Goal: Task Accomplishment & Management: Manage account settings

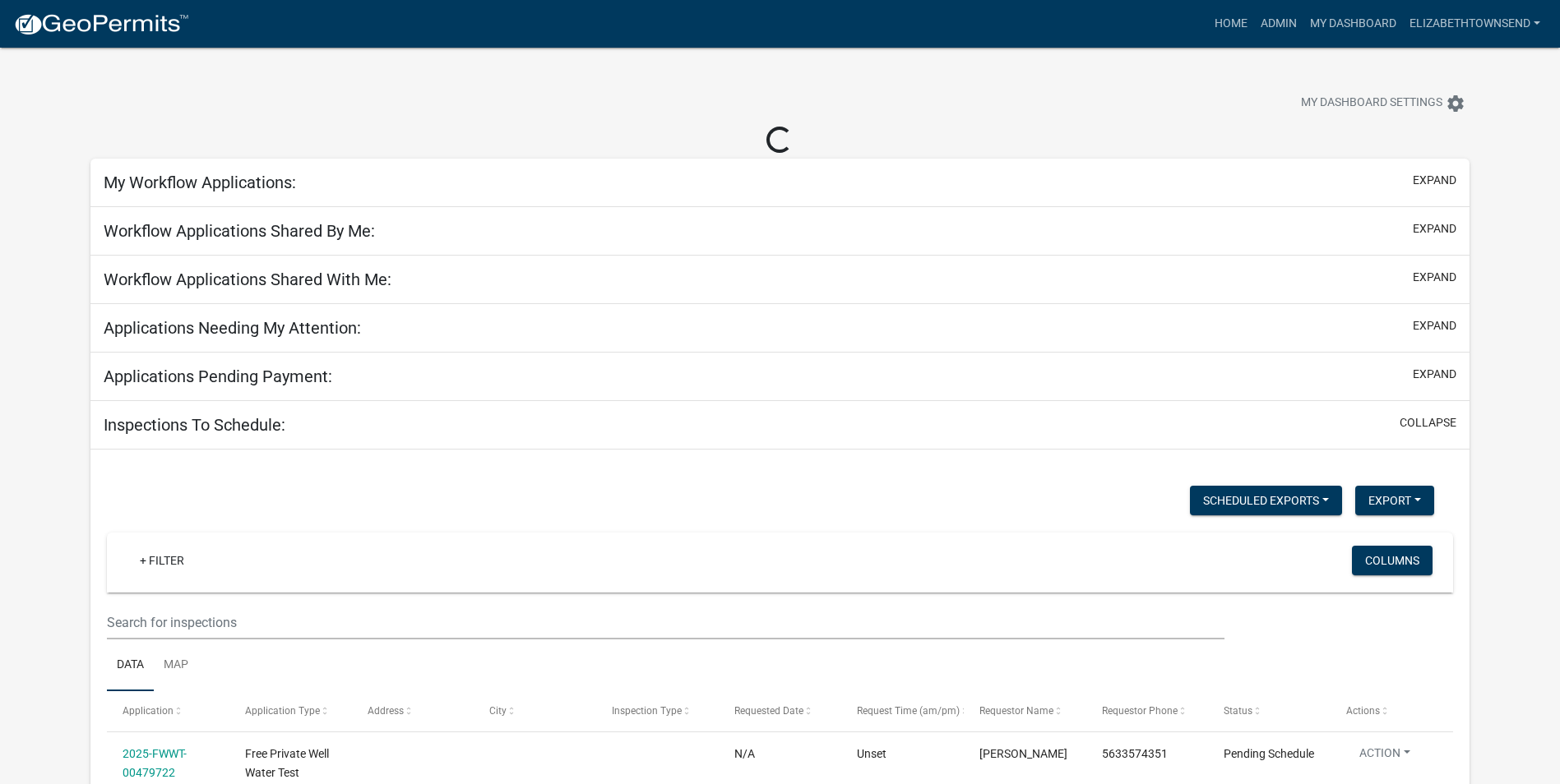
select select "3: 100"
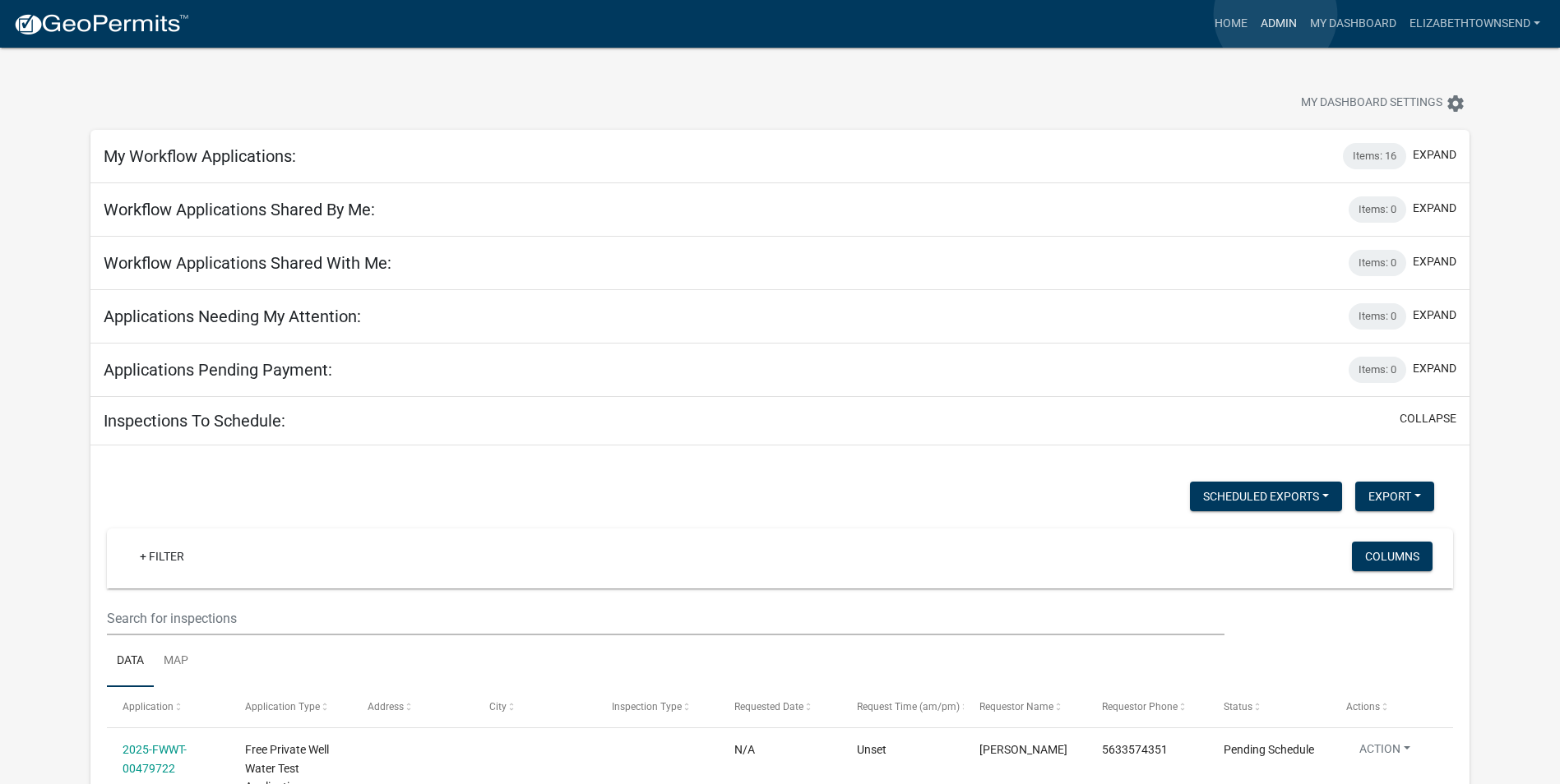
click at [1275, 15] on link "Admin" at bounding box center [1278, 23] width 50 height 31
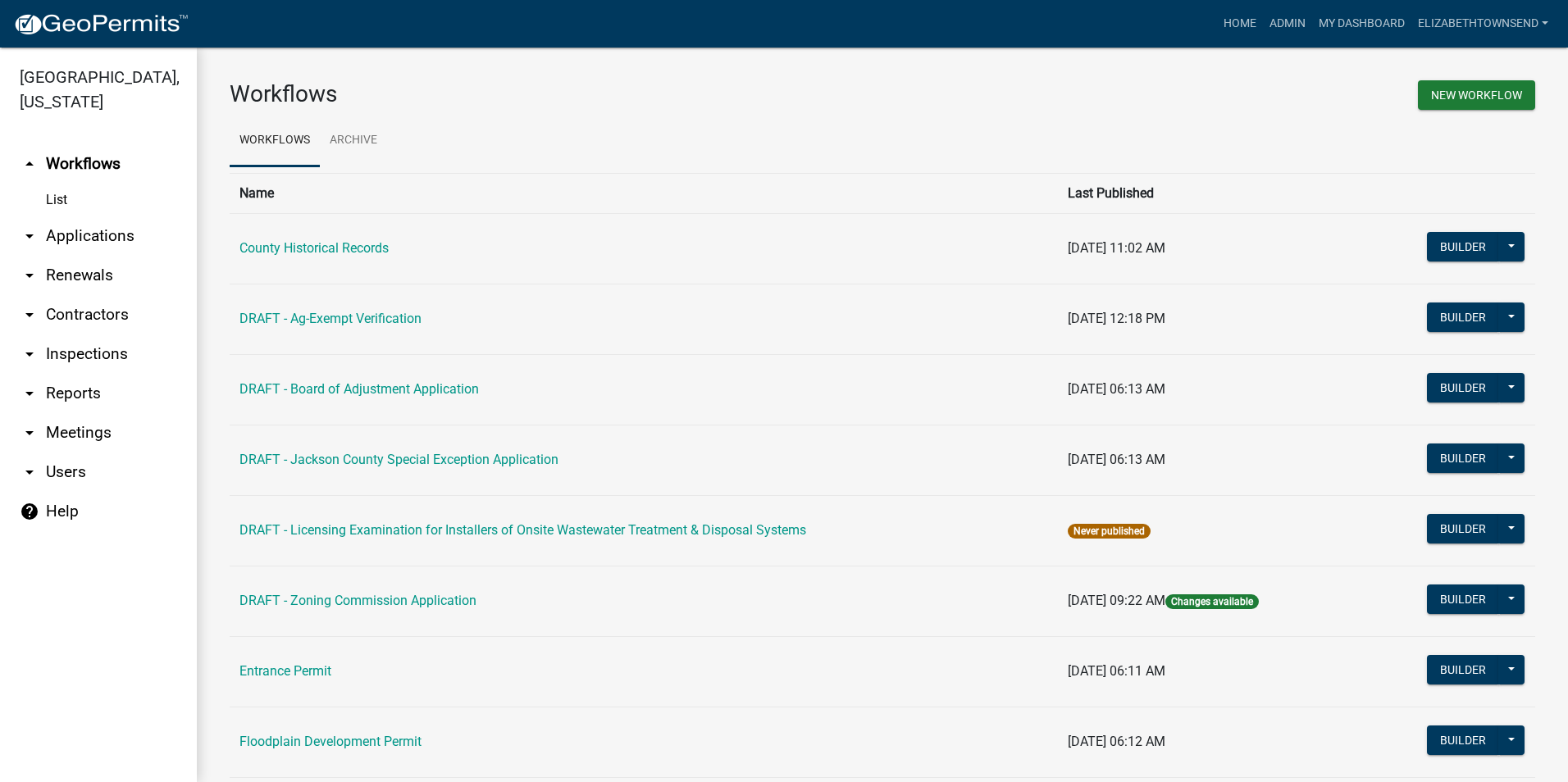
click at [58, 184] on link "List" at bounding box center [98, 199] width 197 height 33
click at [102, 216] on link "arrow_drop_down Applications" at bounding box center [98, 236] width 197 height 39
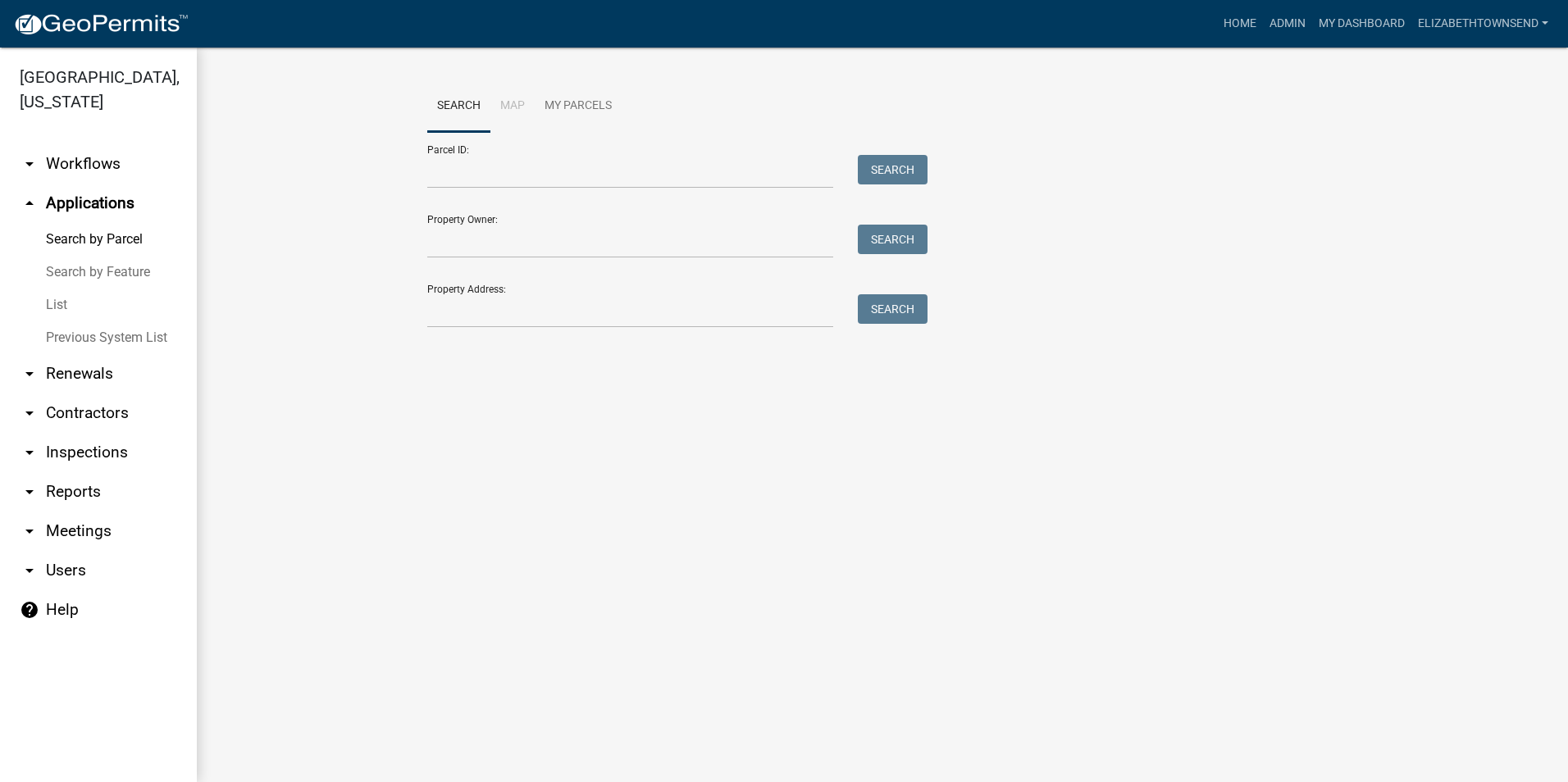
click at [50, 288] on link "List" at bounding box center [98, 304] width 197 height 33
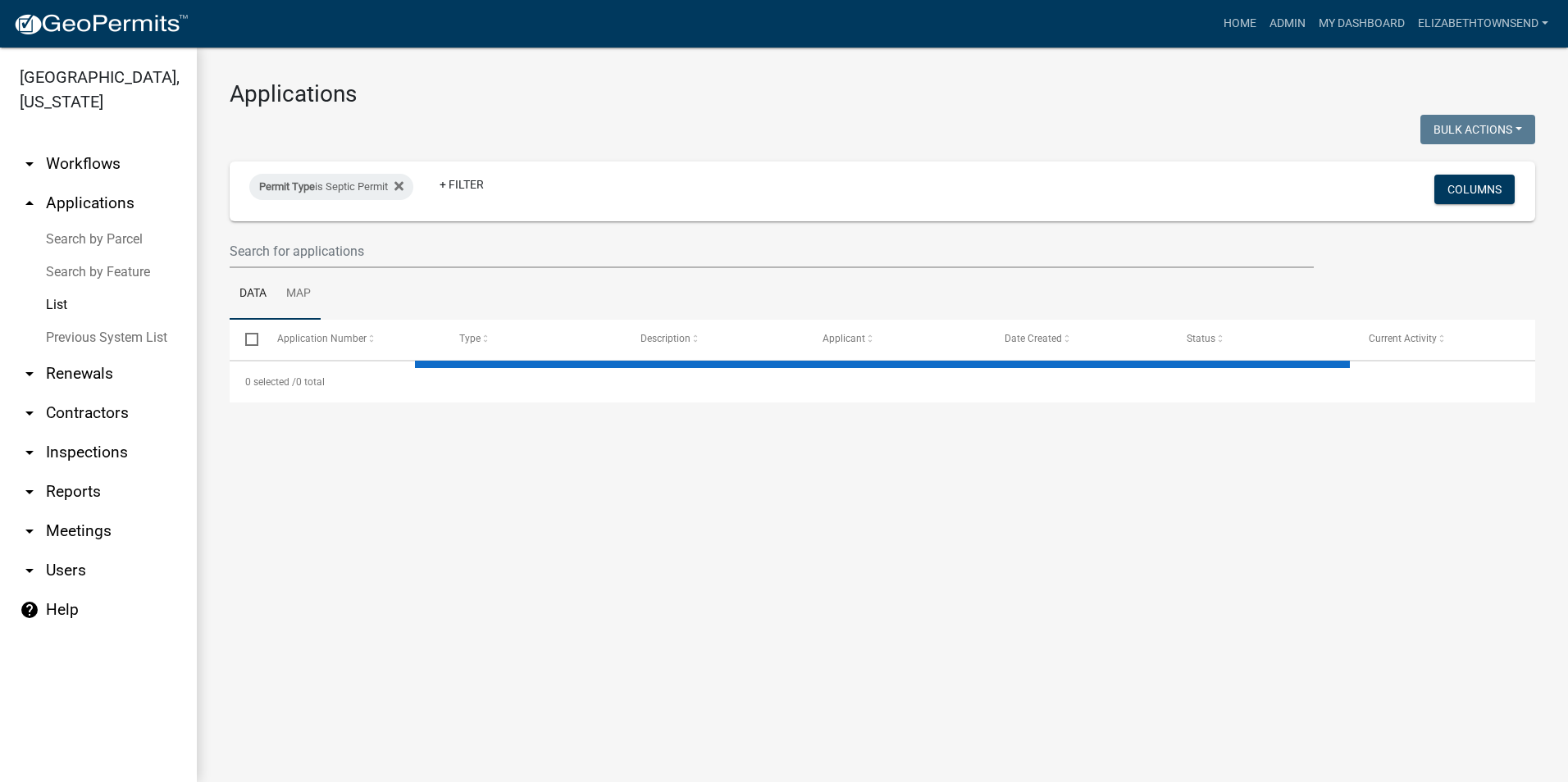
select select "3: 100"
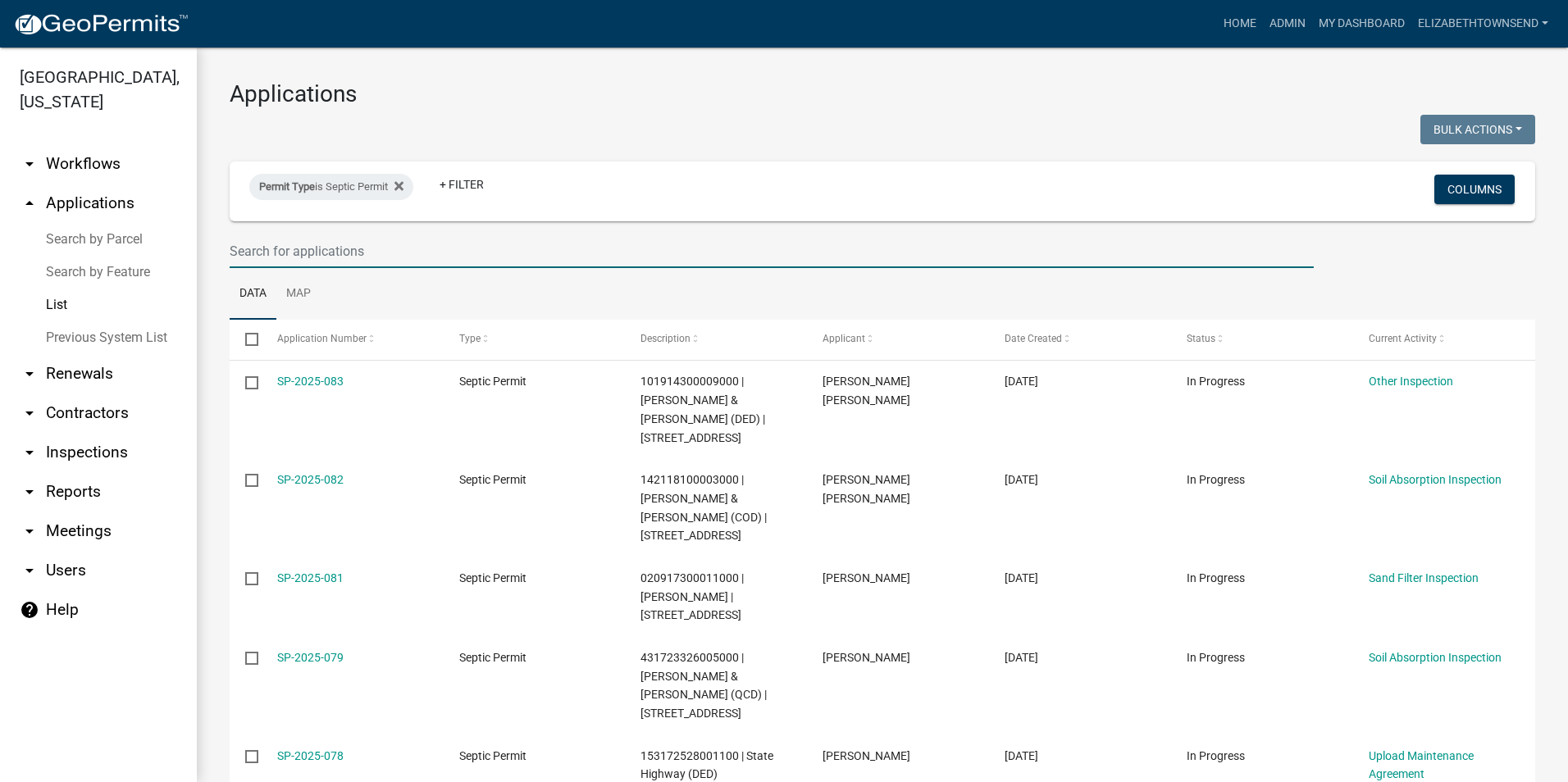
click at [366, 249] on input "text" at bounding box center [772, 251] width 1085 height 34
click at [320, 243] on input "text" at bounding box center [772, 251] width 1085 height 34
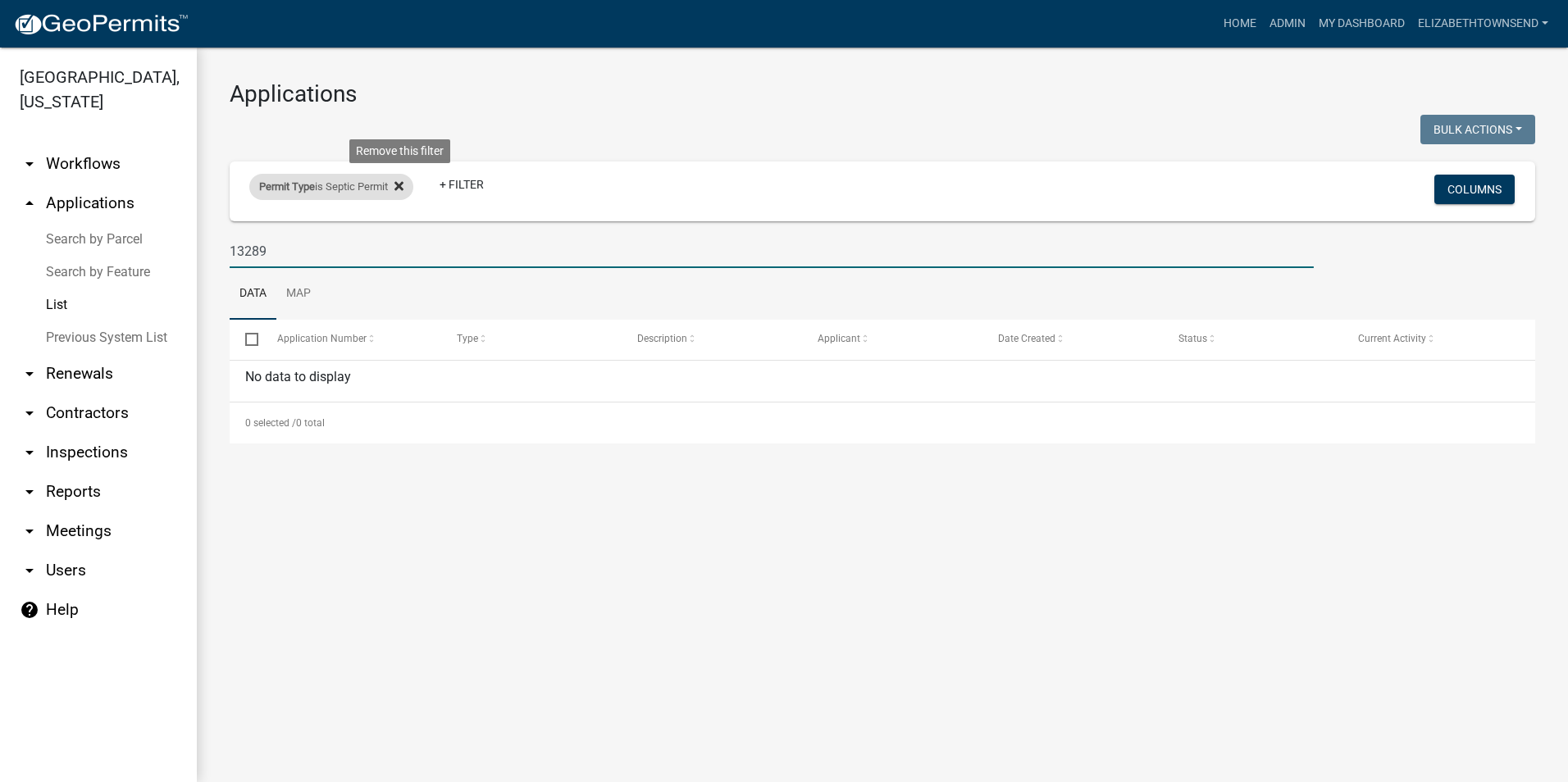
click at [404, 186] on icon at bounding box center [399, 186] width 9 height 9
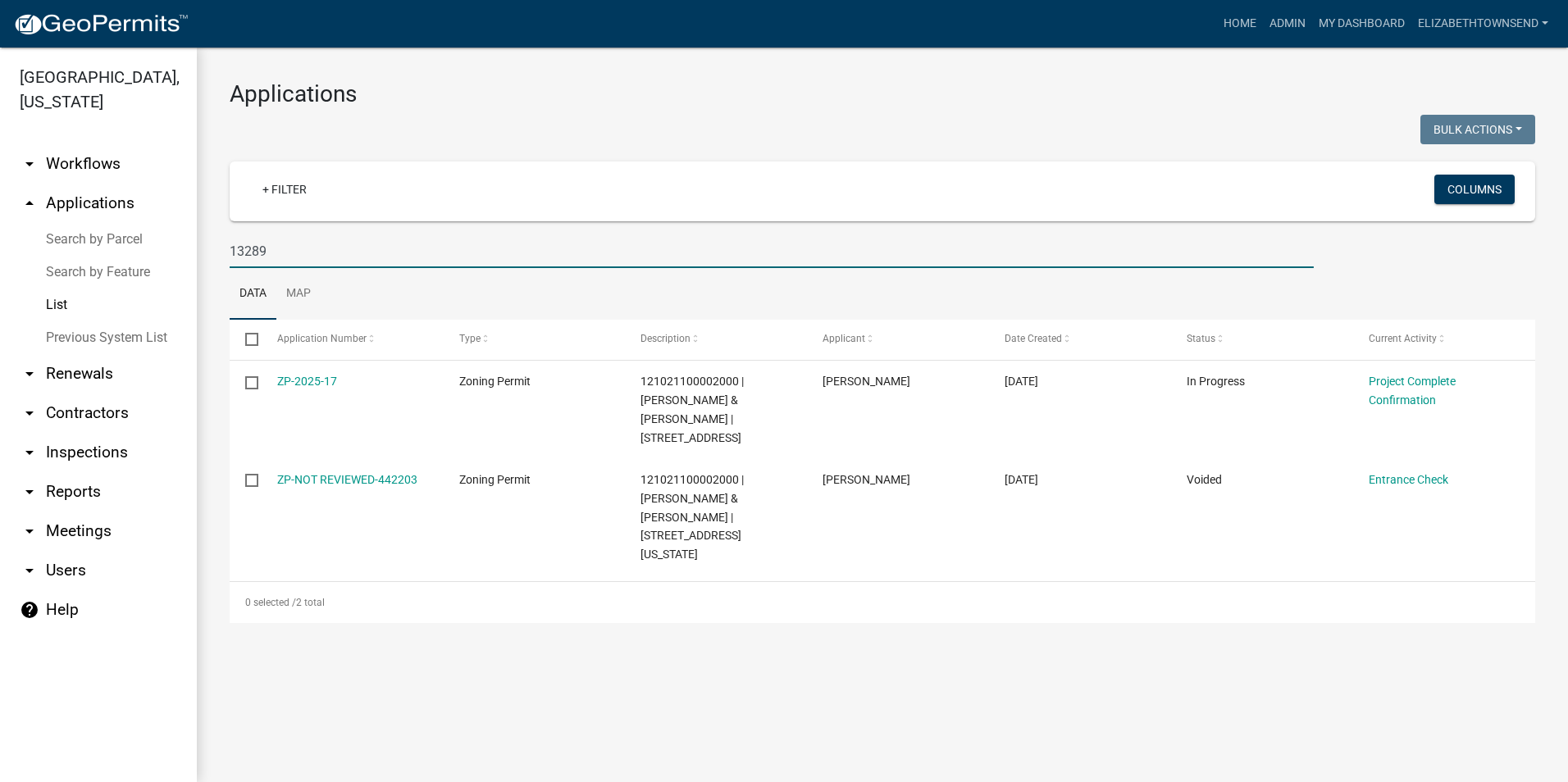
click at [293, 254] on input "13289" at bounding box center [772, 251] width 1085 height 34
type input "1"
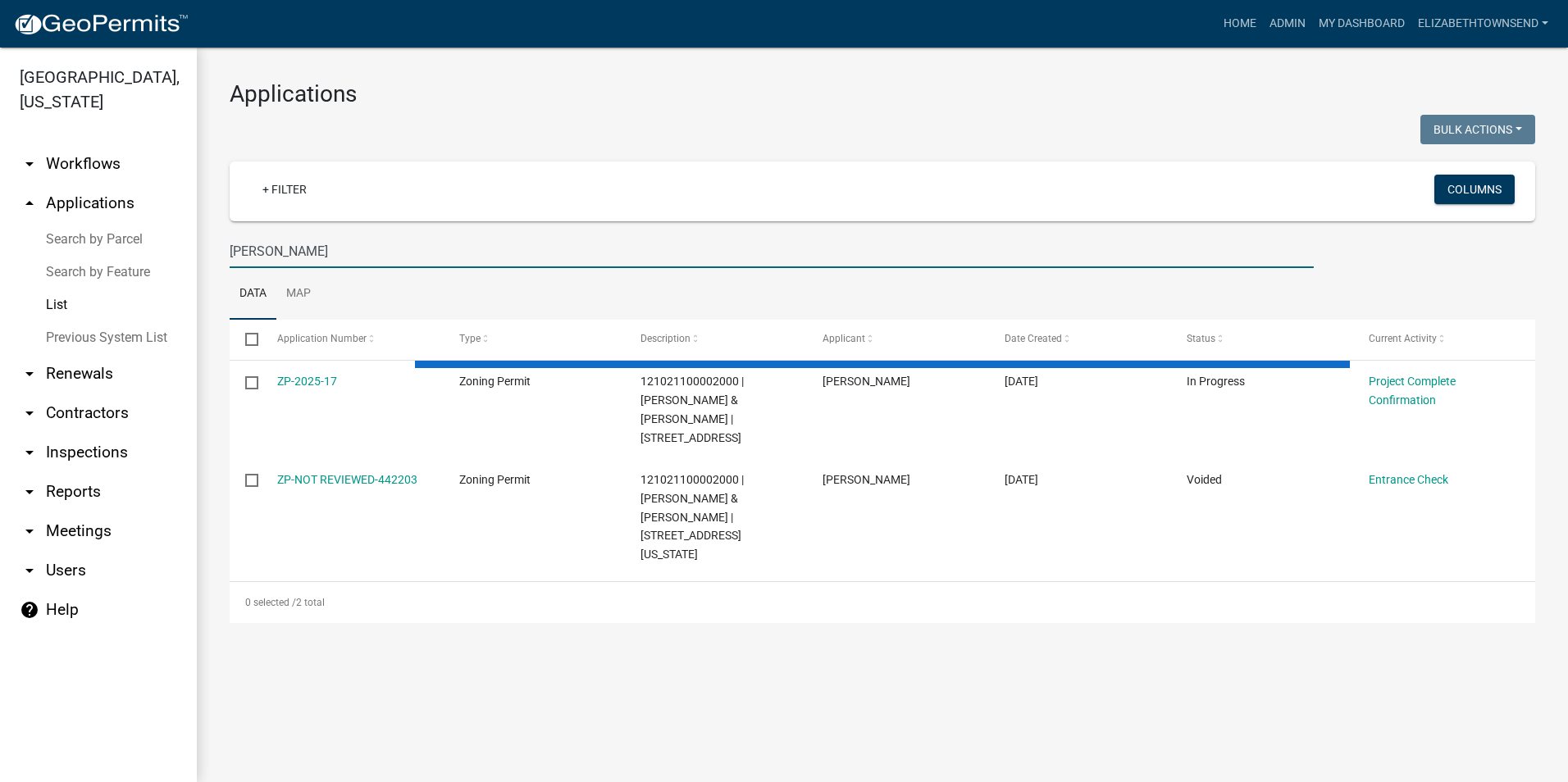
type input "Alexis Week"
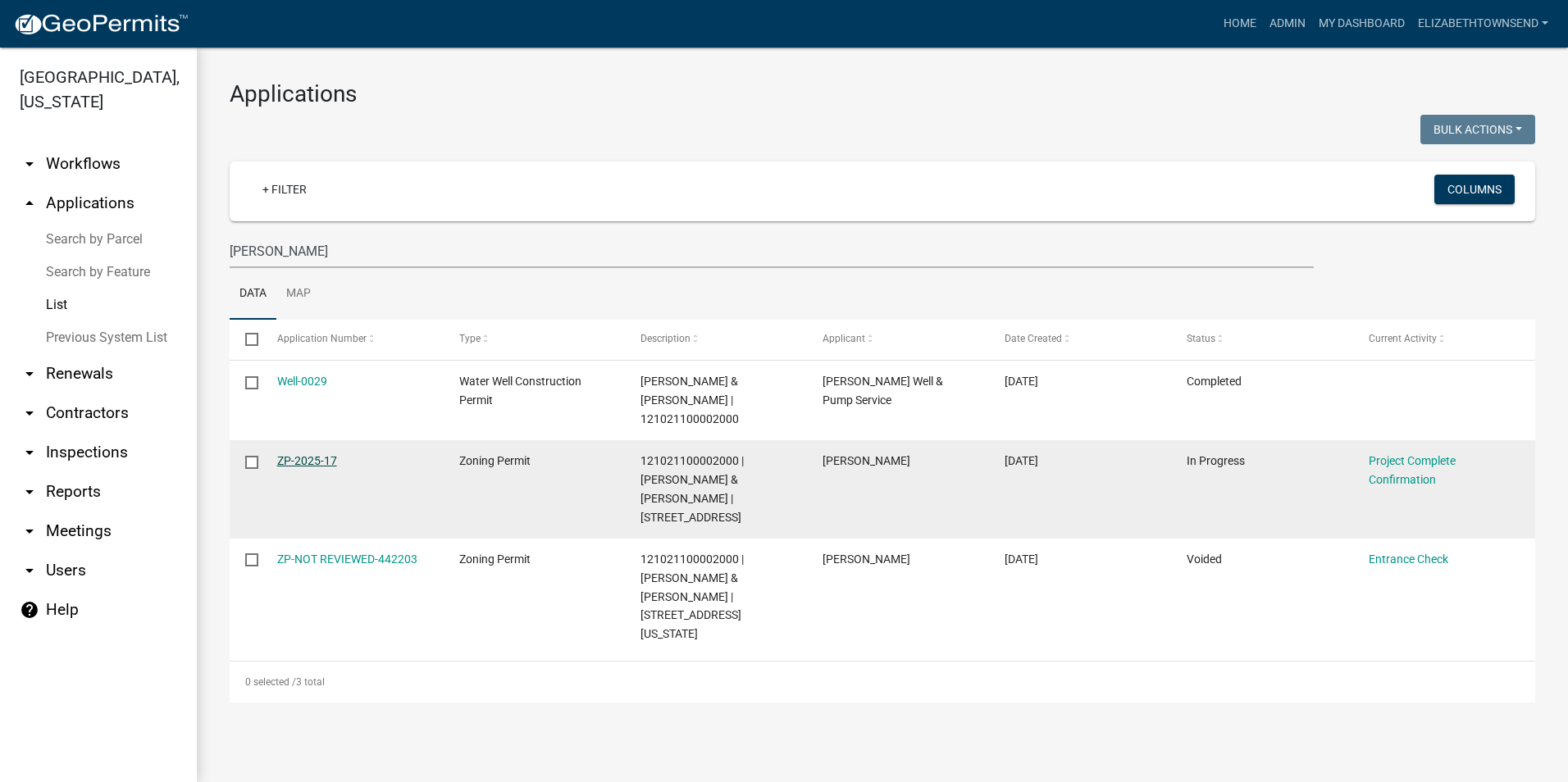
click at [322, 454] on link "ZP-2025-17" at bounding box center [307, 461] width 60 height 13
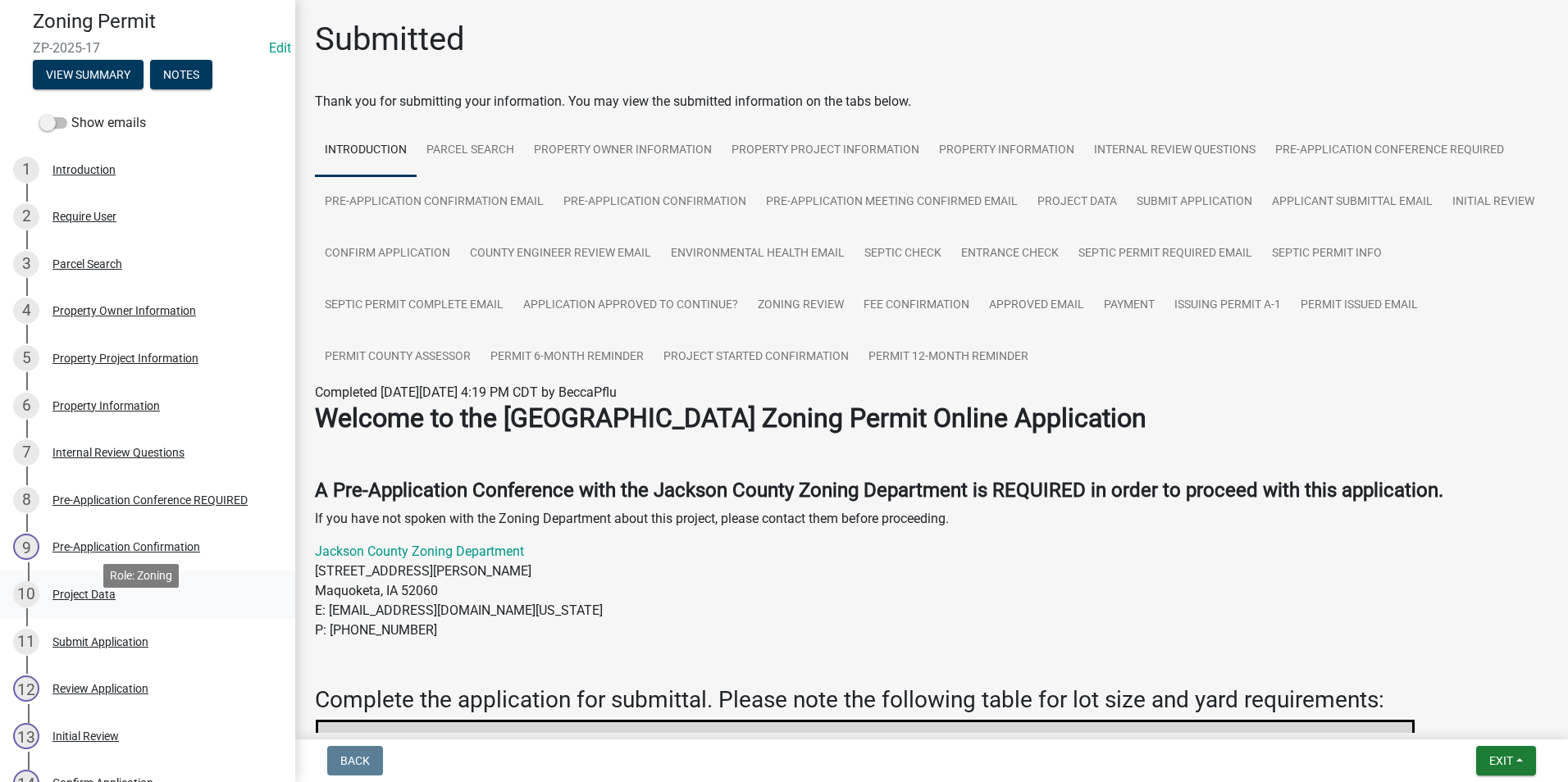
scroll to position [328, 0]
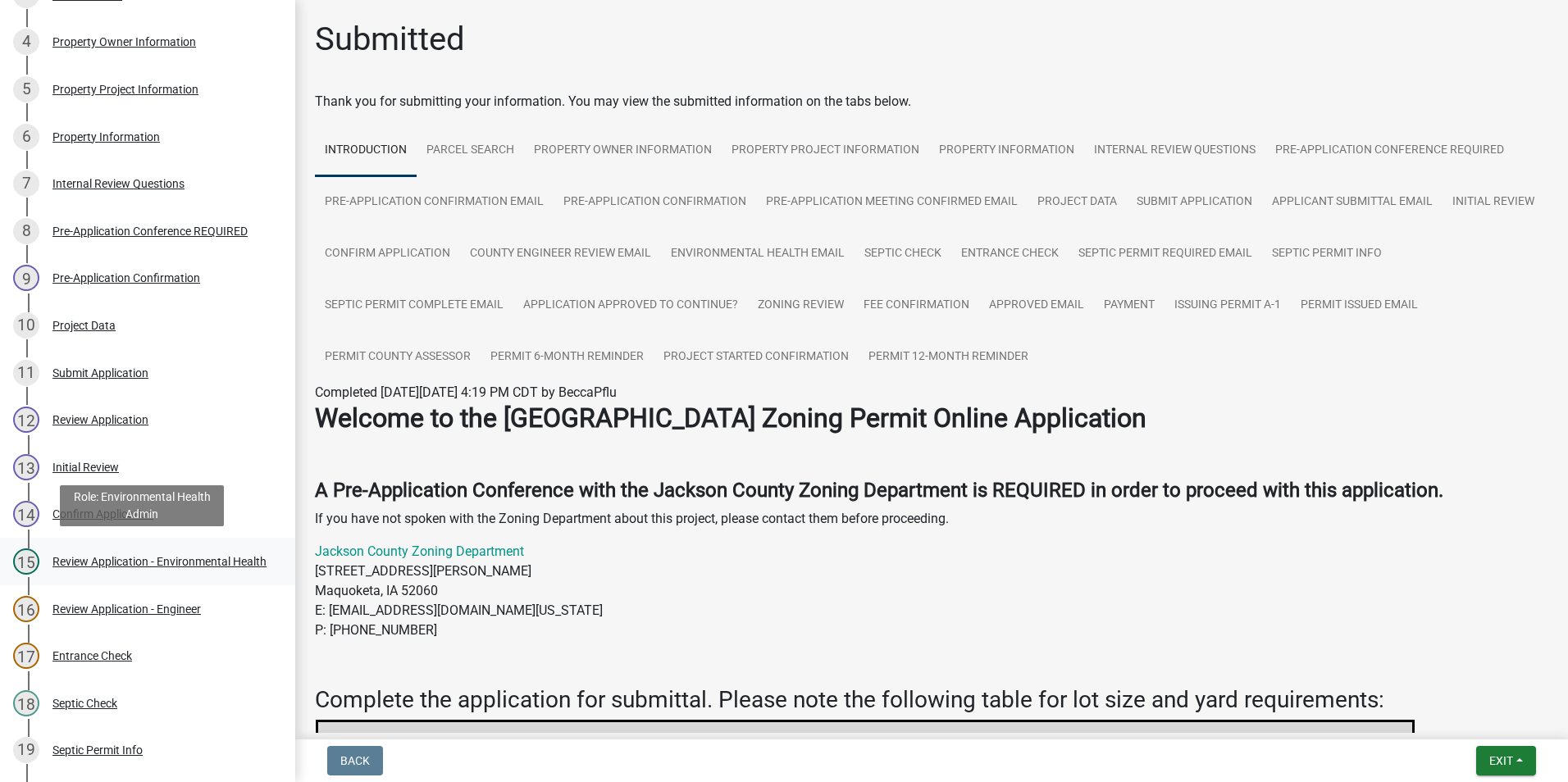
click at [196, 556] on div "Review Application - Environmental Health" at bounding box center [159, 562] width 214 height 11
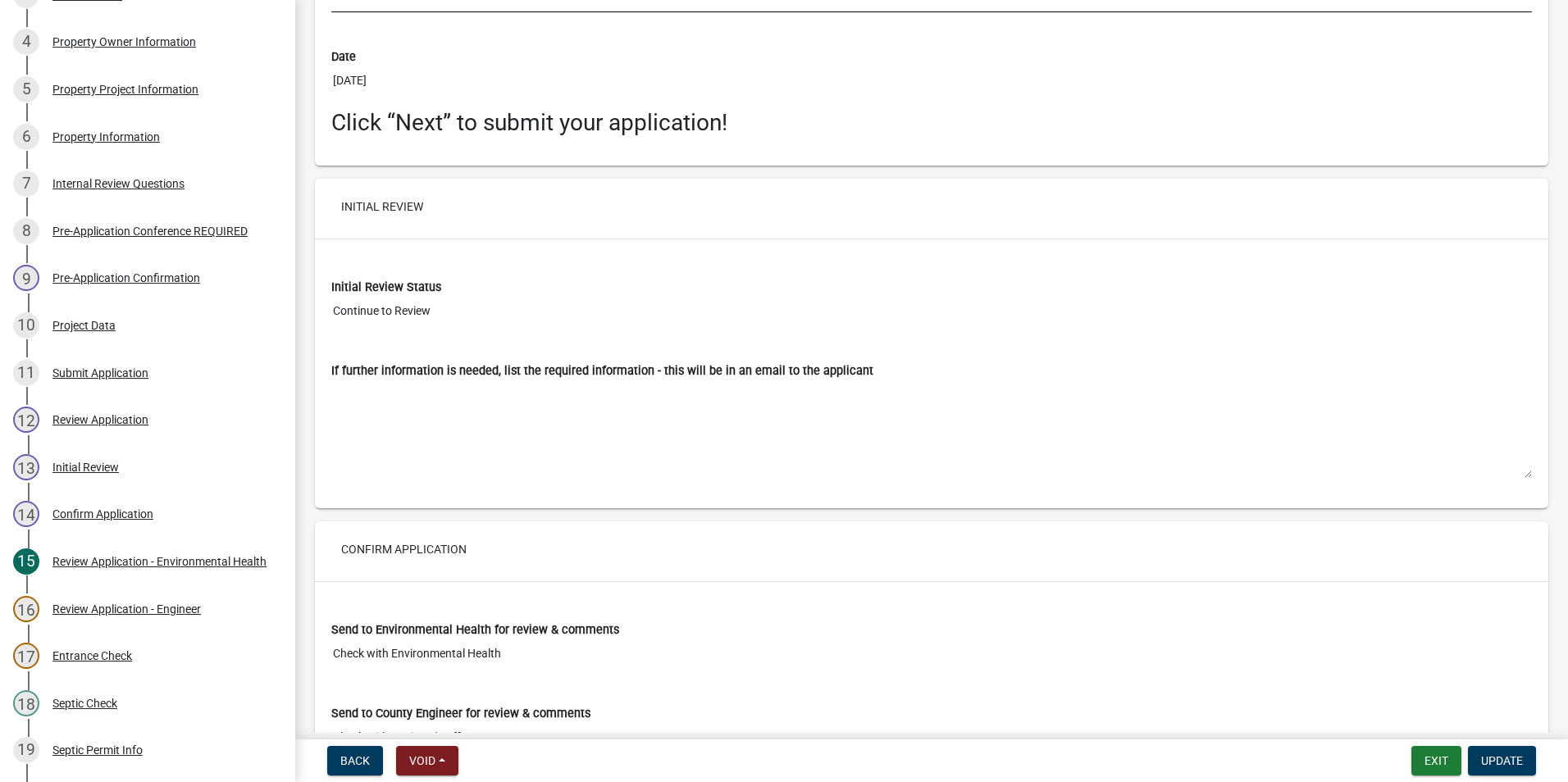
scroll to position [11317, 0]
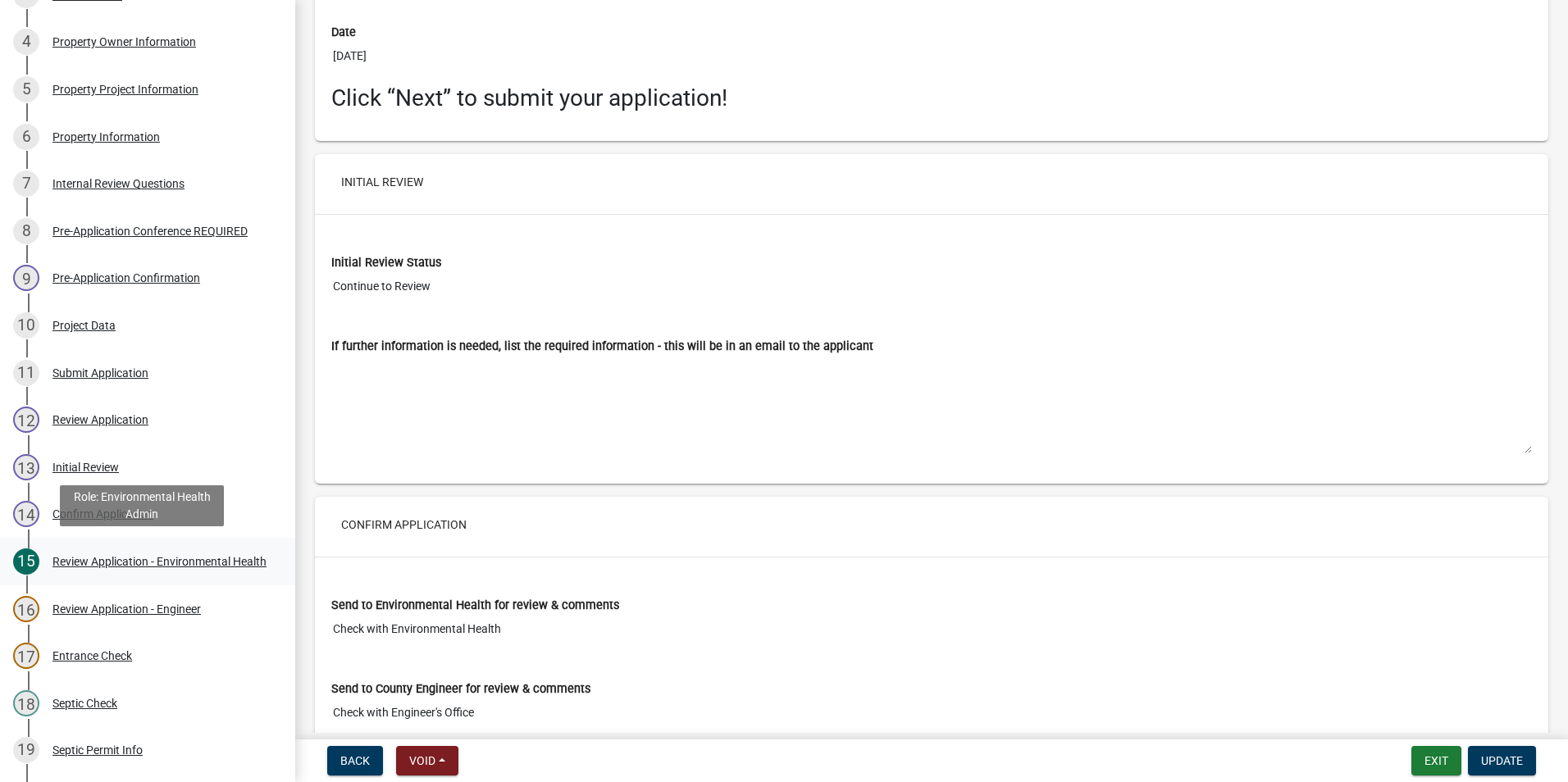
click at [136, 556] on div "Review Application - Environmental Health" at bounding box center [159, 562] width 214 height 11
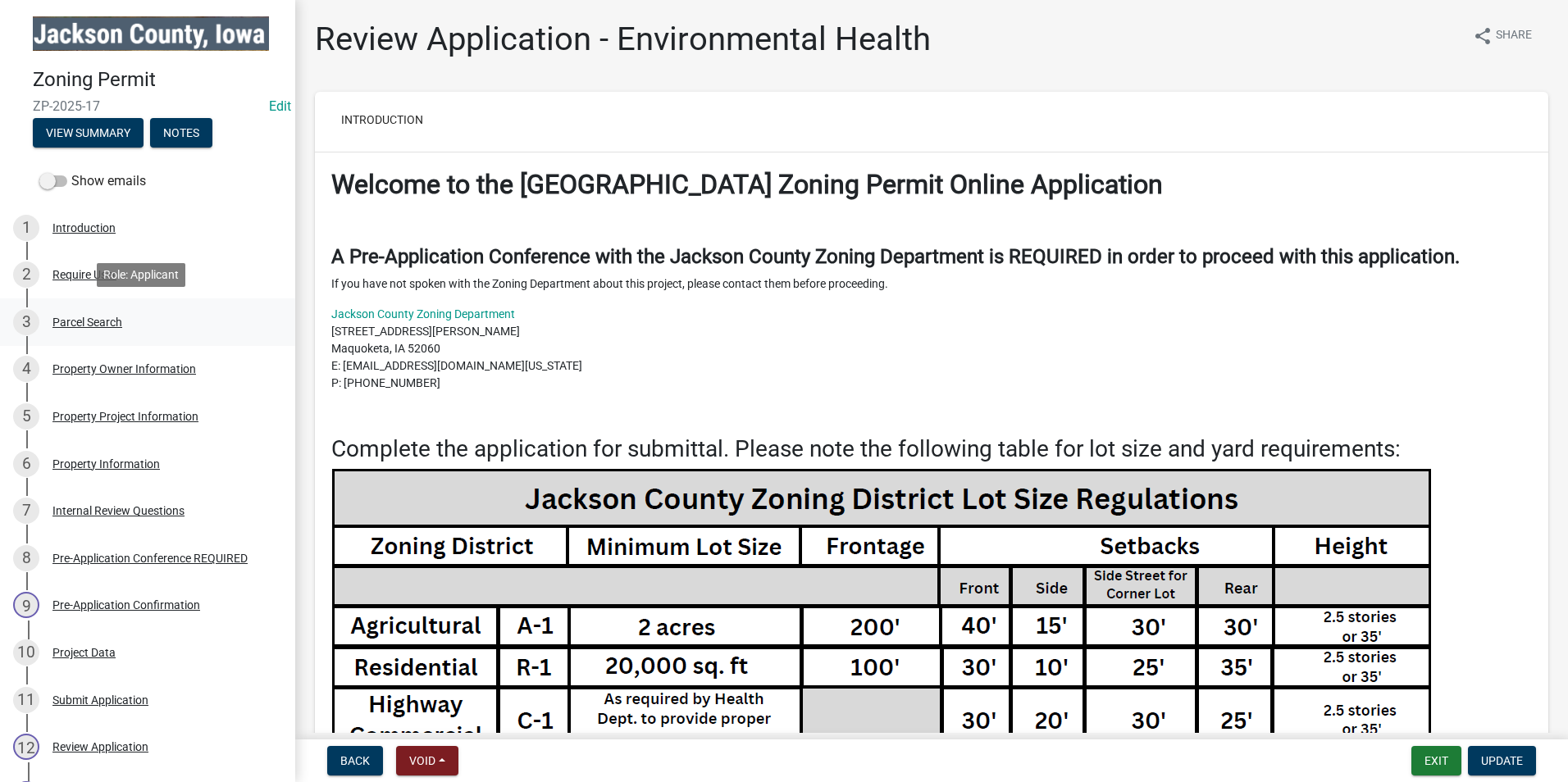
scroll to position [0, 0]
click at [122, 129] on button "View Summary" at bounding box center [88, 134] width 111 height 30
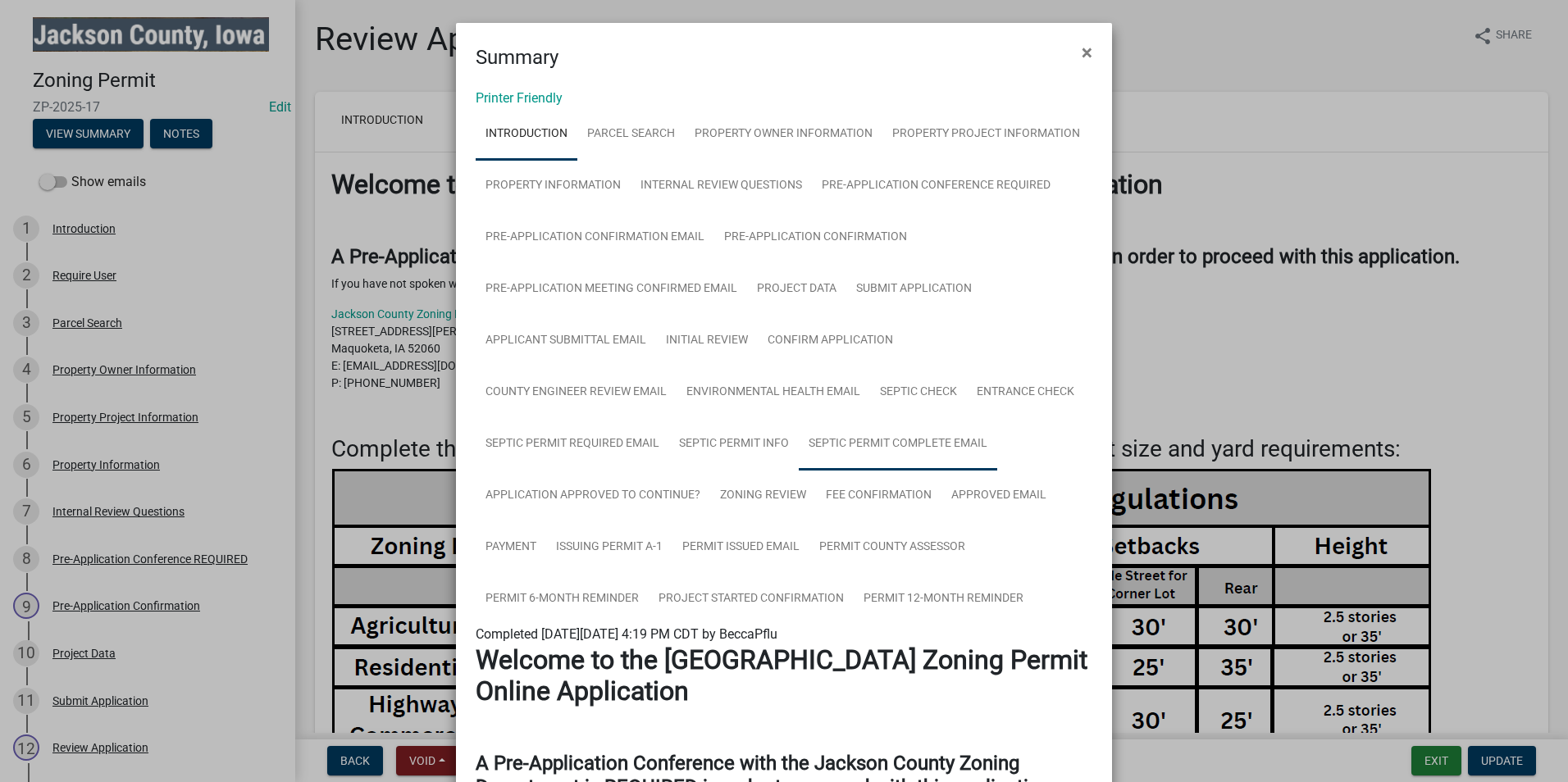
click at [850, 444] on link "Septic Permit Complete Email" at bounding box center [898, 445] width 199 height 52
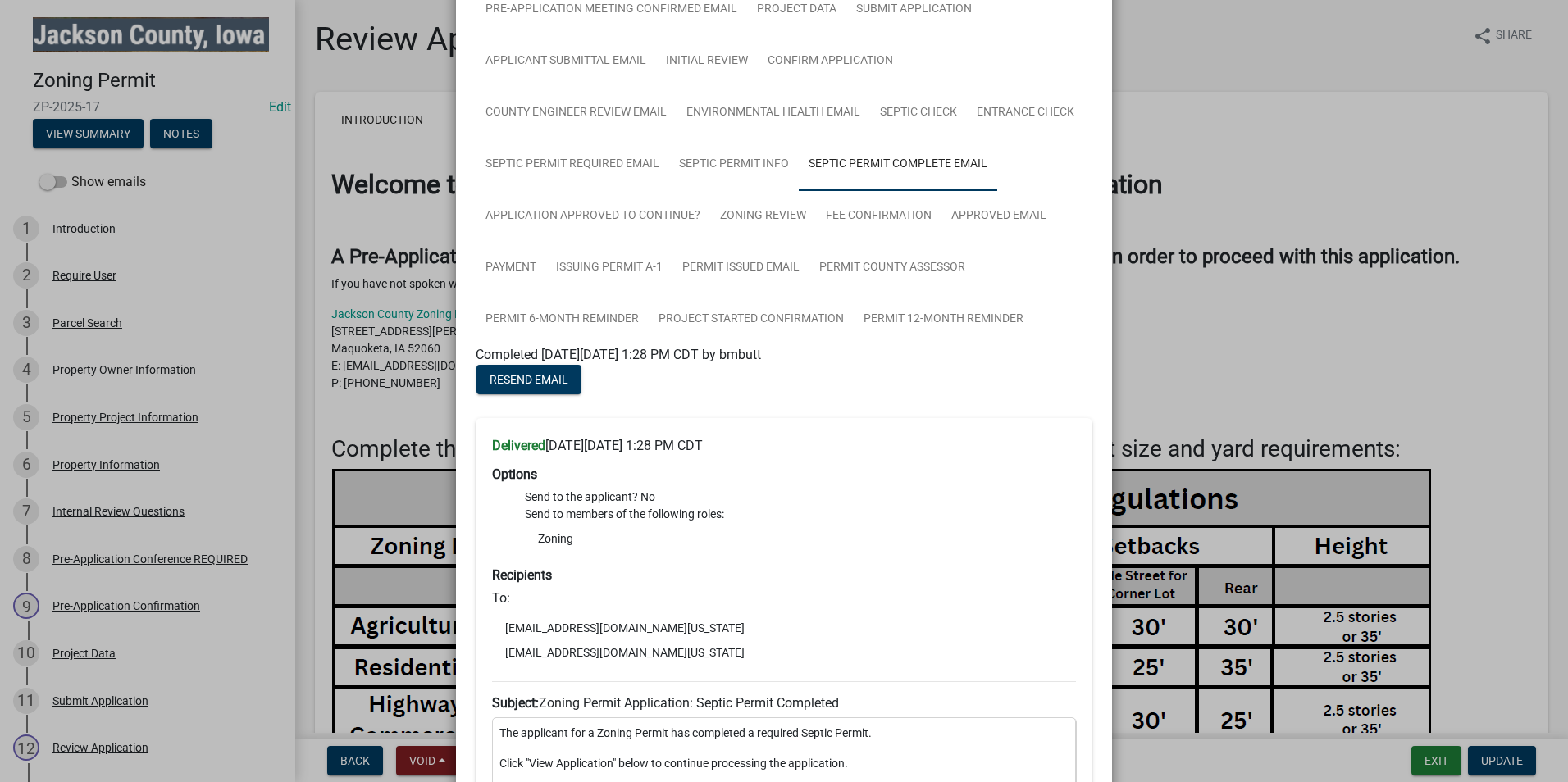
scroll to position [246, 0]
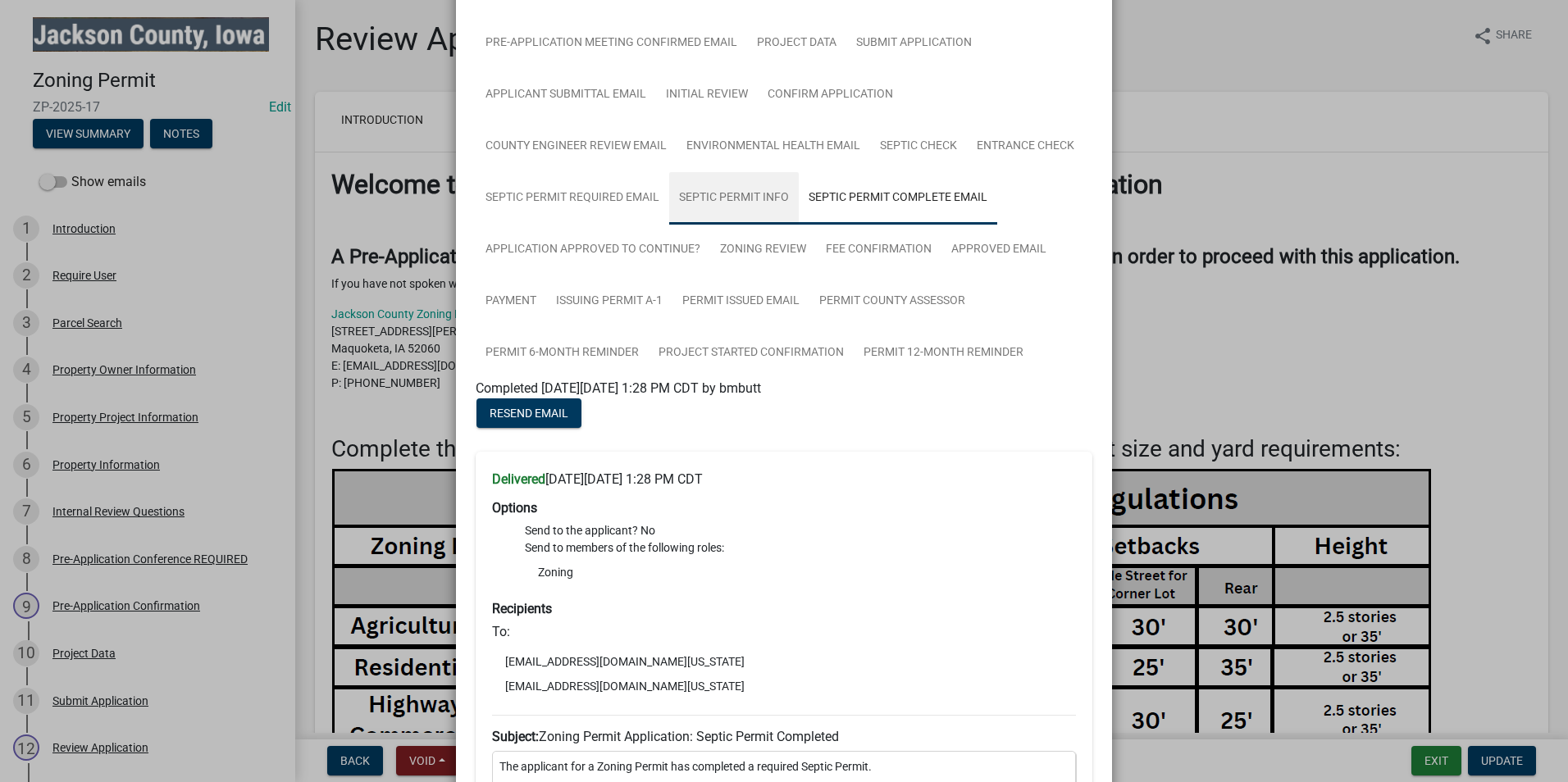
click at [739, 210] on link "Septic Permit Info" at bounding box center [734, 199] width 129 height 52
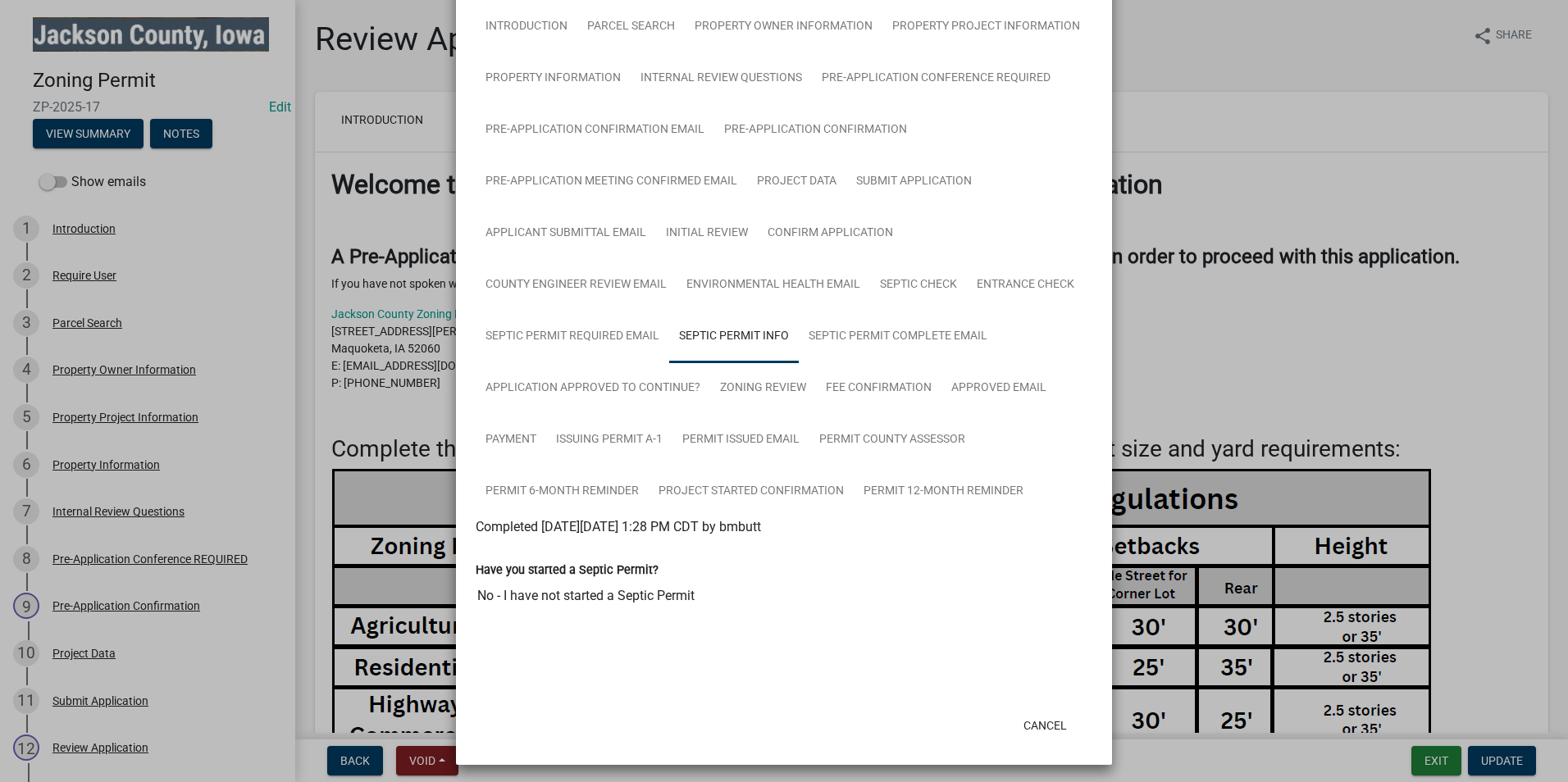
scroll to position [113, 0]
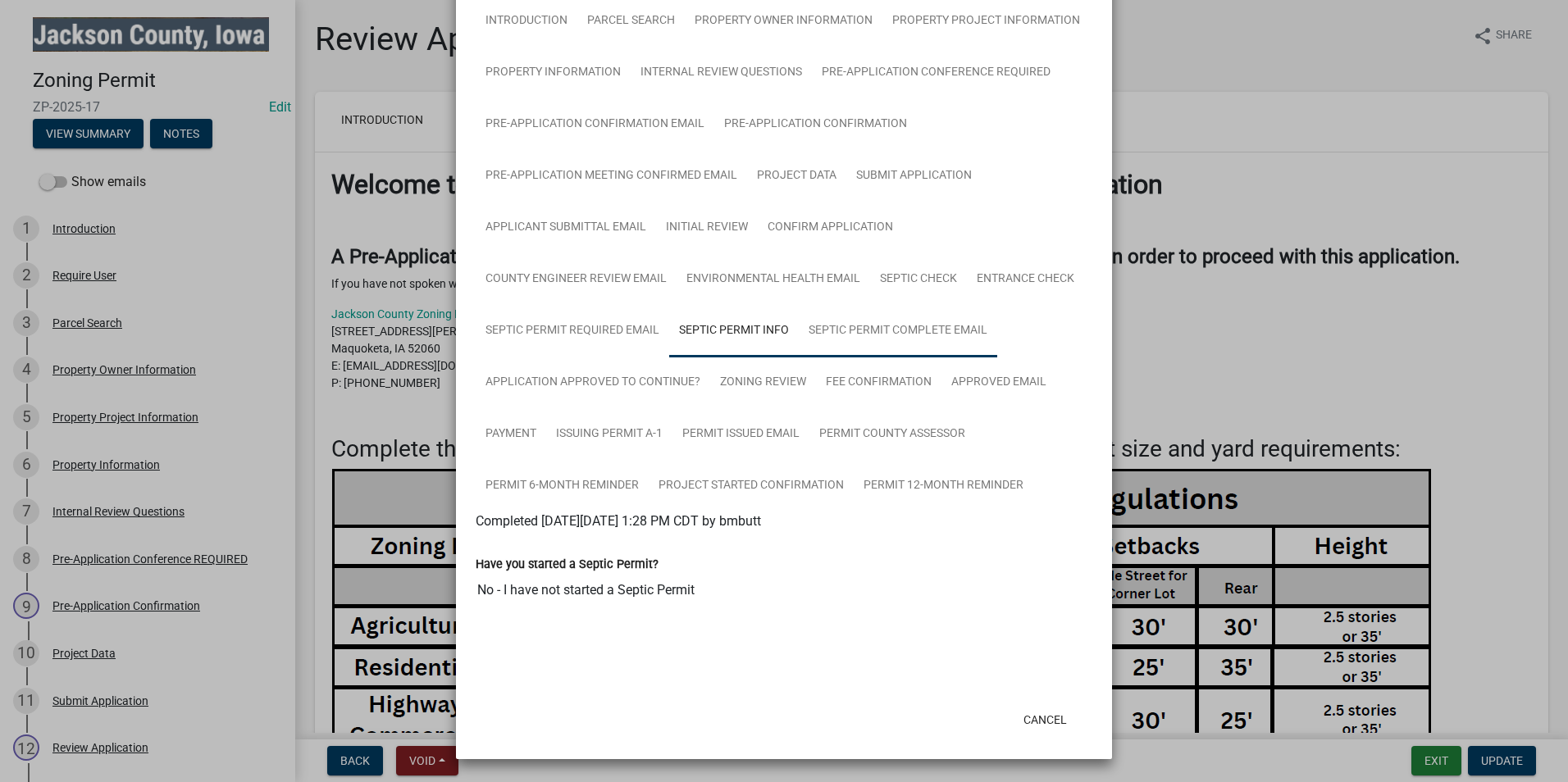
click at [894, 335] on link "Septic Permit Complete Email" at bounding box center [898, 332] width 199 height 52
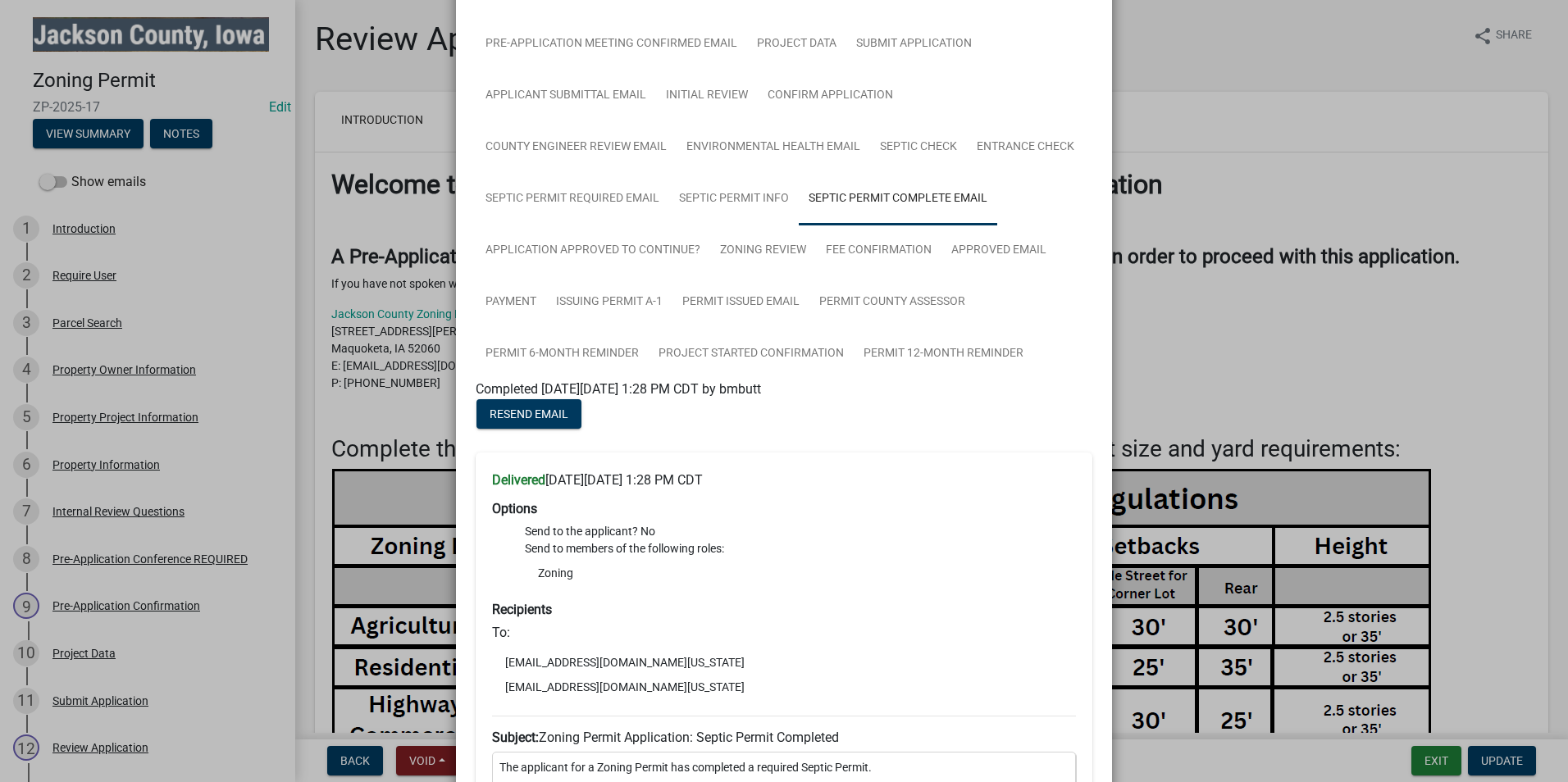
scroll to position [246, 0]
click at [1321, 198] on ngb-modal-window "Summary × Printer Friendly Introduction Parcel Search Property Owner Informatio…" at bounding box center [784, 391] width 1568 height 782
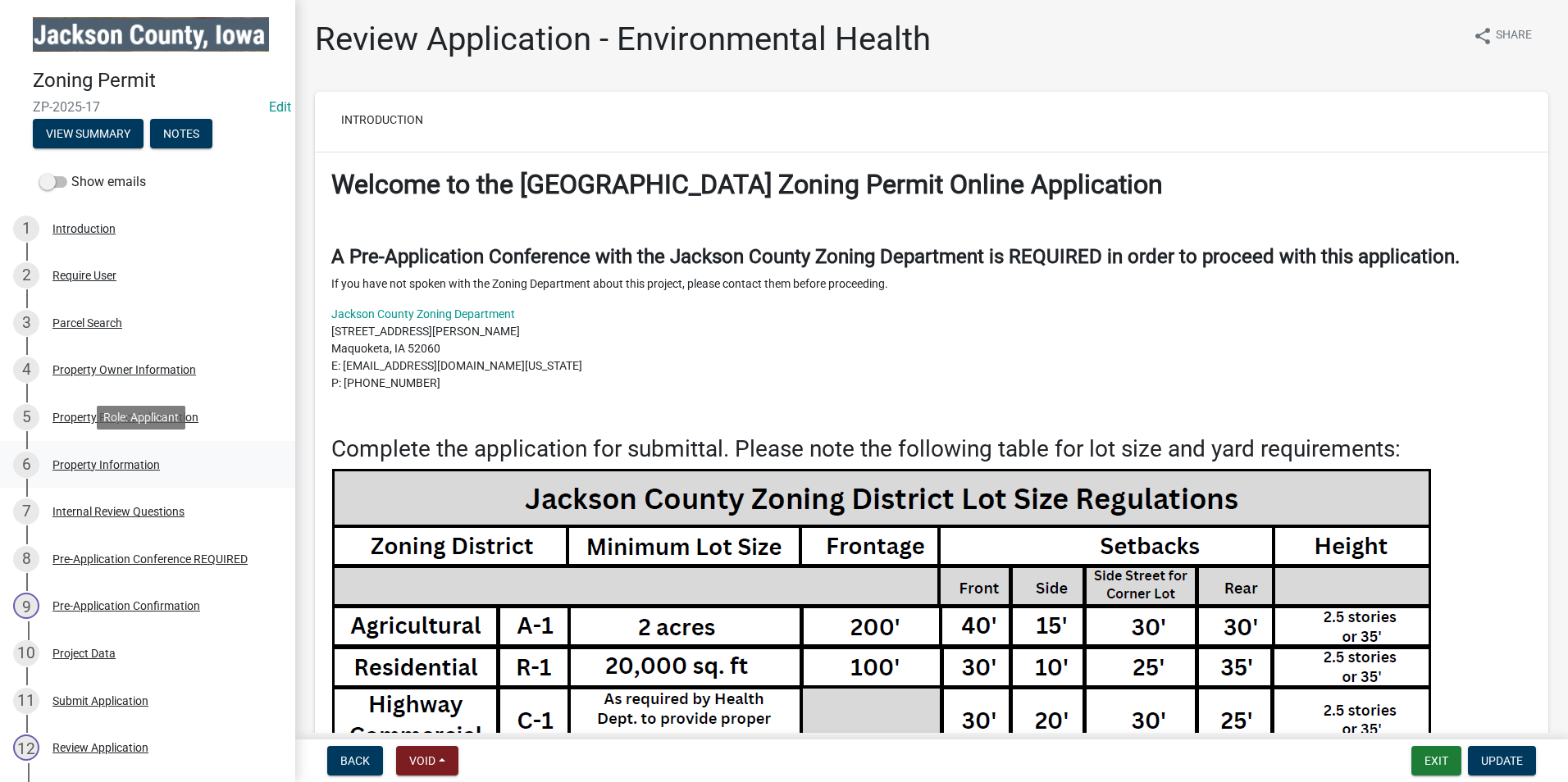
click at [132, 463] on div "Property Information" at bounding box center [106, 465] width 108 height 11
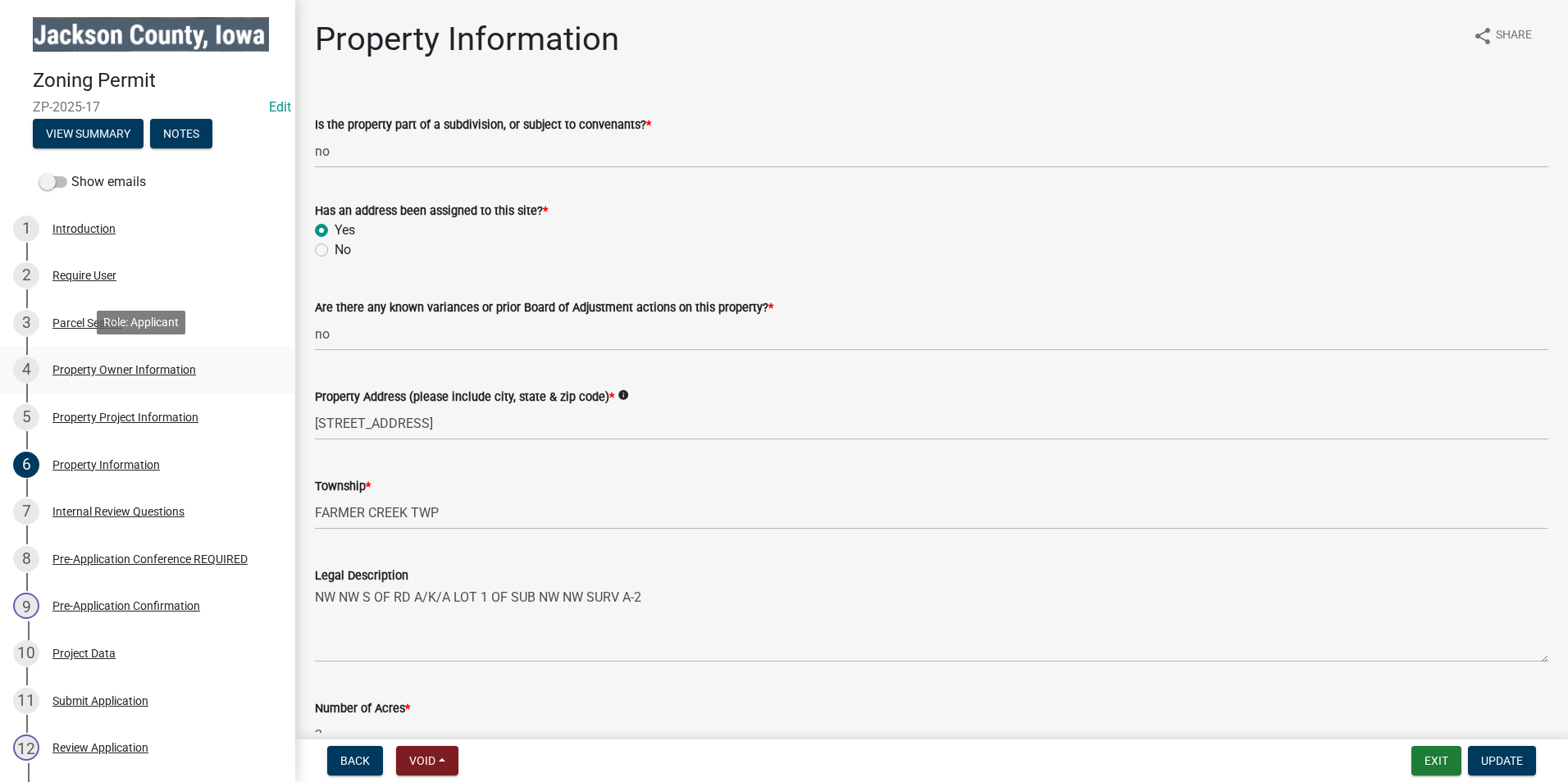
click at [173, 366] on div "Property Owner Information" at bounding box center [124, 370] width 143 height 11
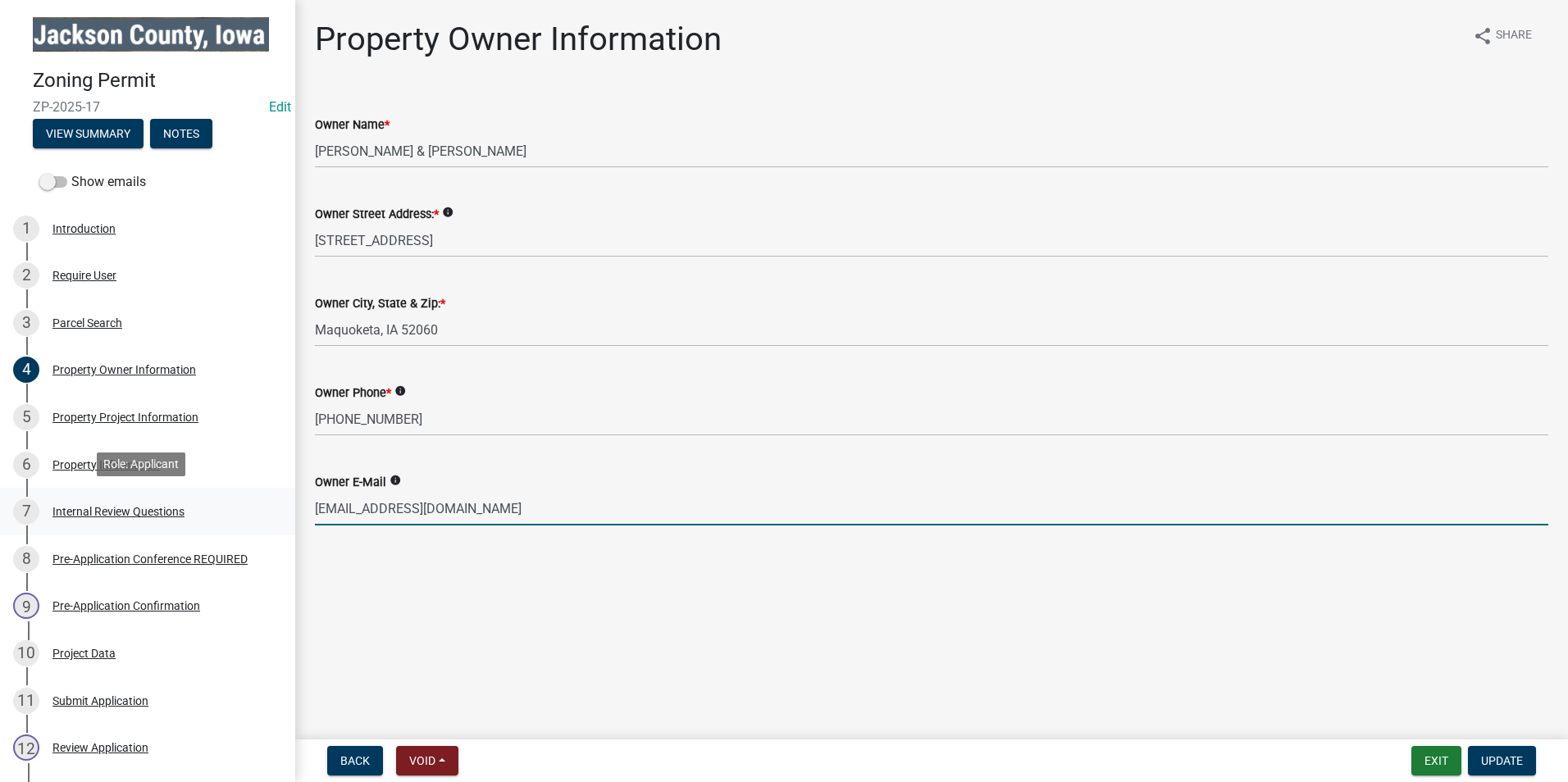
drag, startPoint x: 451, startPoint y: 514, endPoint x: 273, endPoint y: 521, distance: 178.1
click at [273, 521] on div "Zoning Permit ZP-2025-17 Edit View Summary Notes Show emails 1 Introduction 2 R…" at bounding box center [784, 391] width 1568 height 782
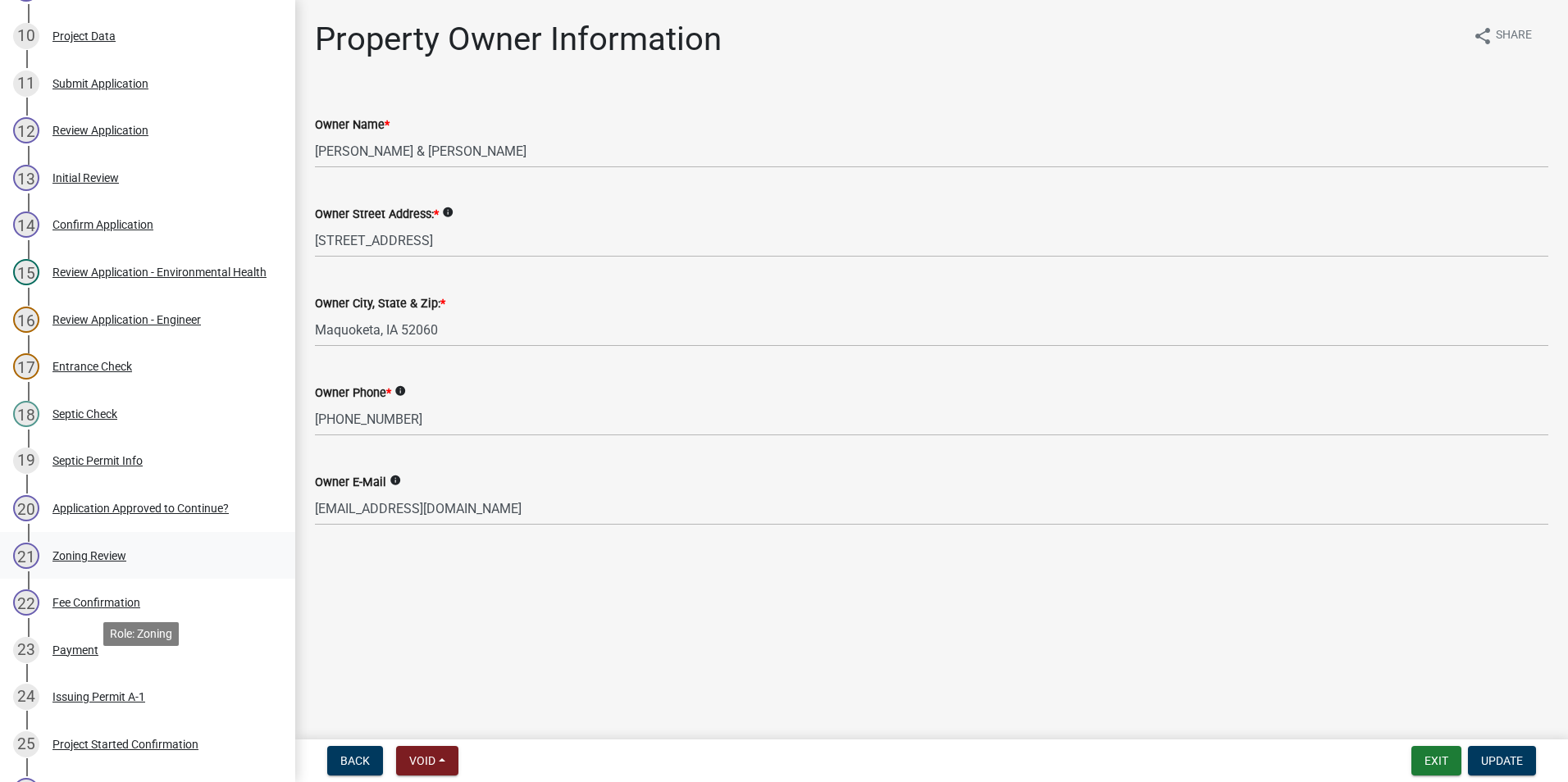
scroll to position [820, 0]
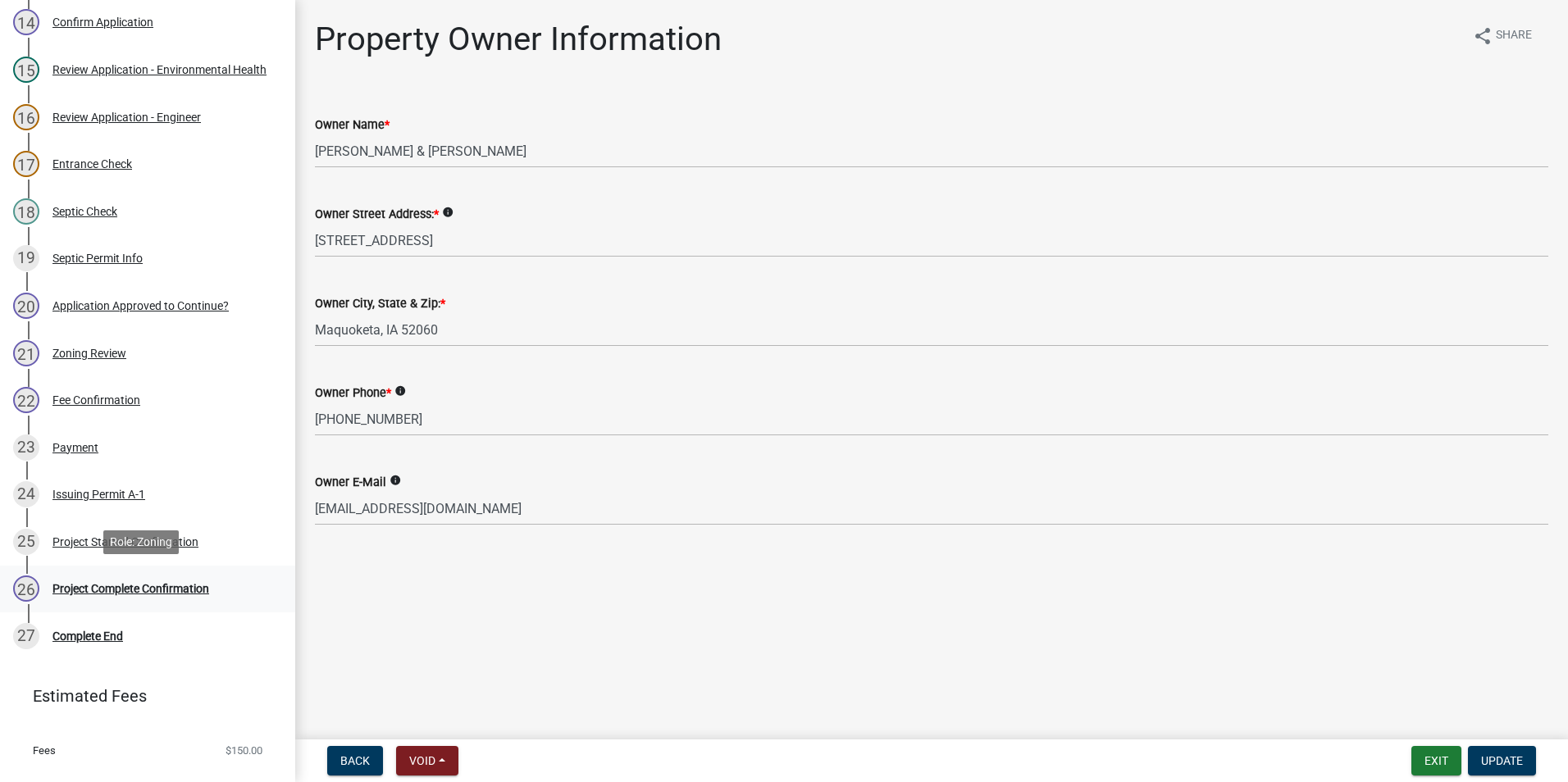
click at [161, 588] on div "Project Complete Confirmation" at bounding box center [130, 589] width 156 height 11
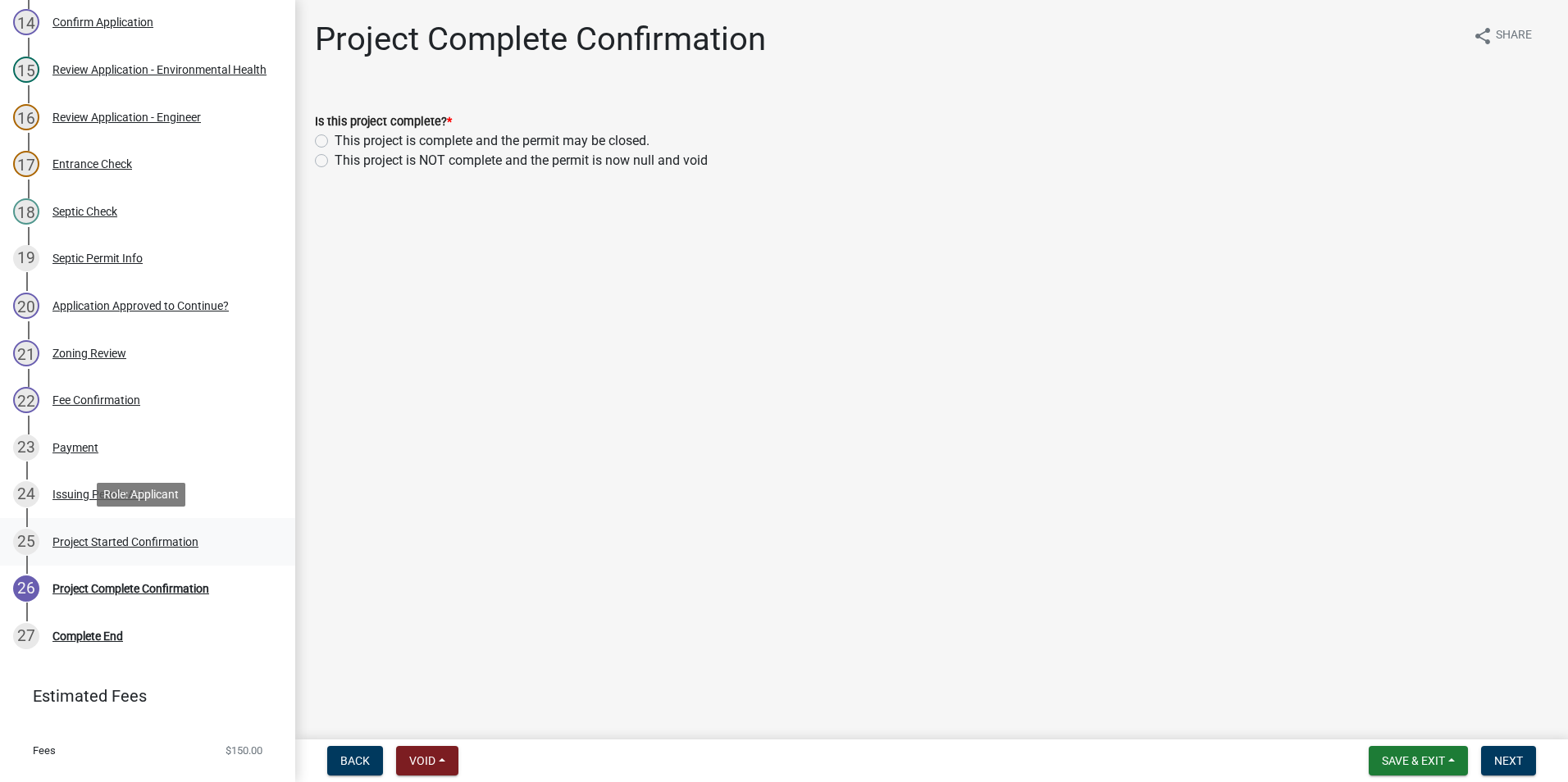
click at [121, 542] on div "Project Started Confirmation" at bounding box center [126, 542] width 146 height 11
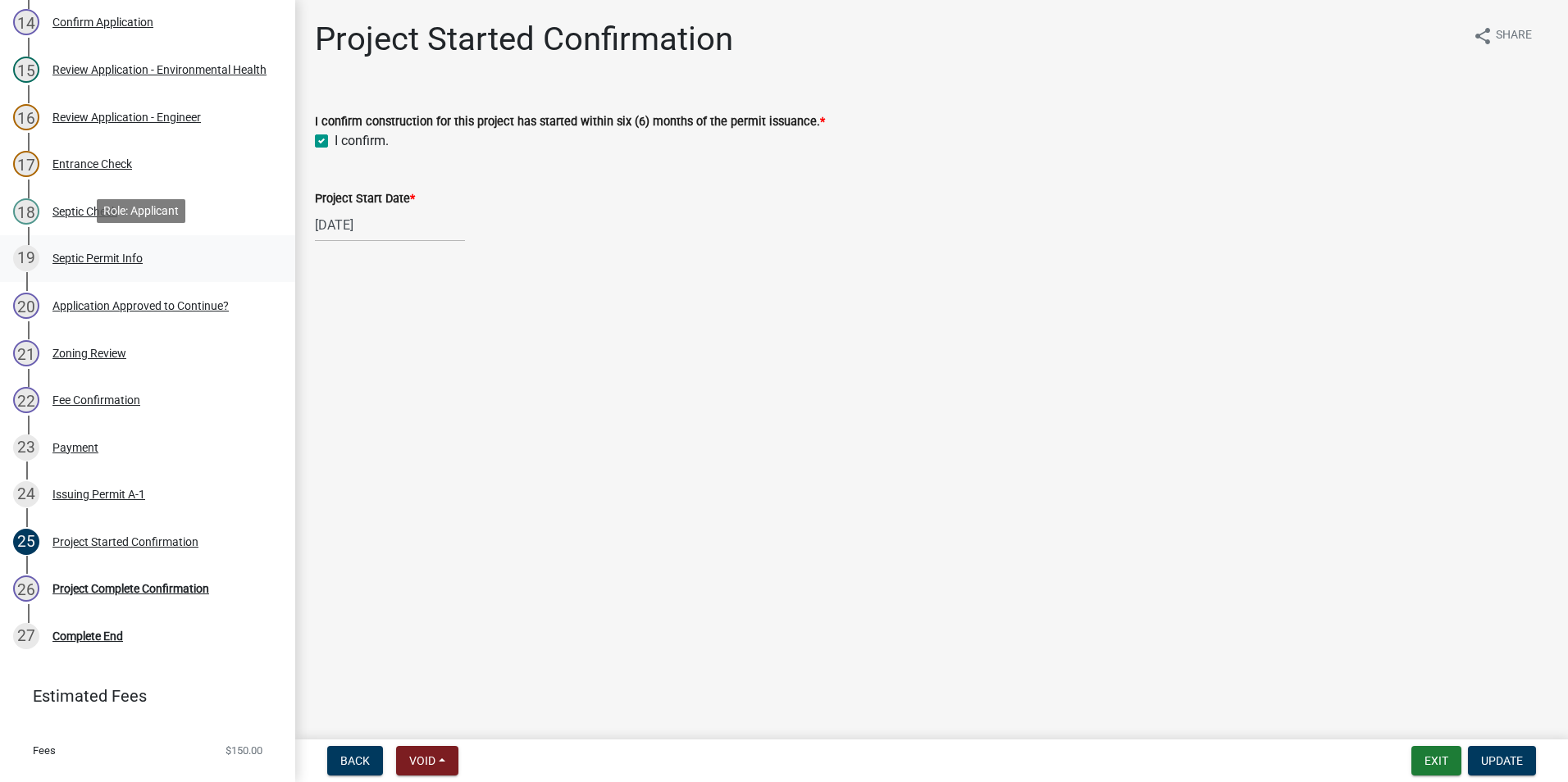
click at [128, 260] on div "Septic Permit Info" at bounding box center [97, 258] width 90 height 11
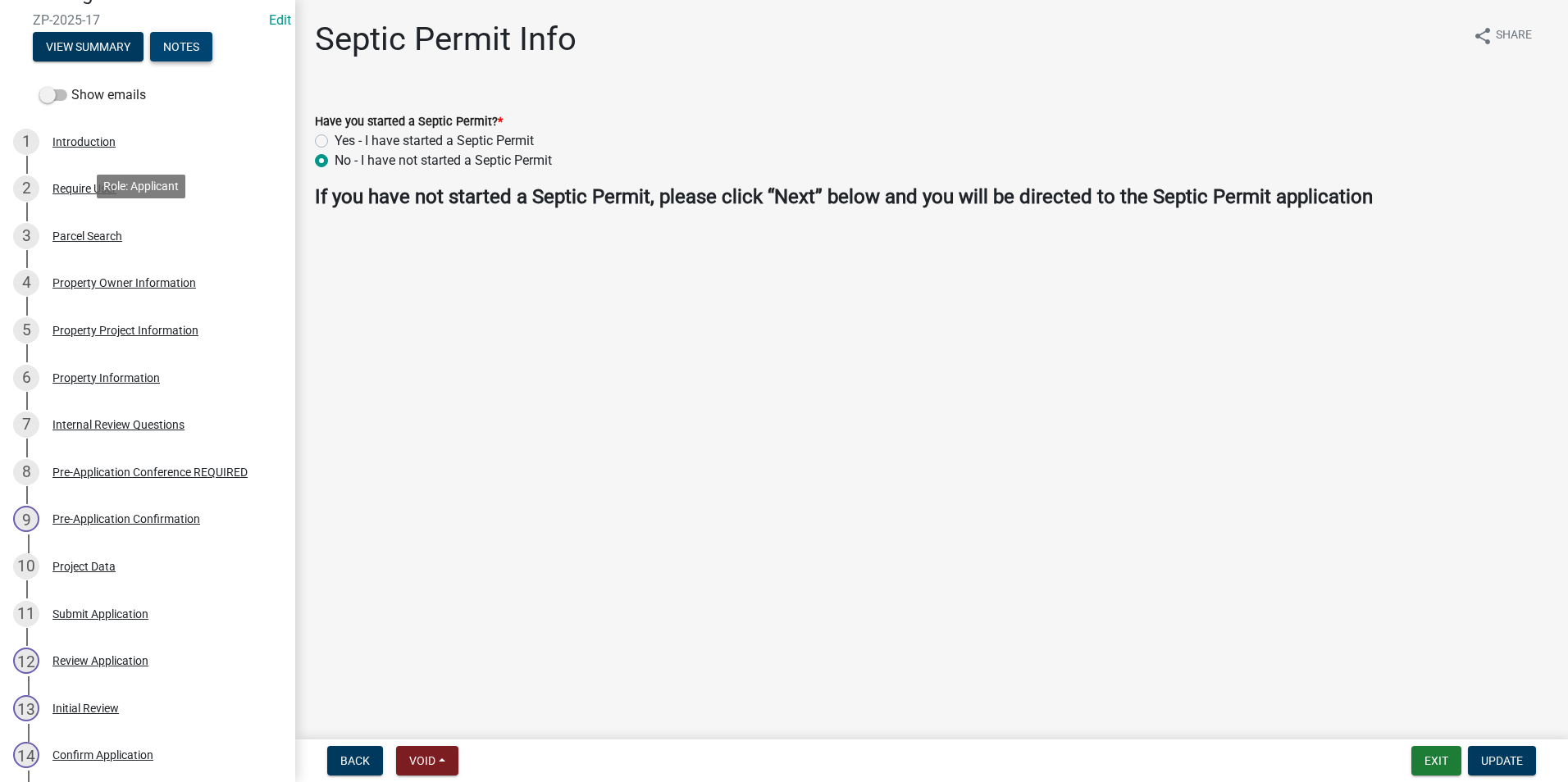
scroll to position [0, 0]
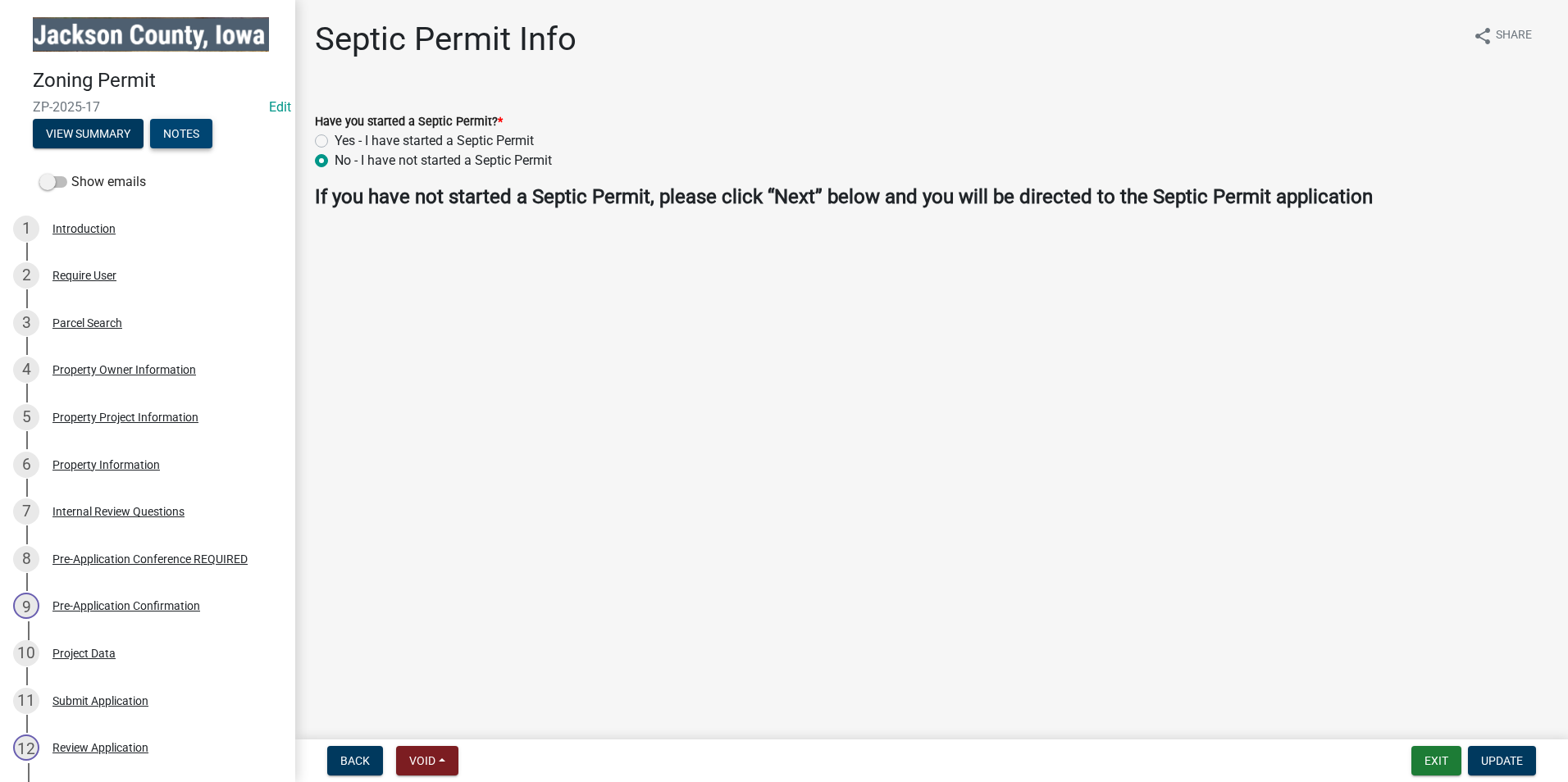
click at [179, 125] on button "Notes" at bounding box center [181, 134] width 63 height 30
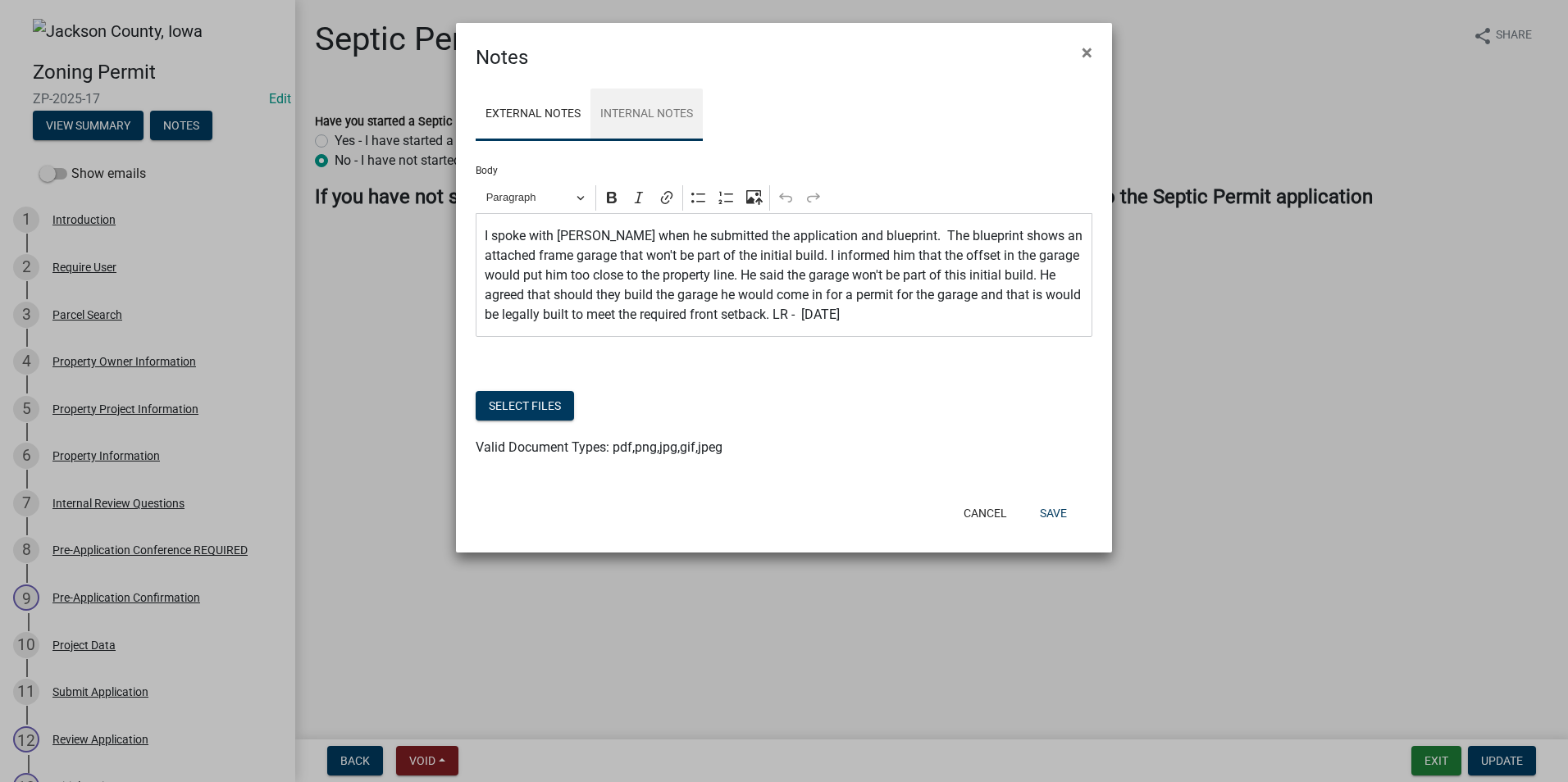
click at [646, 116] on link "Internal Notes" at bounding box center [646, 115] width 112 height 52
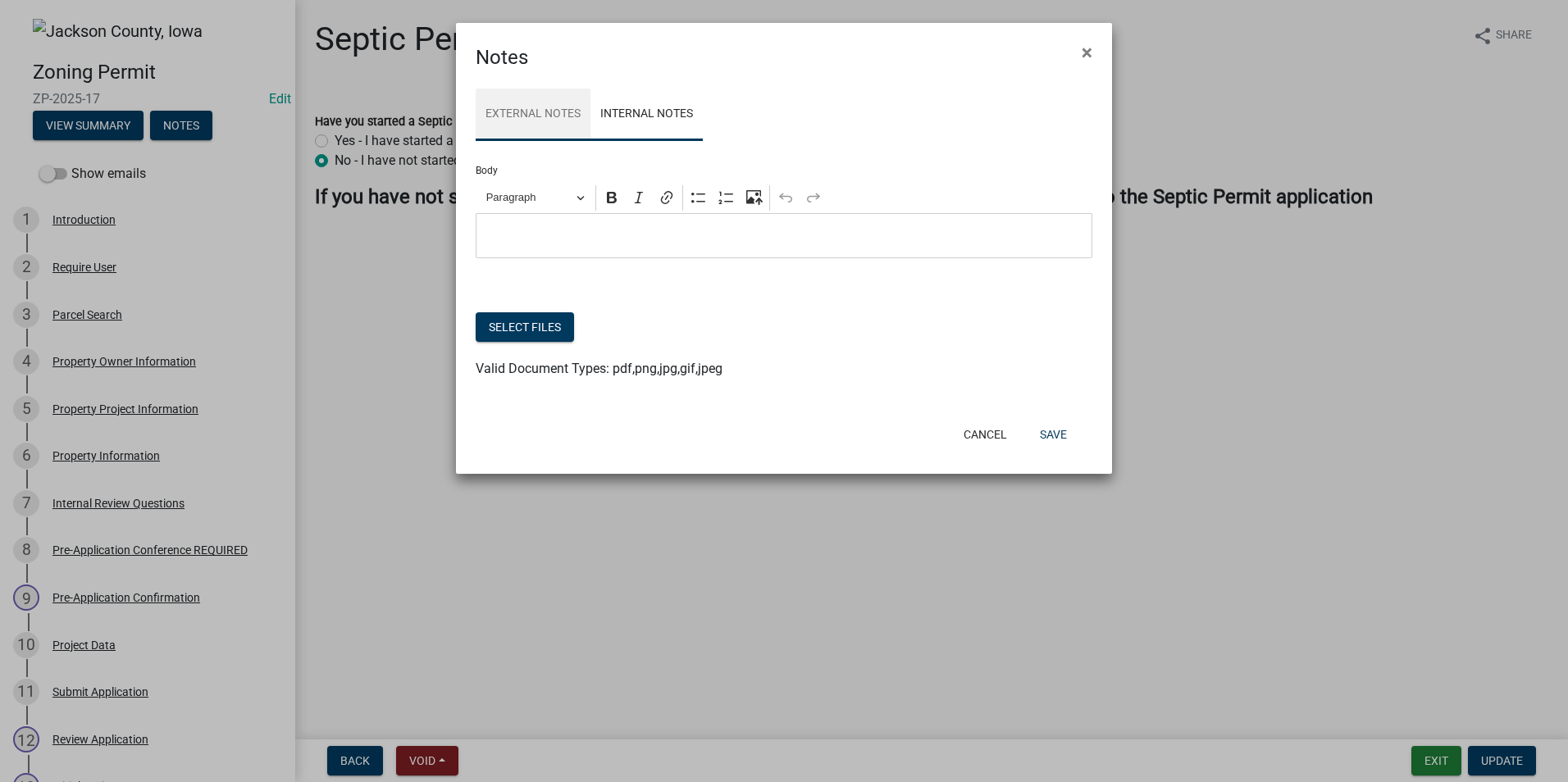
click at [557, 127] on link "External Notes" at bounding box center [533, 115] width 115 height 52
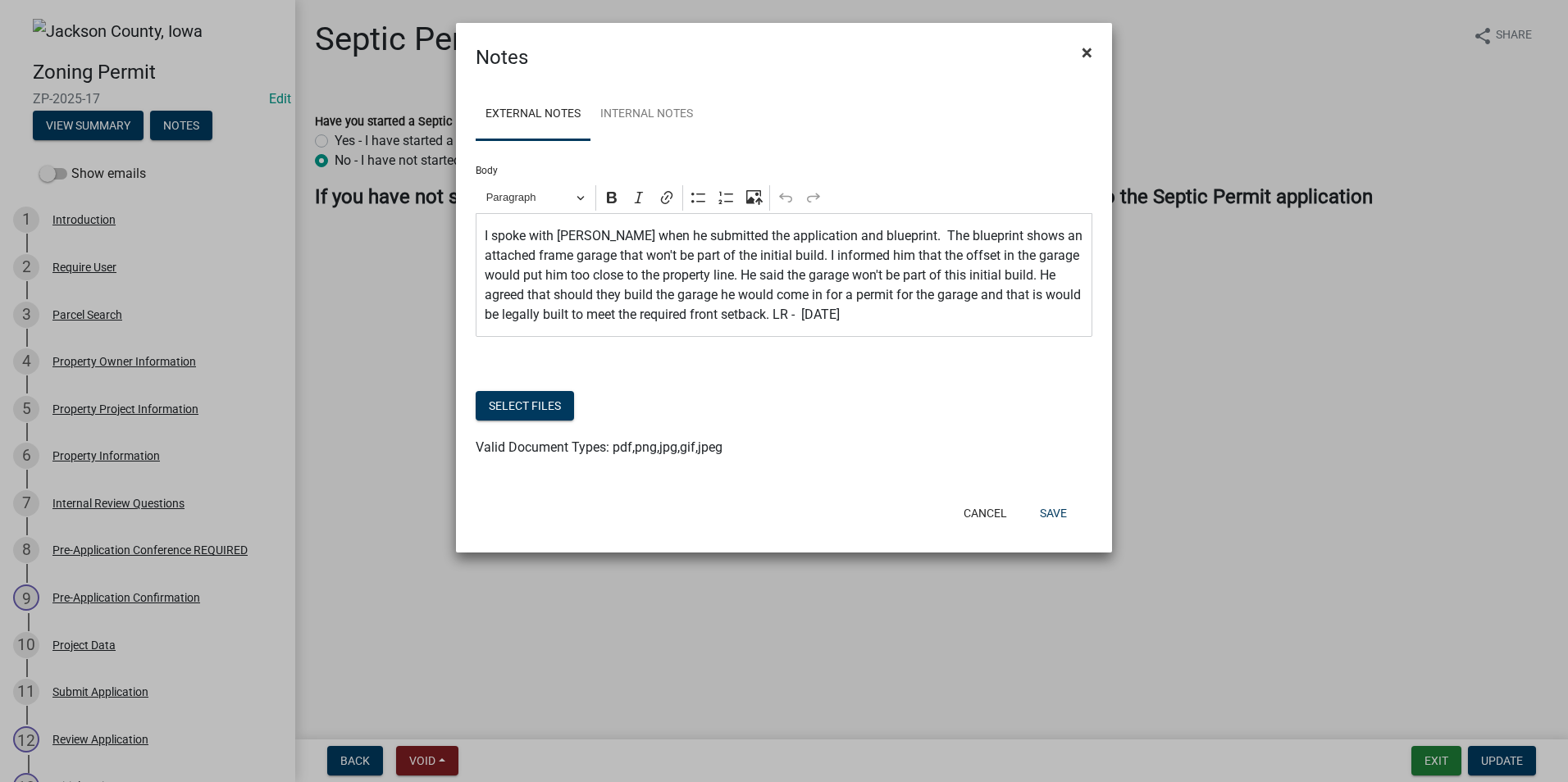
click at [1093, 56] on button "×" at bounding box center [1087, 52] width 37 height 46
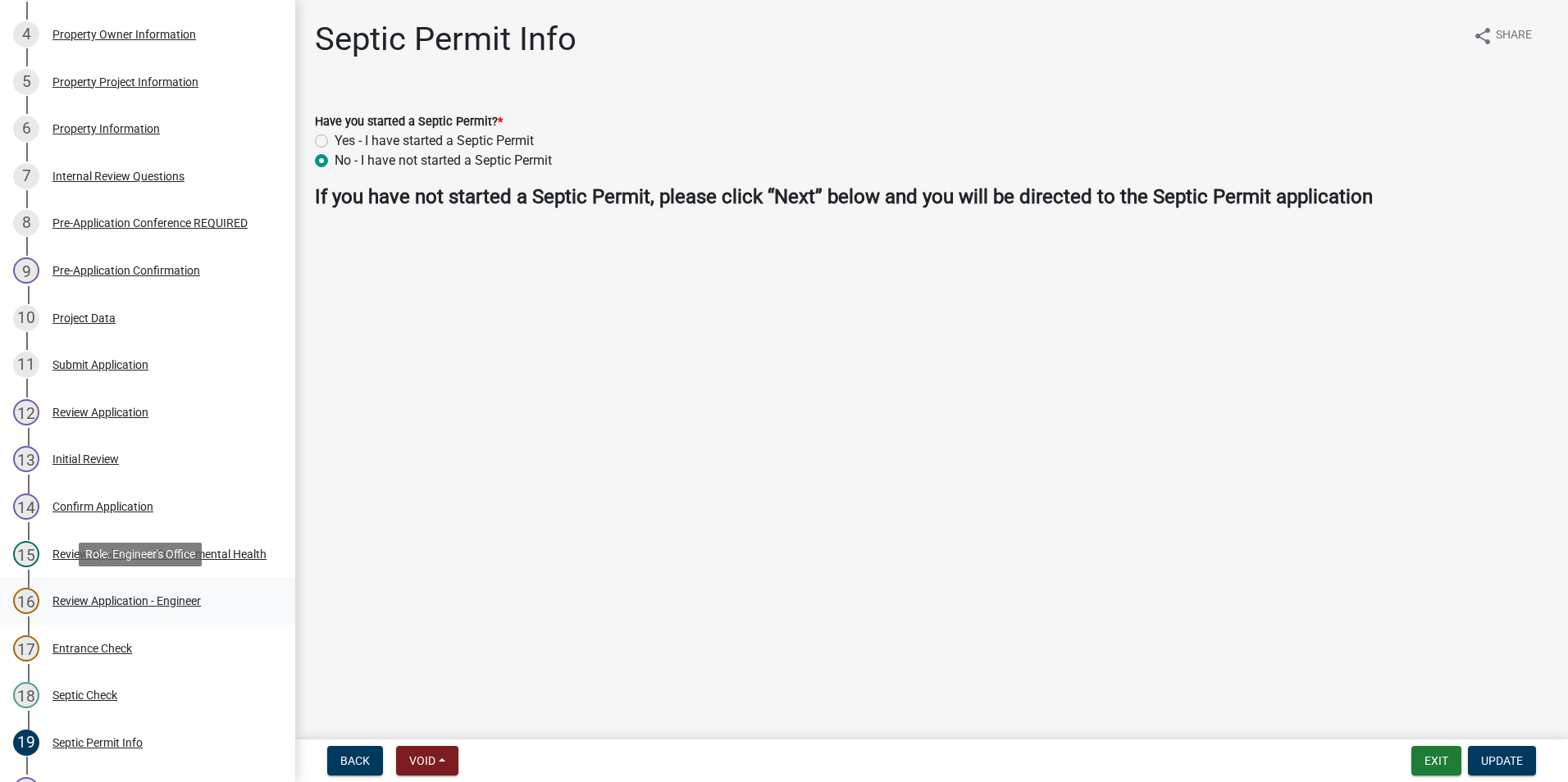
scroll to position [328, 0]
click at [136, 551] on div "Review Application - Environmental Health" at bounding box center [159, 553] width 214 height 11
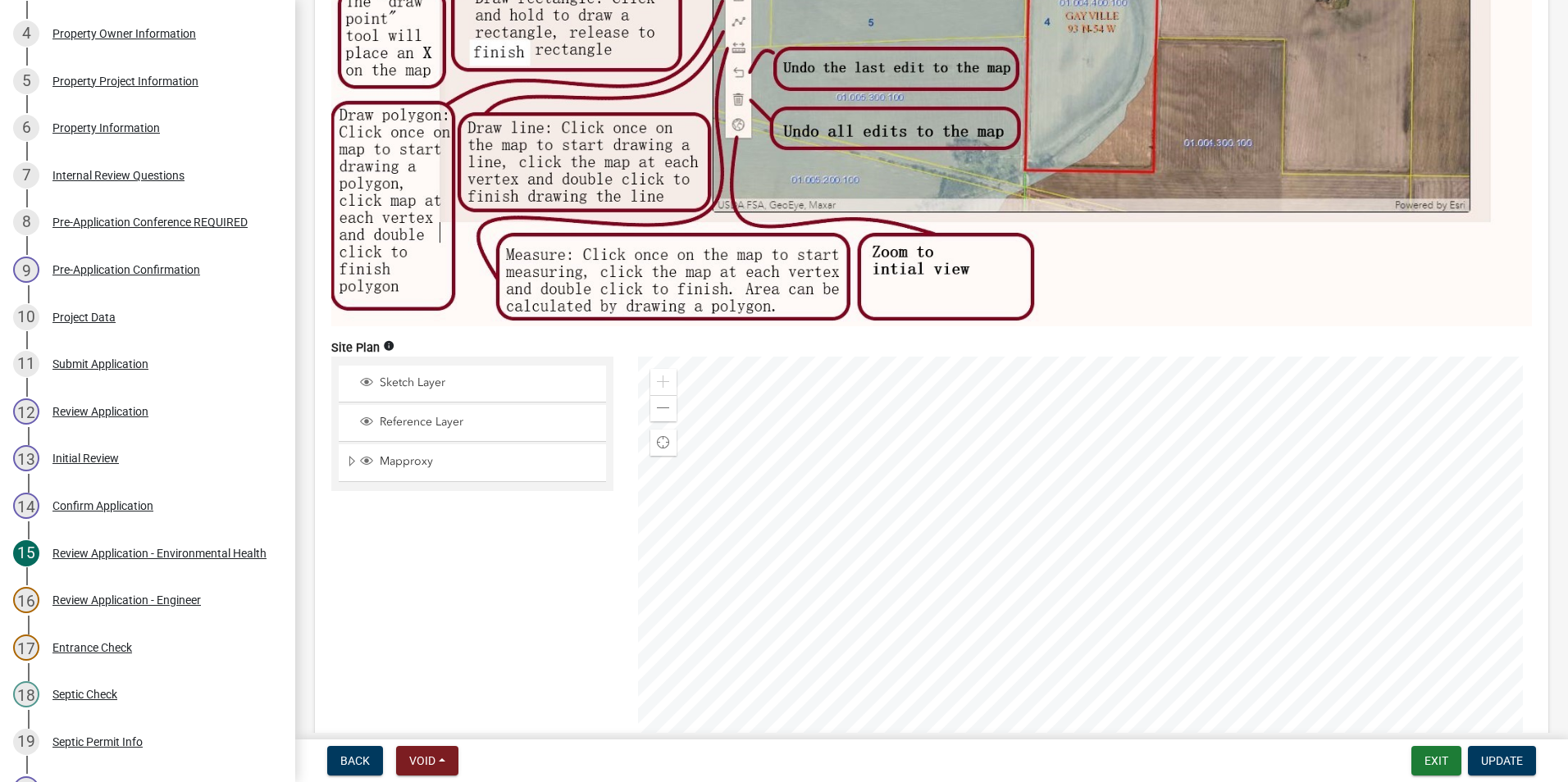
scroll to position [6396, 0]
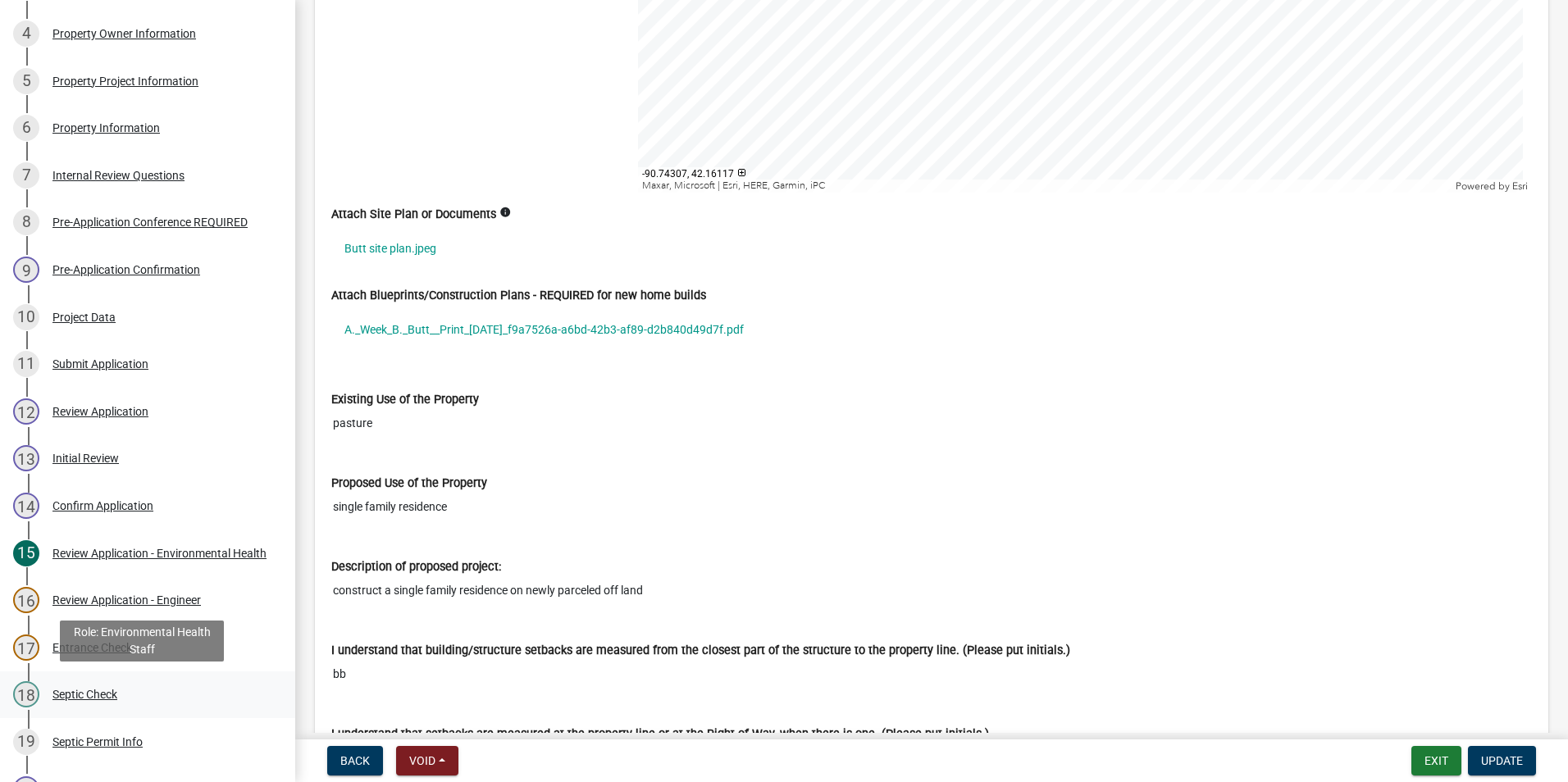
click at [74, 690] on div "Septic Check" at bounding box center [84, 695] width 65 height 11
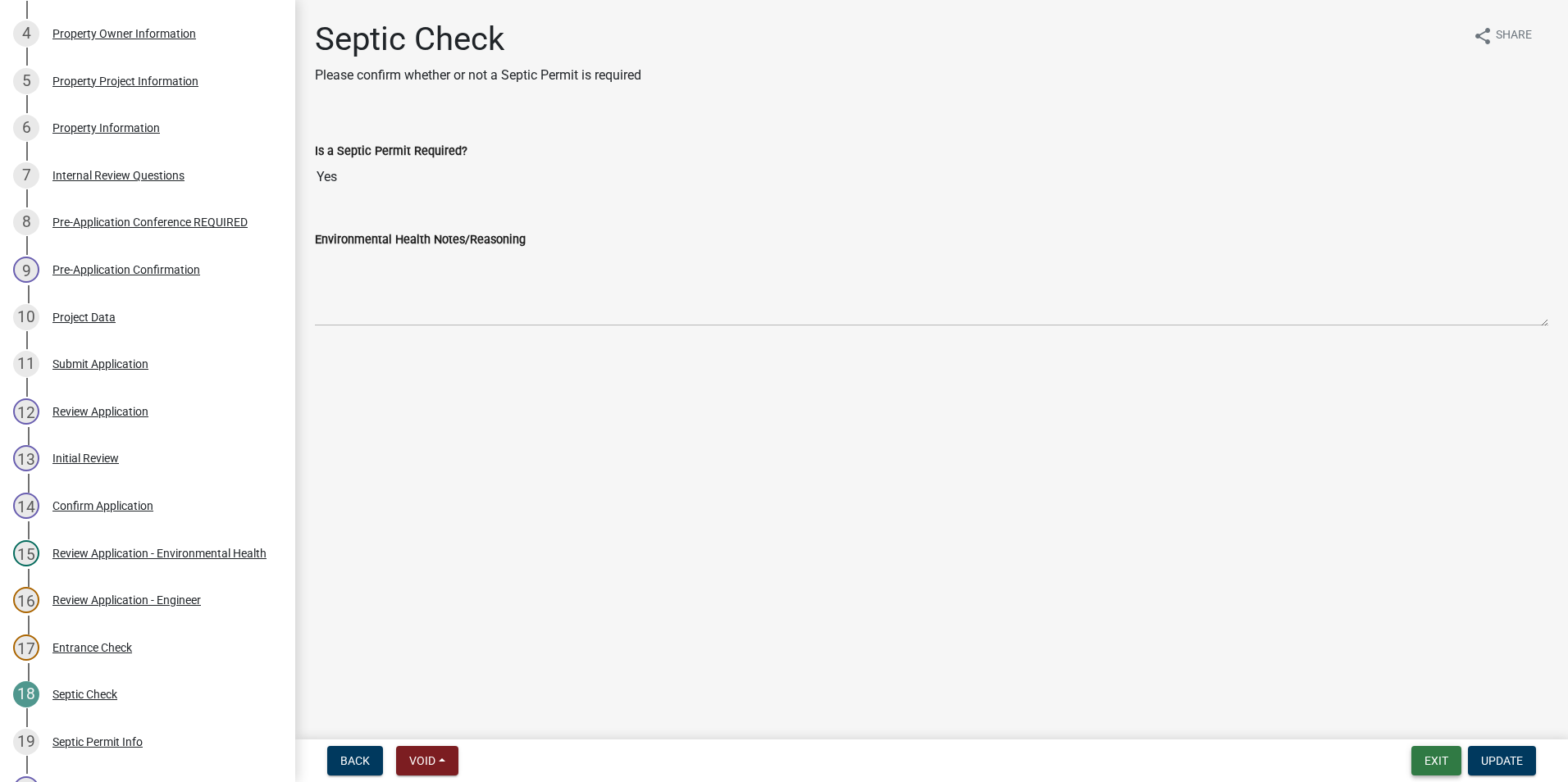
click at [1443, 762] on button "Exit" at bounding box center [1436, 761] width 50 height 30
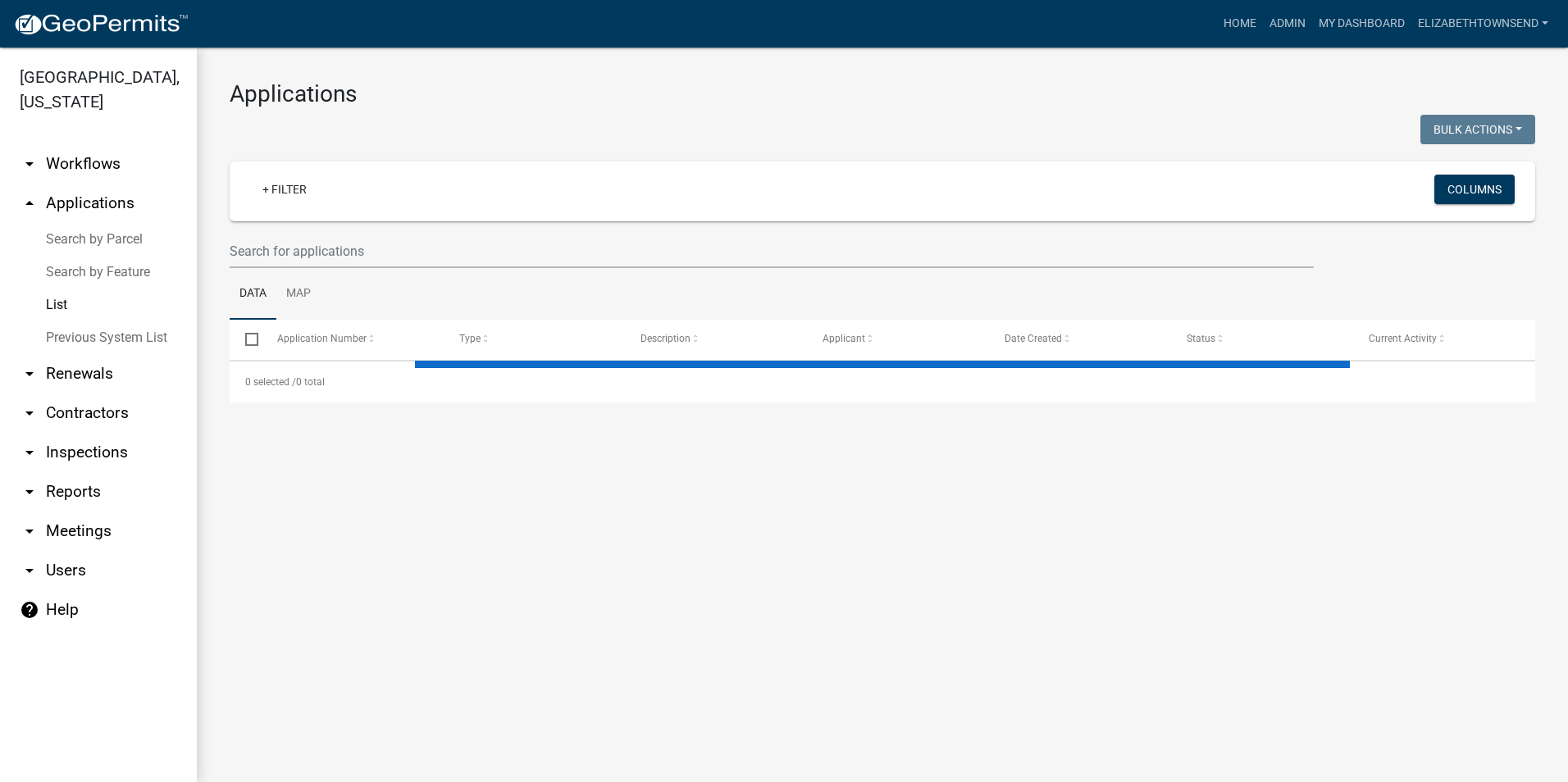
select select "3: 100"
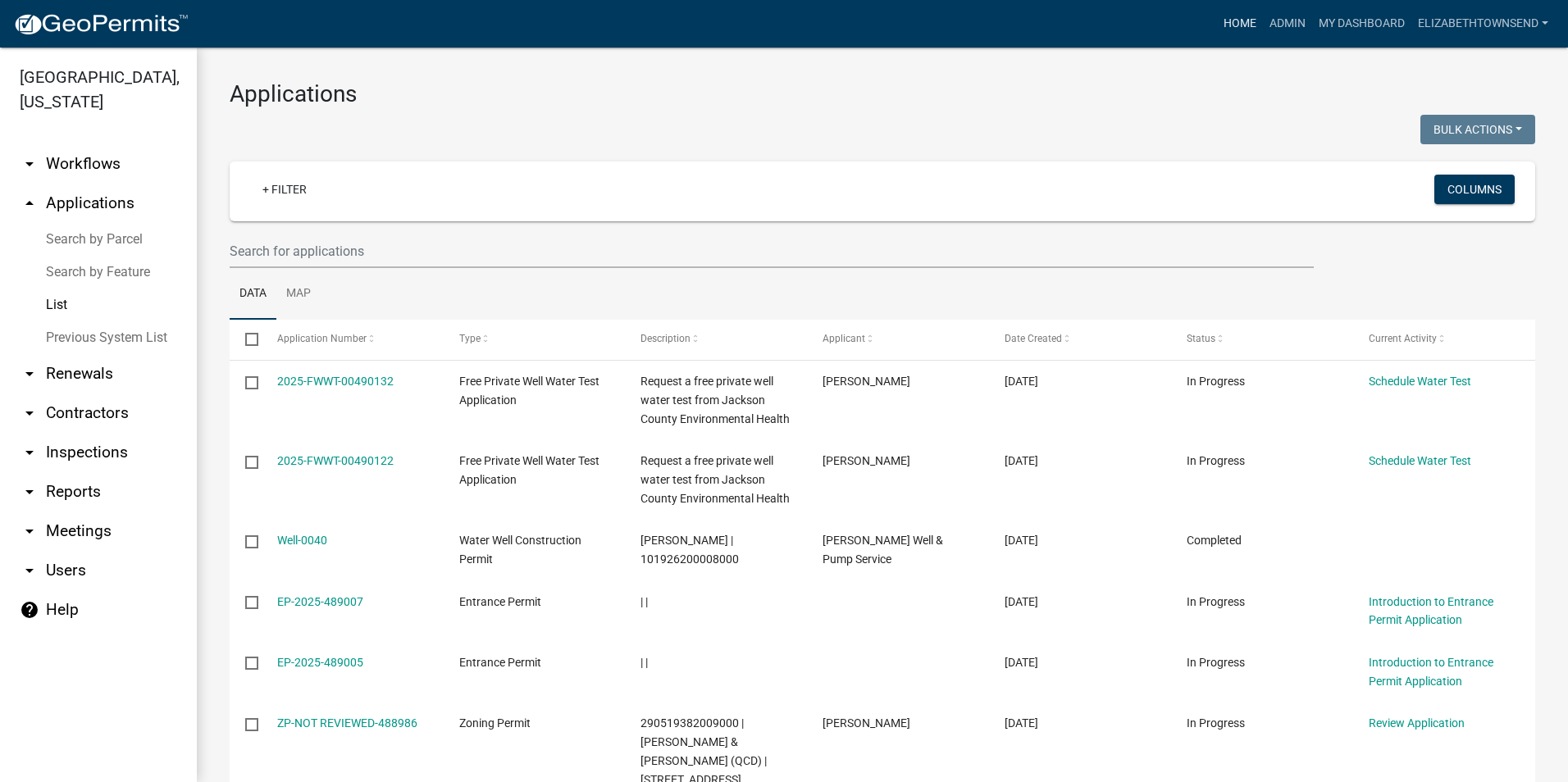
click at [1242, 22] on link "Home" at bounding box center [1239, 23] width 46 height 31
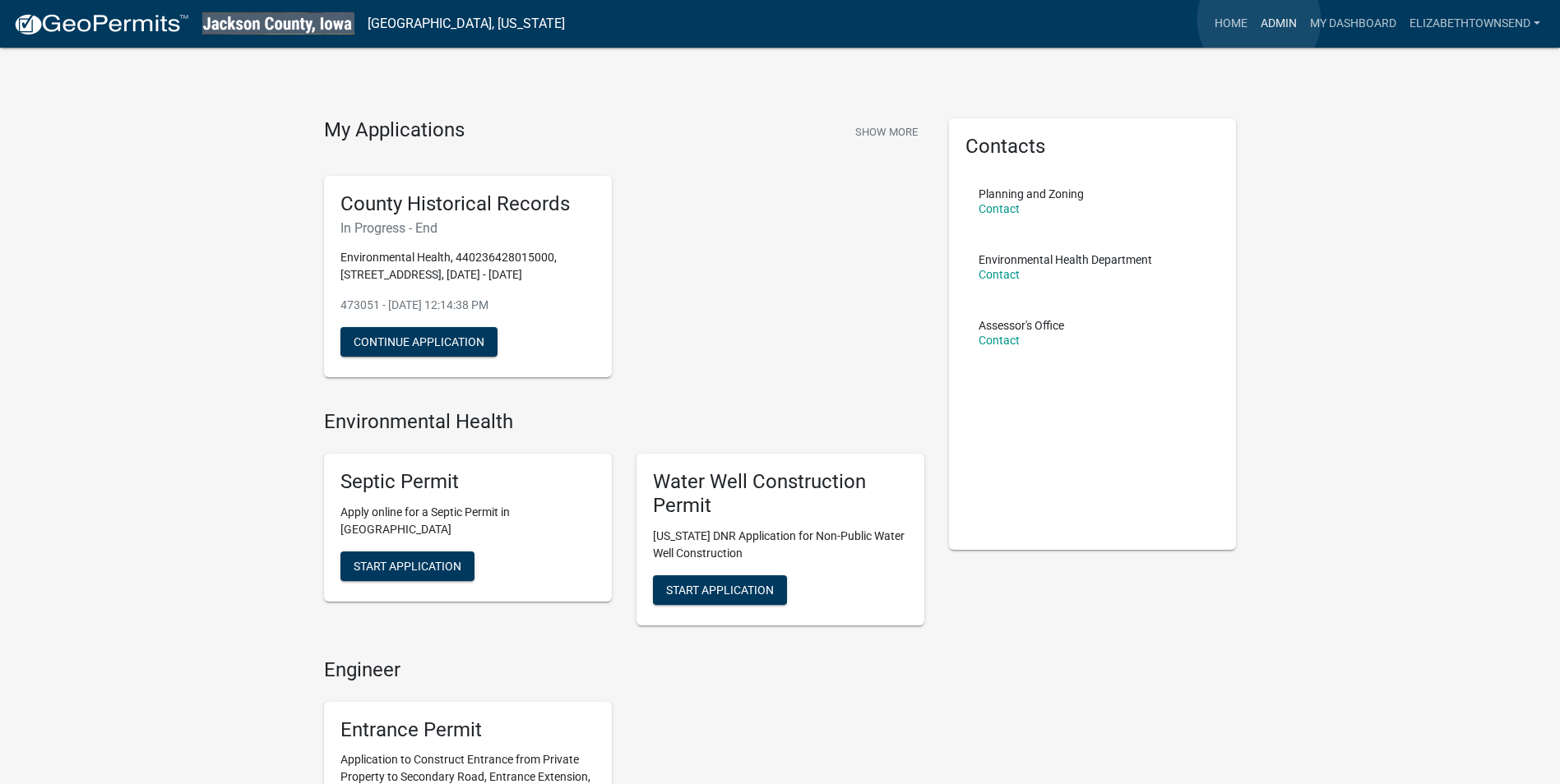
click at [1259, 20] on link "Admin" at bounding box center [1278, 23] width 50 height 31
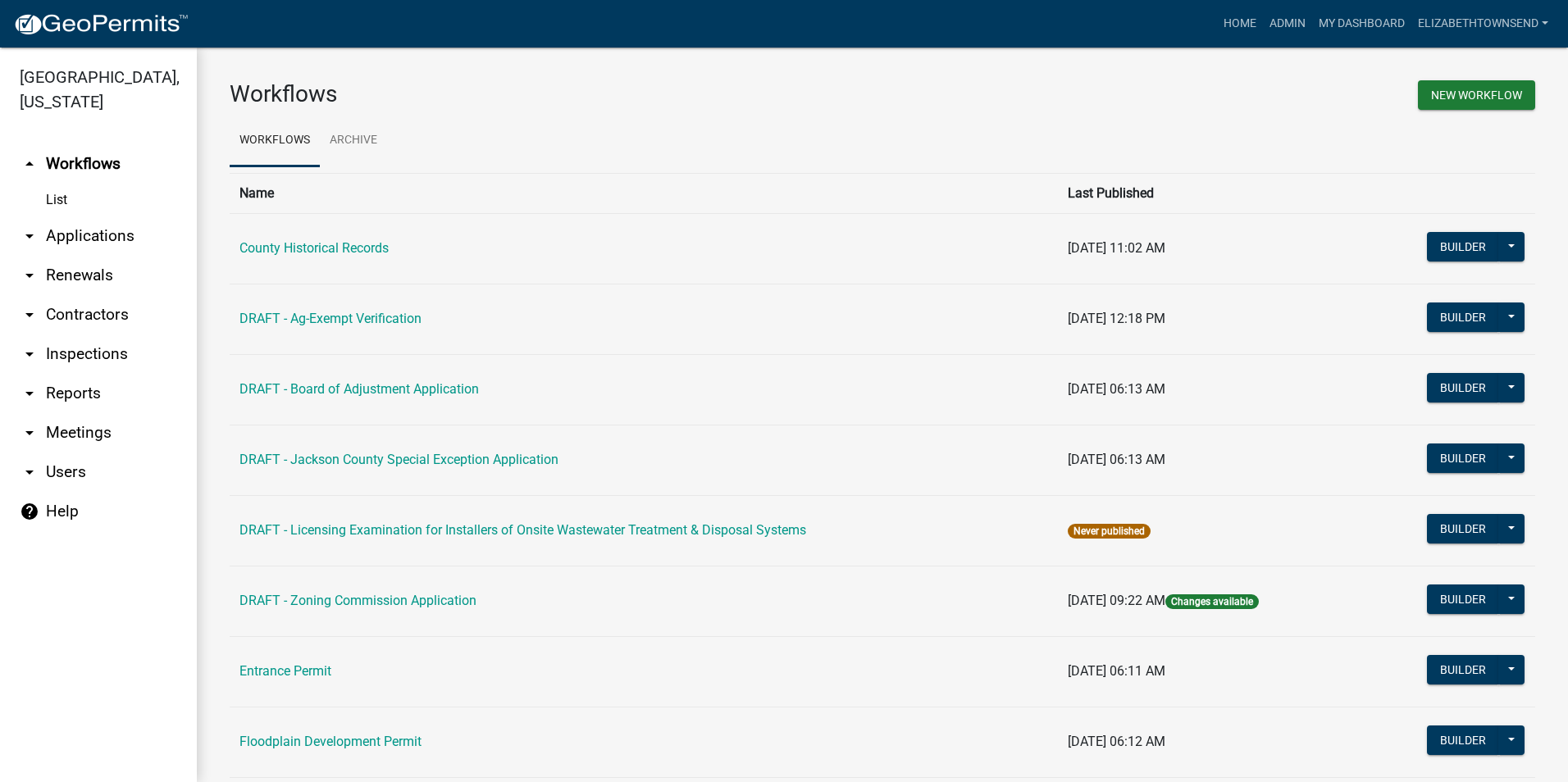
click at [65, 216] on link "arrow_drop_down Applications" at bounding box center [98, 236] width 197 height 39
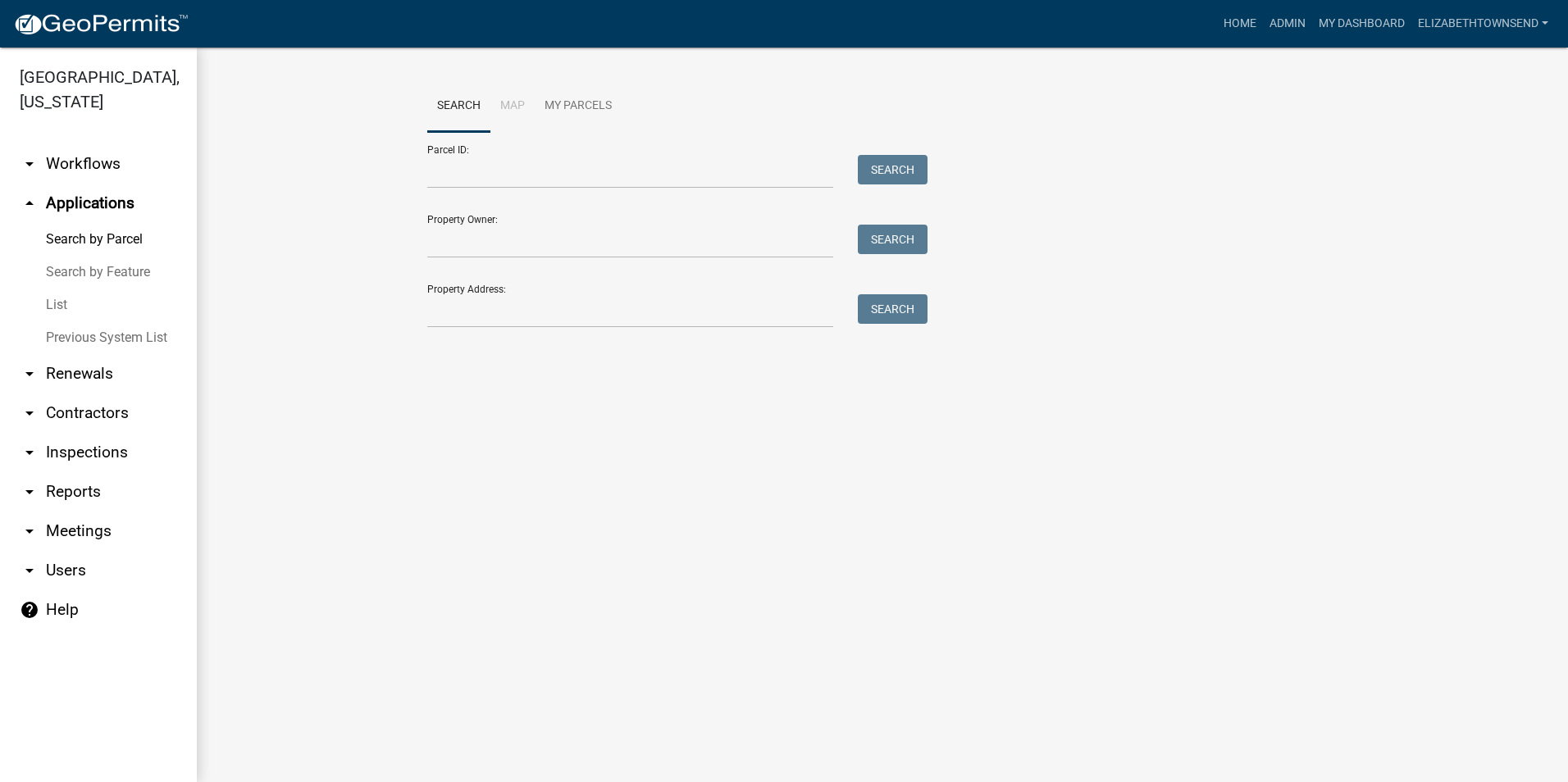
click at [57, 288] on link "List" at bounding box center [98, 304] width 197 height 33
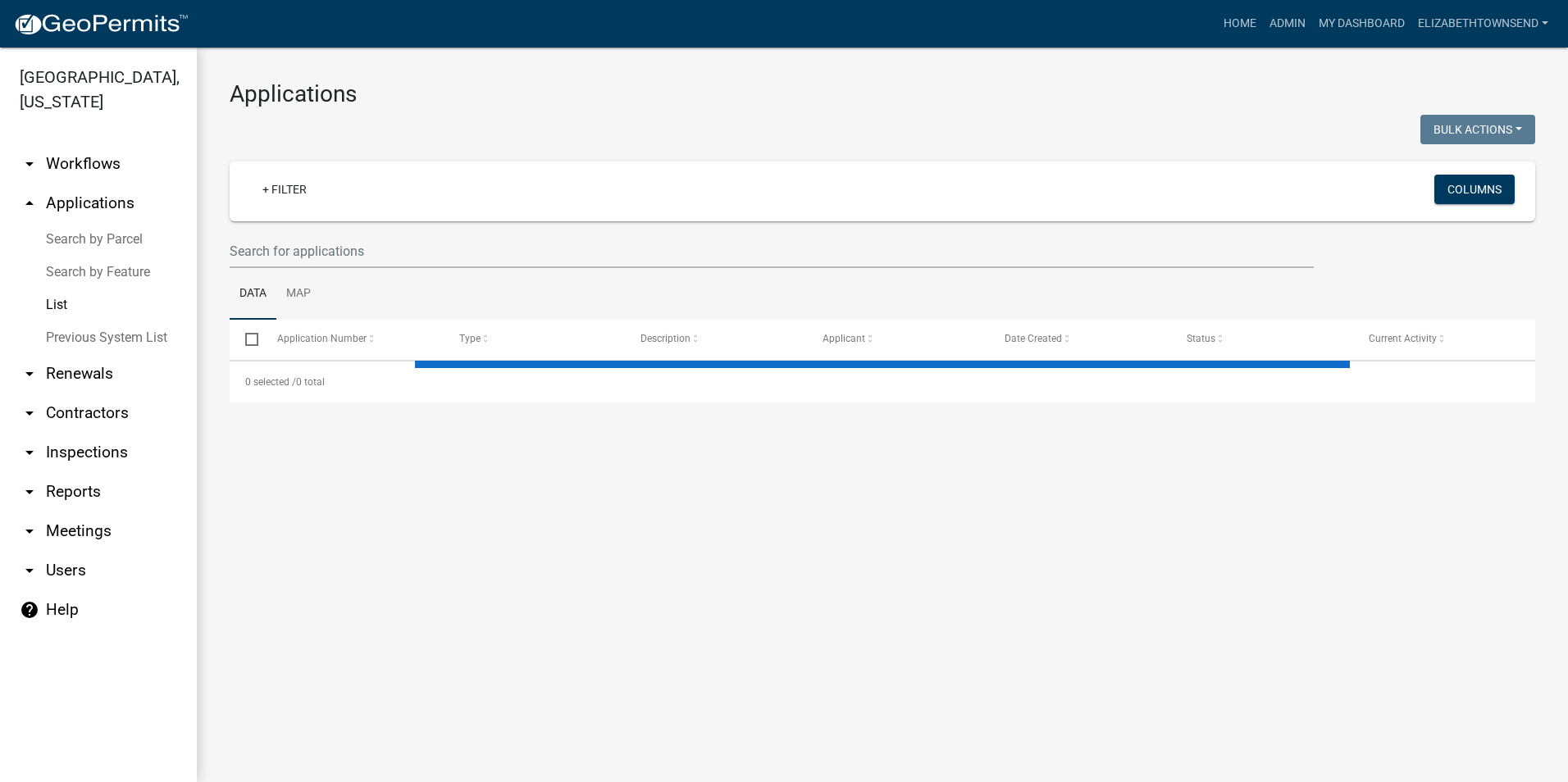
select select "3: 100"
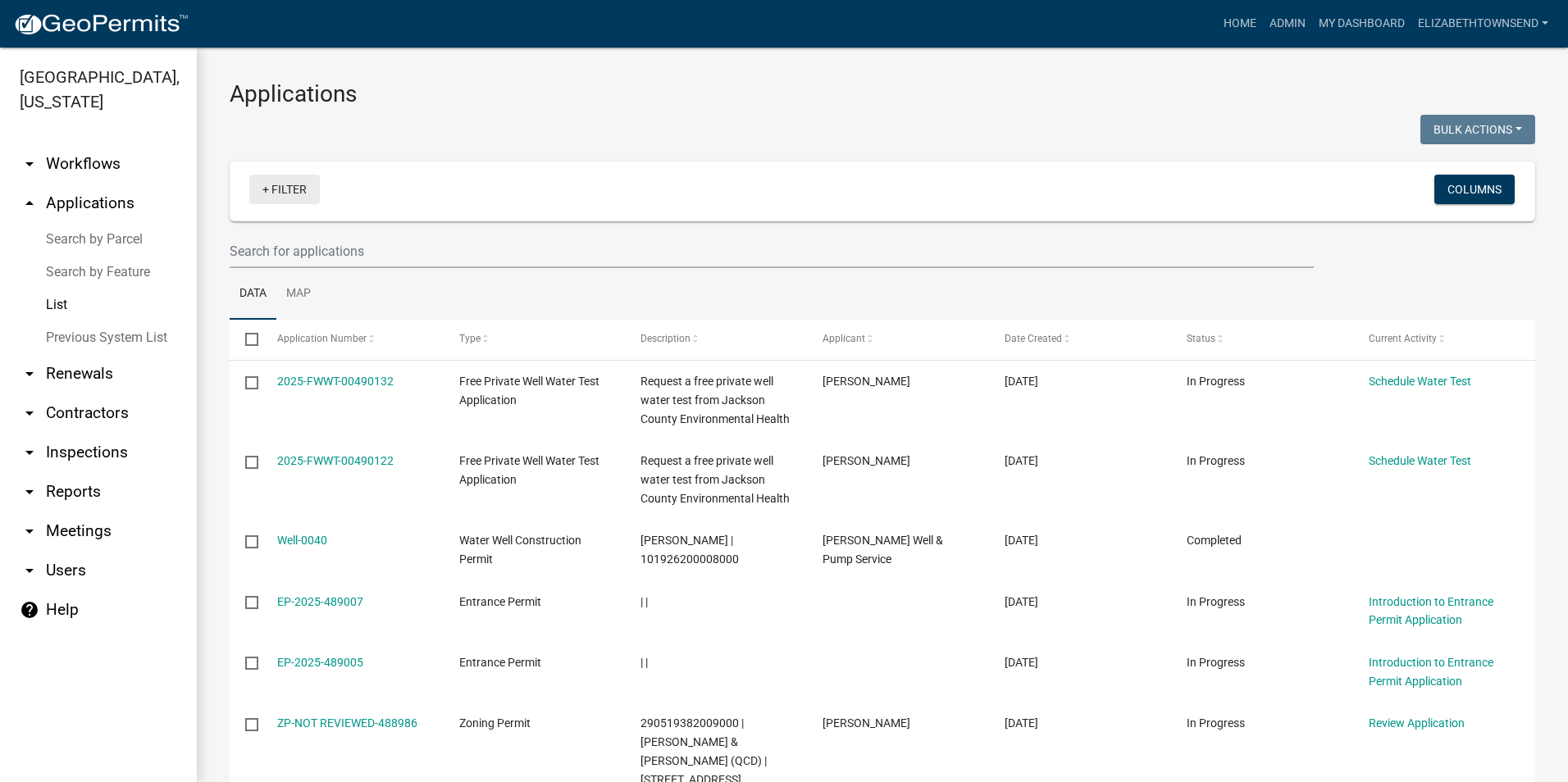
click at [298, 191] on link "+ Filter" at bounding box center [284, 190] width 70 height 30
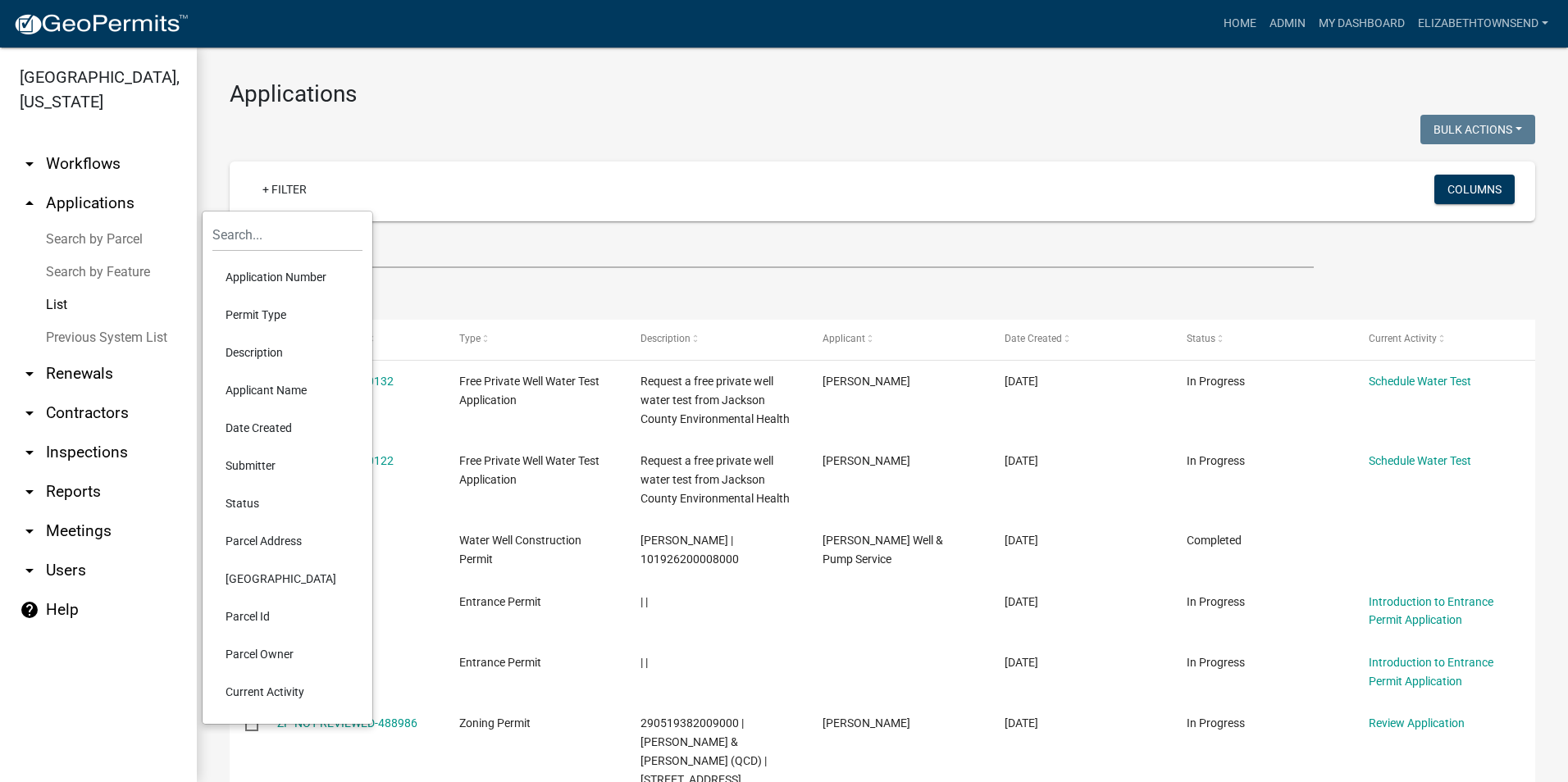
click at [262, 316] on li "Permit Type" at bounding box center [288, 315] width 150 height 37
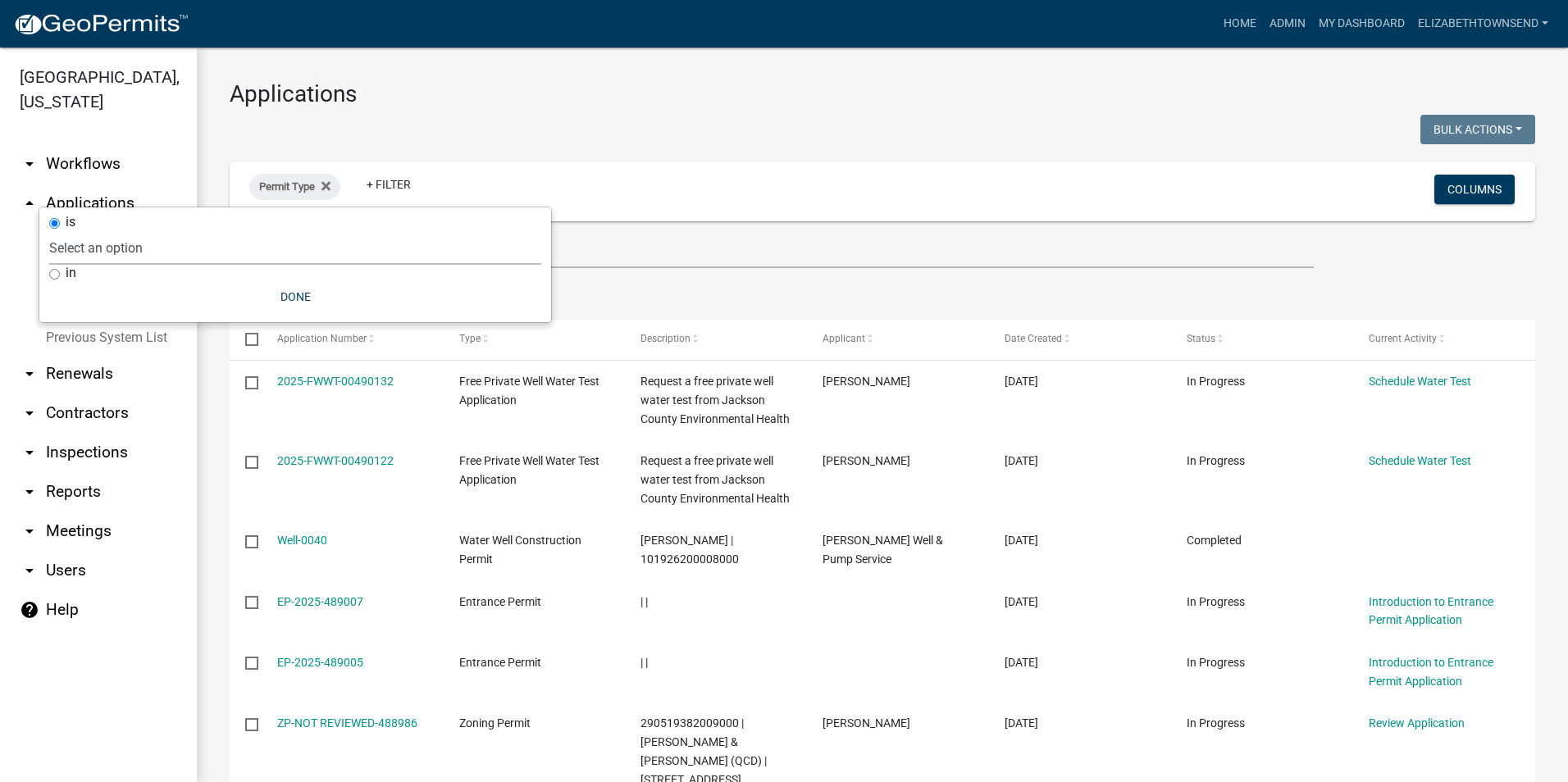
click at [155, 248] on select "Select an option County Historical Records DRAFT - Ag-Exempt Verification DRAFT…" at bounding box center [295, 248] width 492 height 34
select select "00c8d5c9-54c6-4a9d-979b-504790a05259"
click at [88, 231] on select "Select an option County Historical Records DRAFT - Ag-Exempt Verification DRAFT…" at bounding box center [295, 248] width 492 height 34
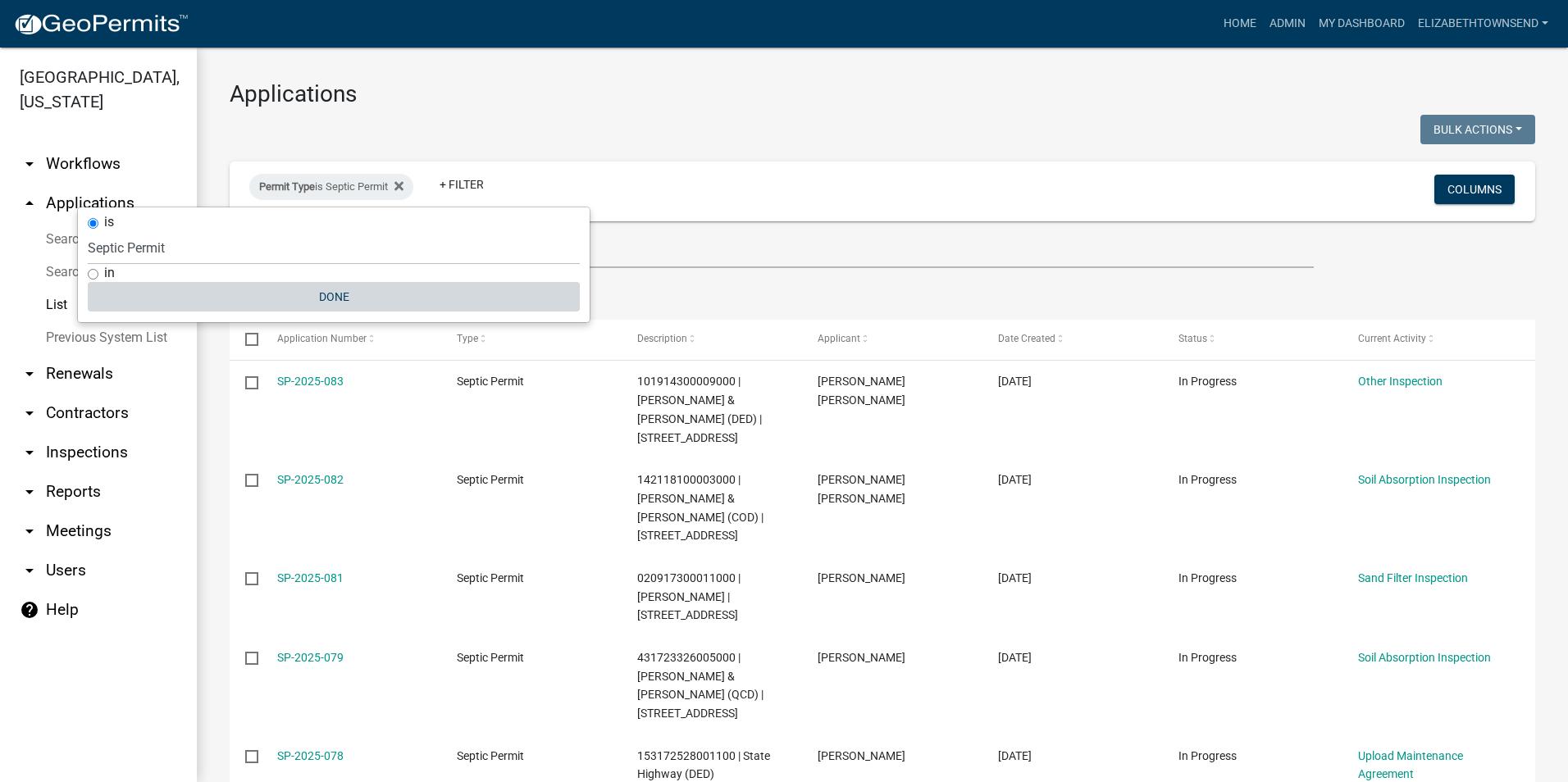
click at [327, 296] on button "Done" at bounding box center [333, 297] width 492 height 30
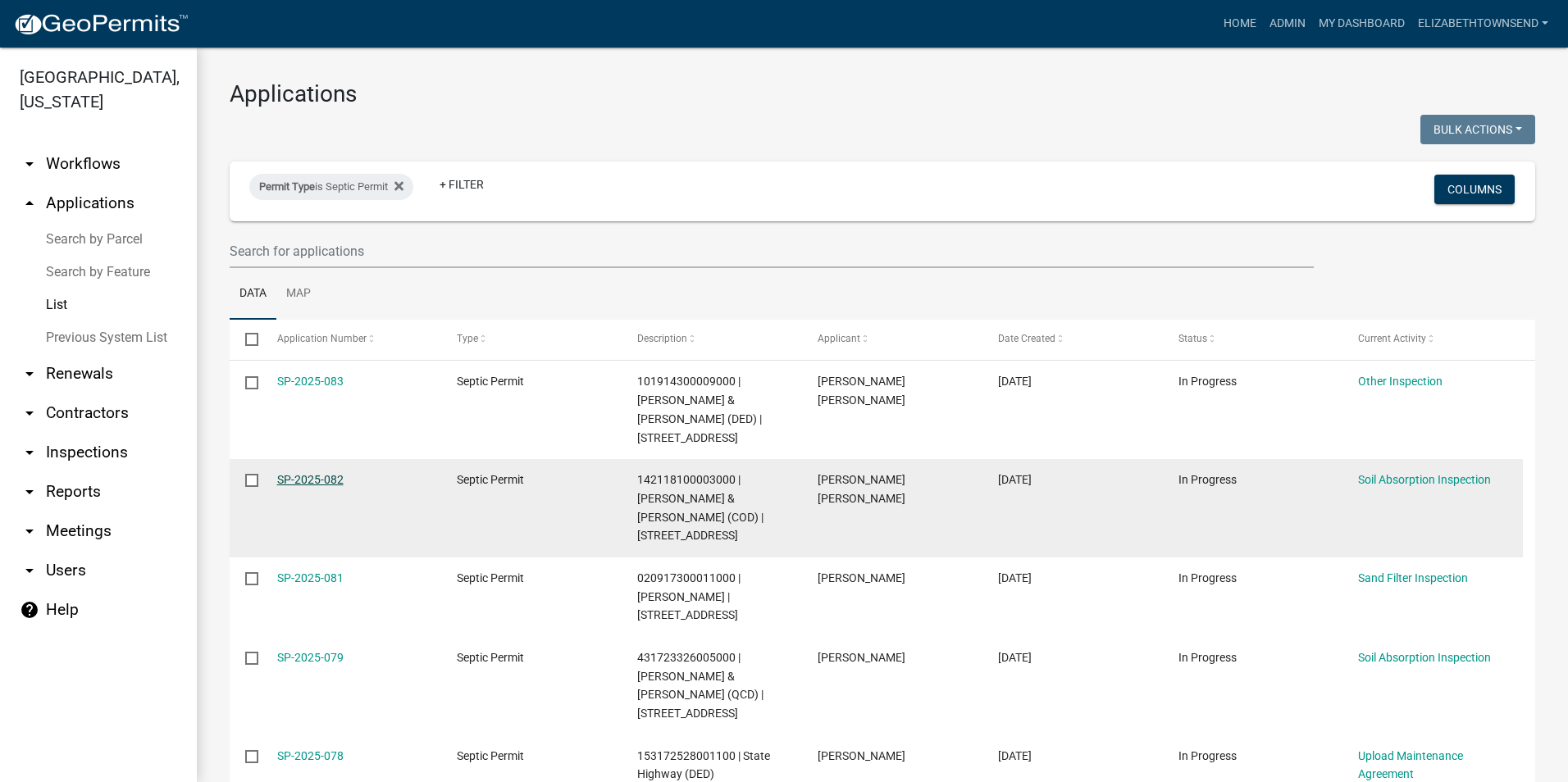
click at [309, 473] on link "SP-2025-082" at bounding box center [310, 480] width 67 height 13
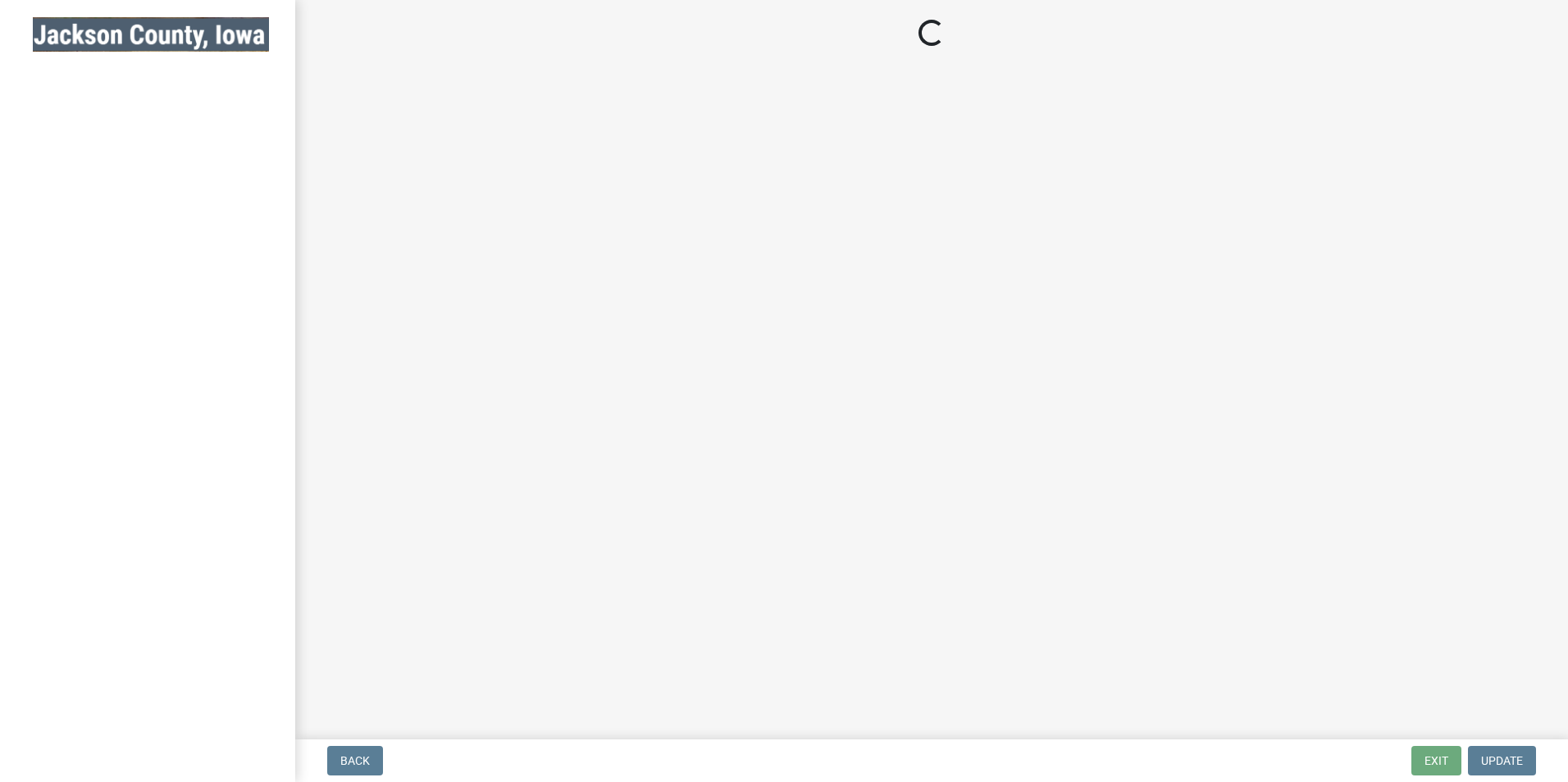
select select "8b01e099-4a24-4825-befa-1c944ae133b5"
select select "a3873a1b-6e26-41c8-b1e9-189df5d0ae8c"
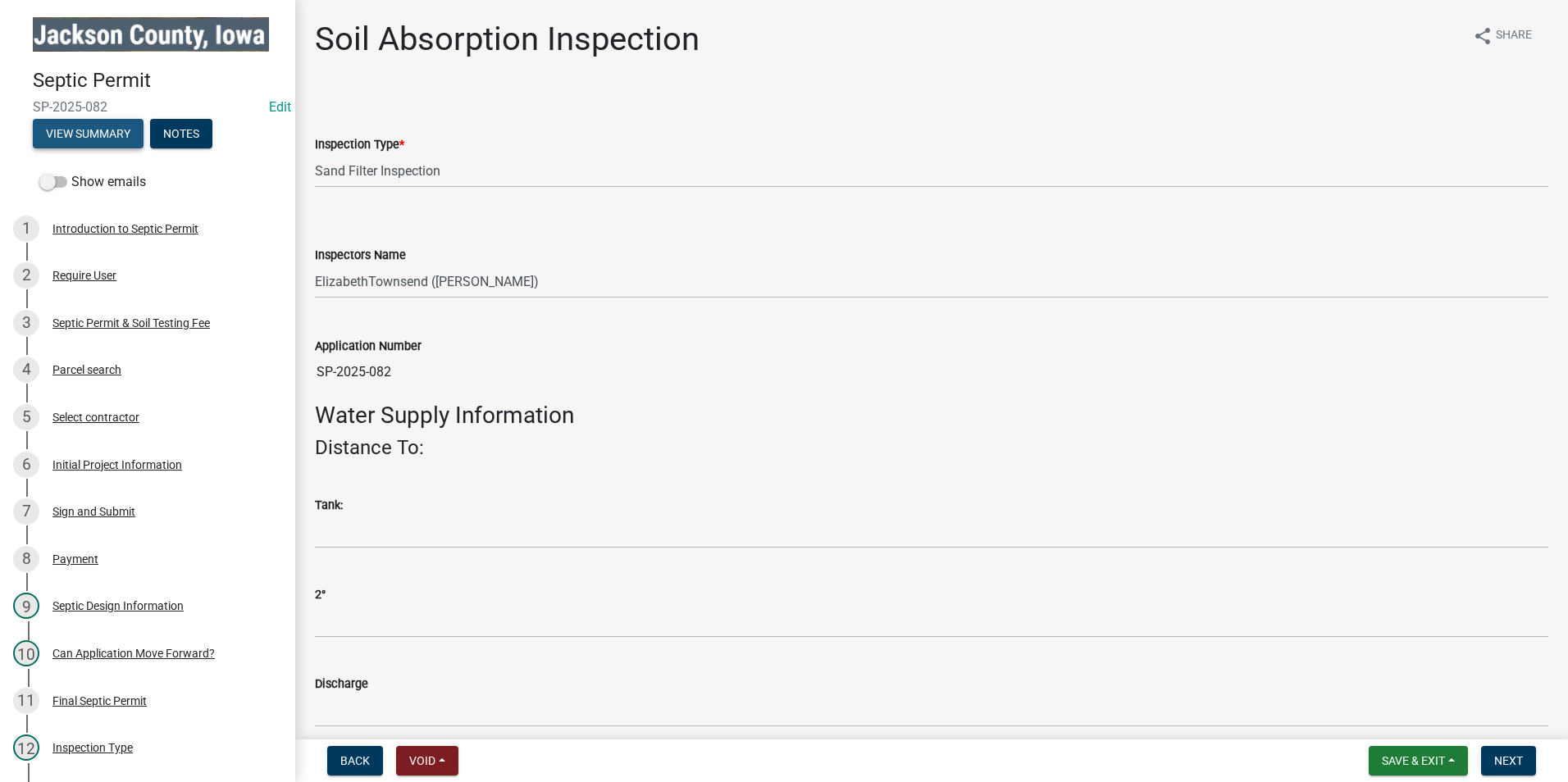
click at [97, 133] on button "View Summary" at bounding box center [88, 134] width 111 height 30
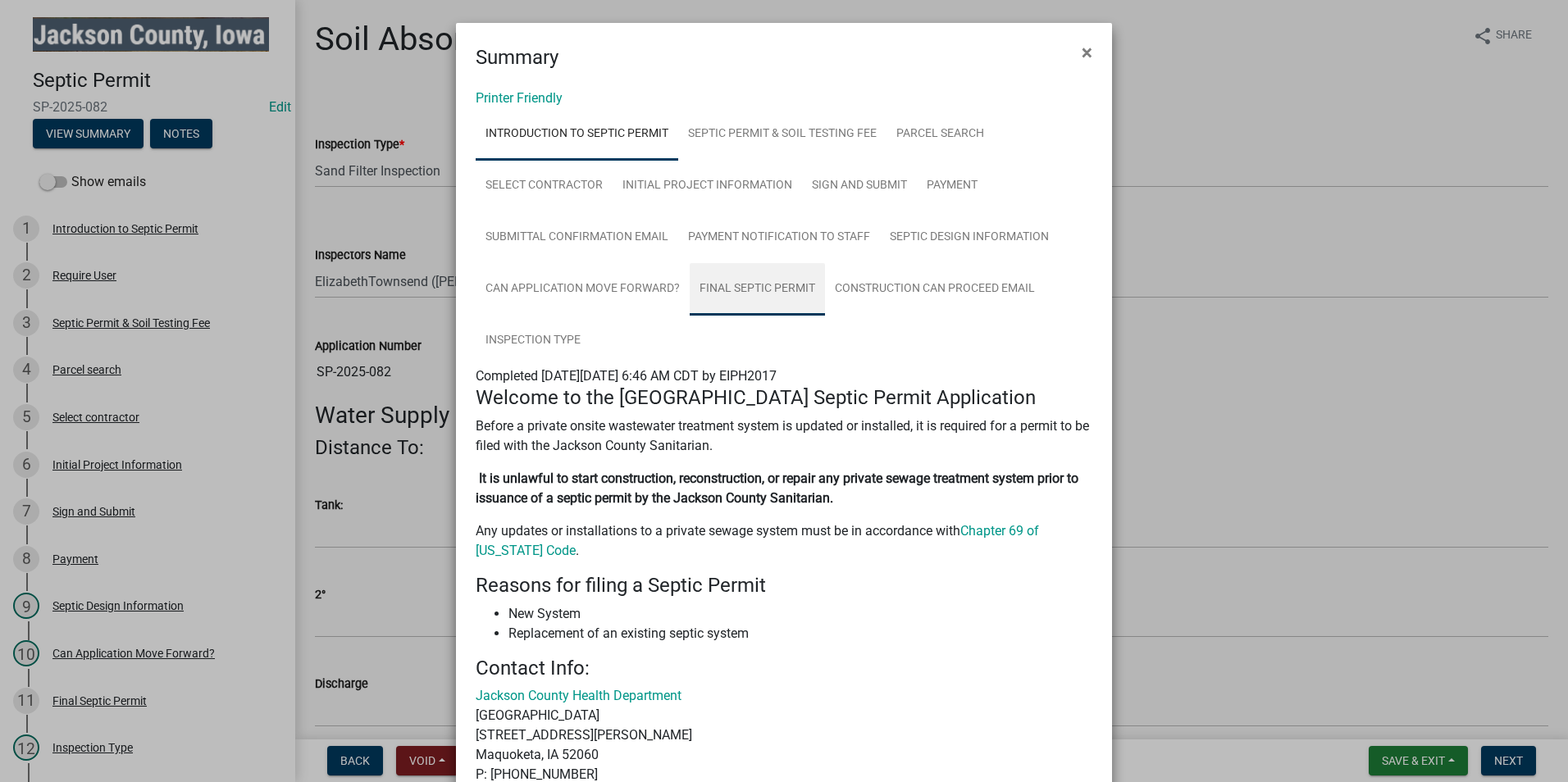
click at [747, 280] on link "Final Septic Permit" at bounding box center [757, 289] width 135 height 52
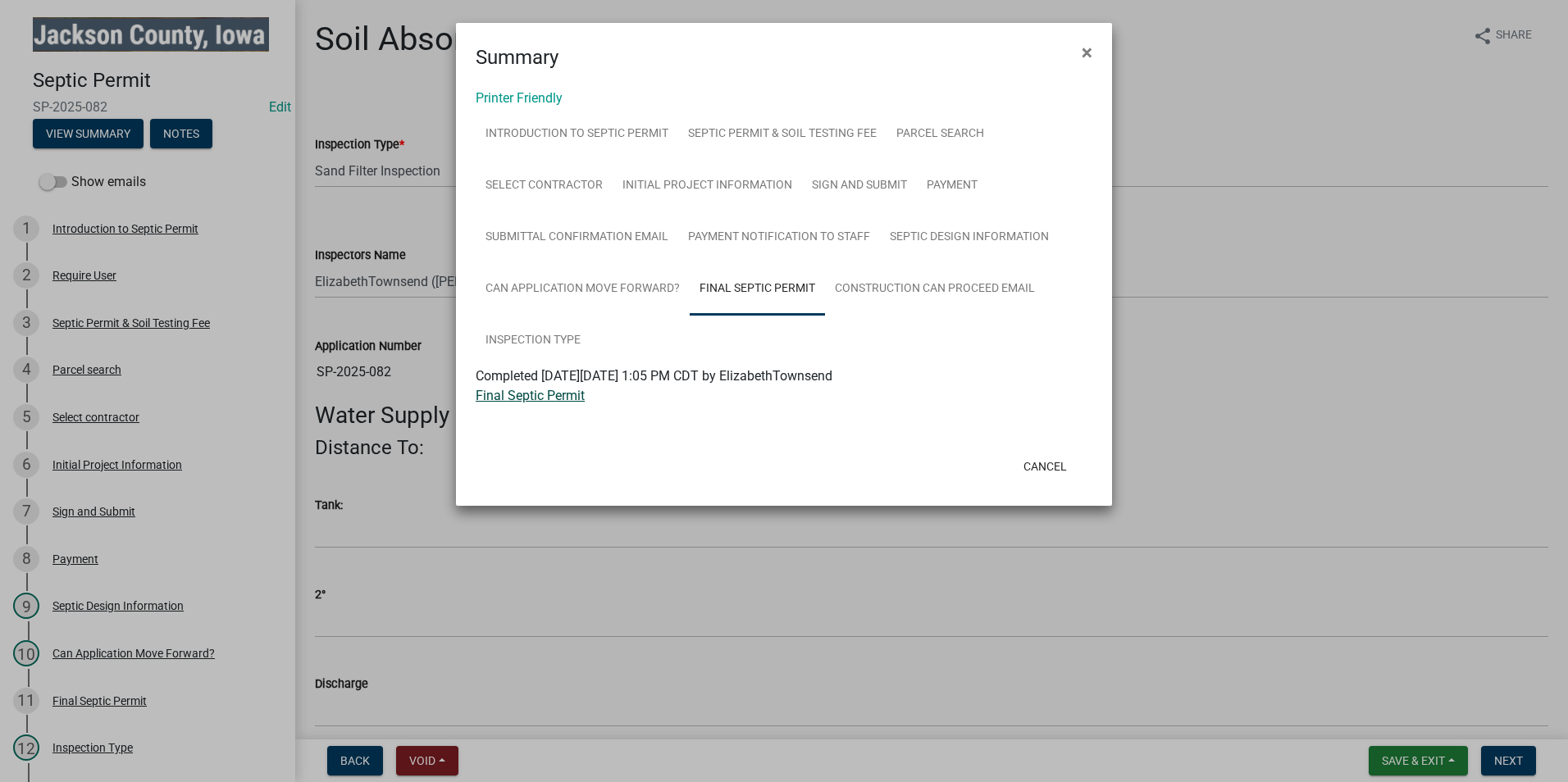
click at [538, 399] on link "Final Septic Permit" at bounding box center [530, 395] width 109 height 16
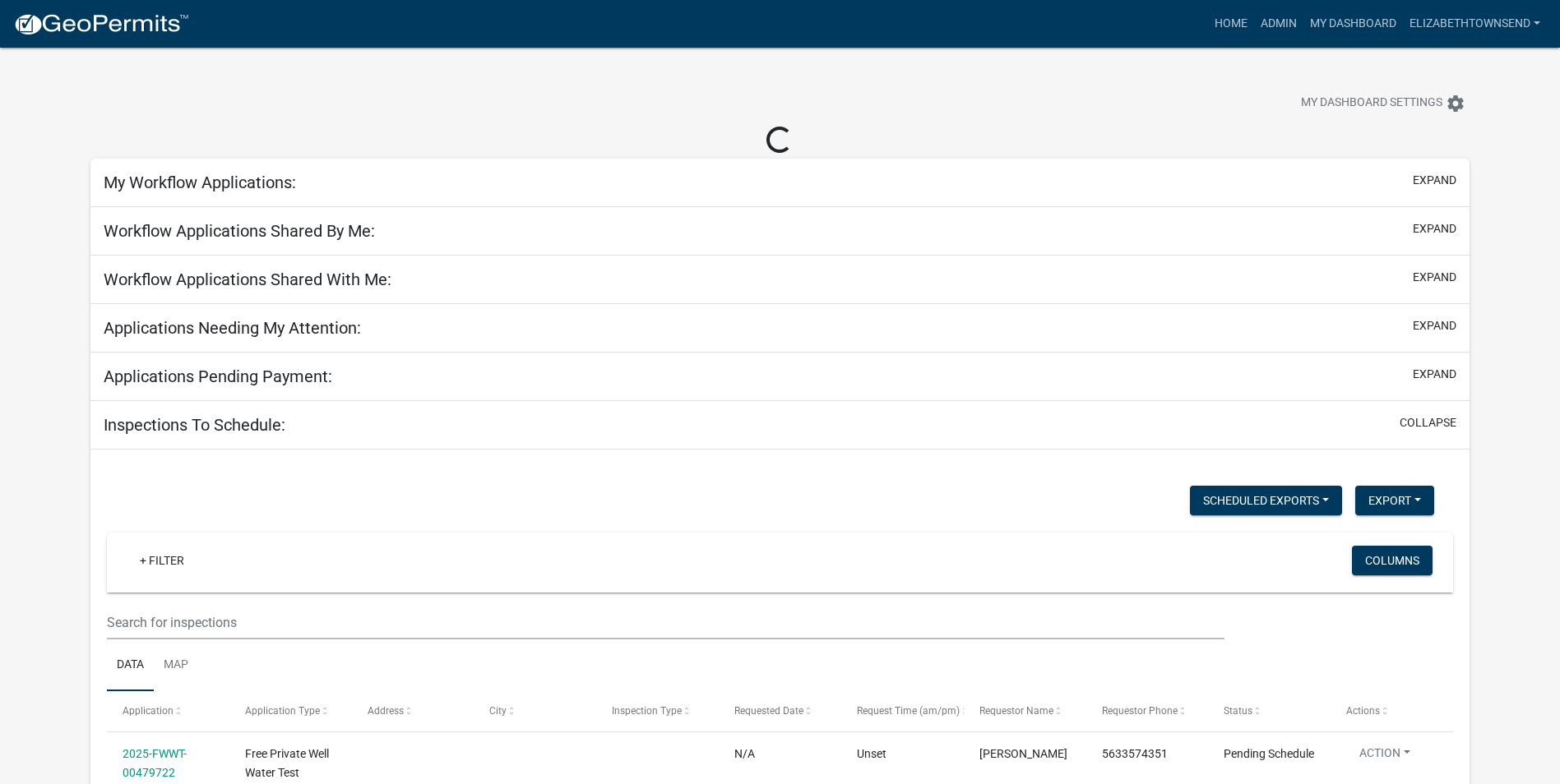
select select "3: 100"
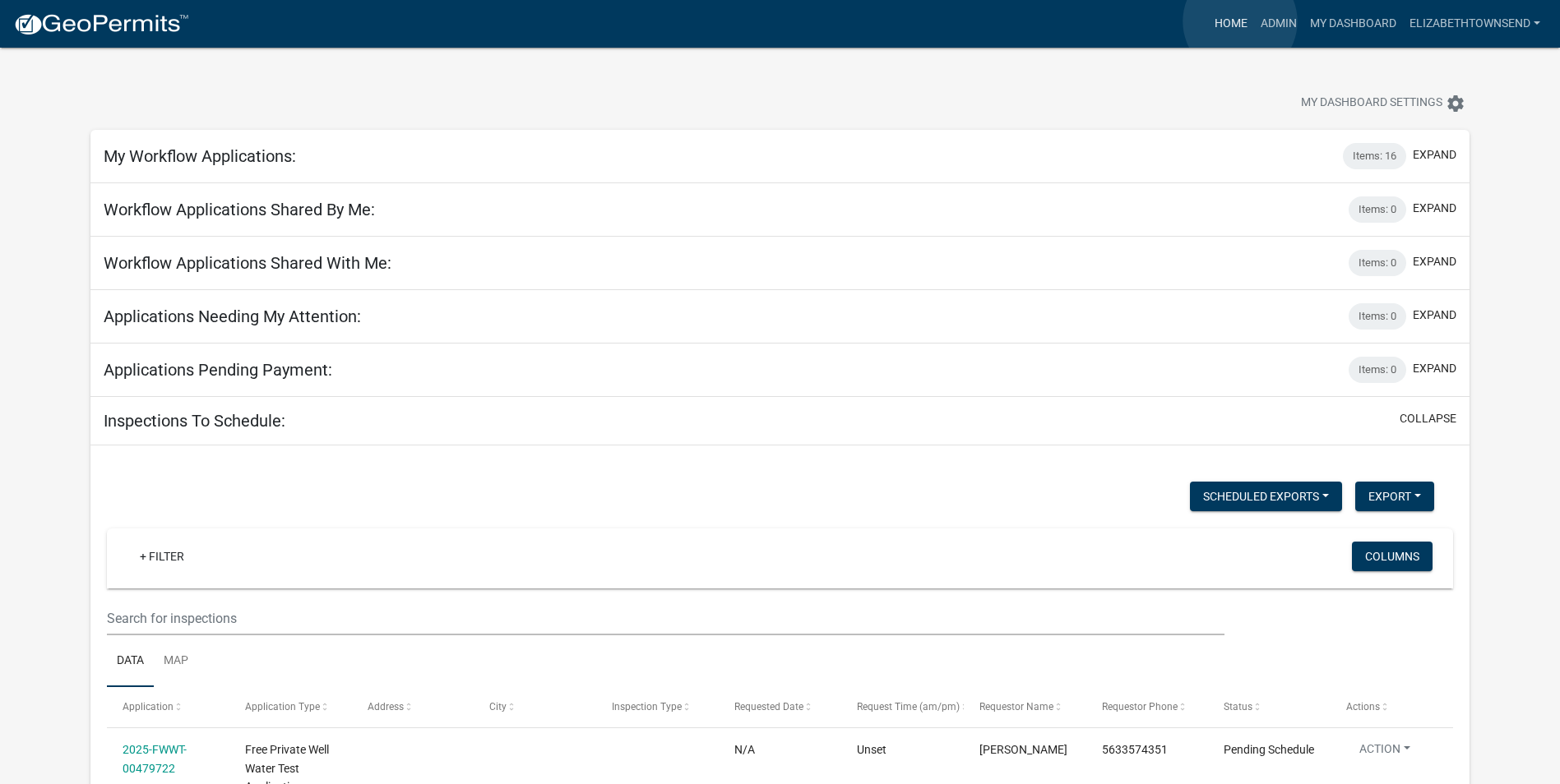
click at [1240, 22] on link "Home" at bounding box center [1230, 23] width 46 height 31
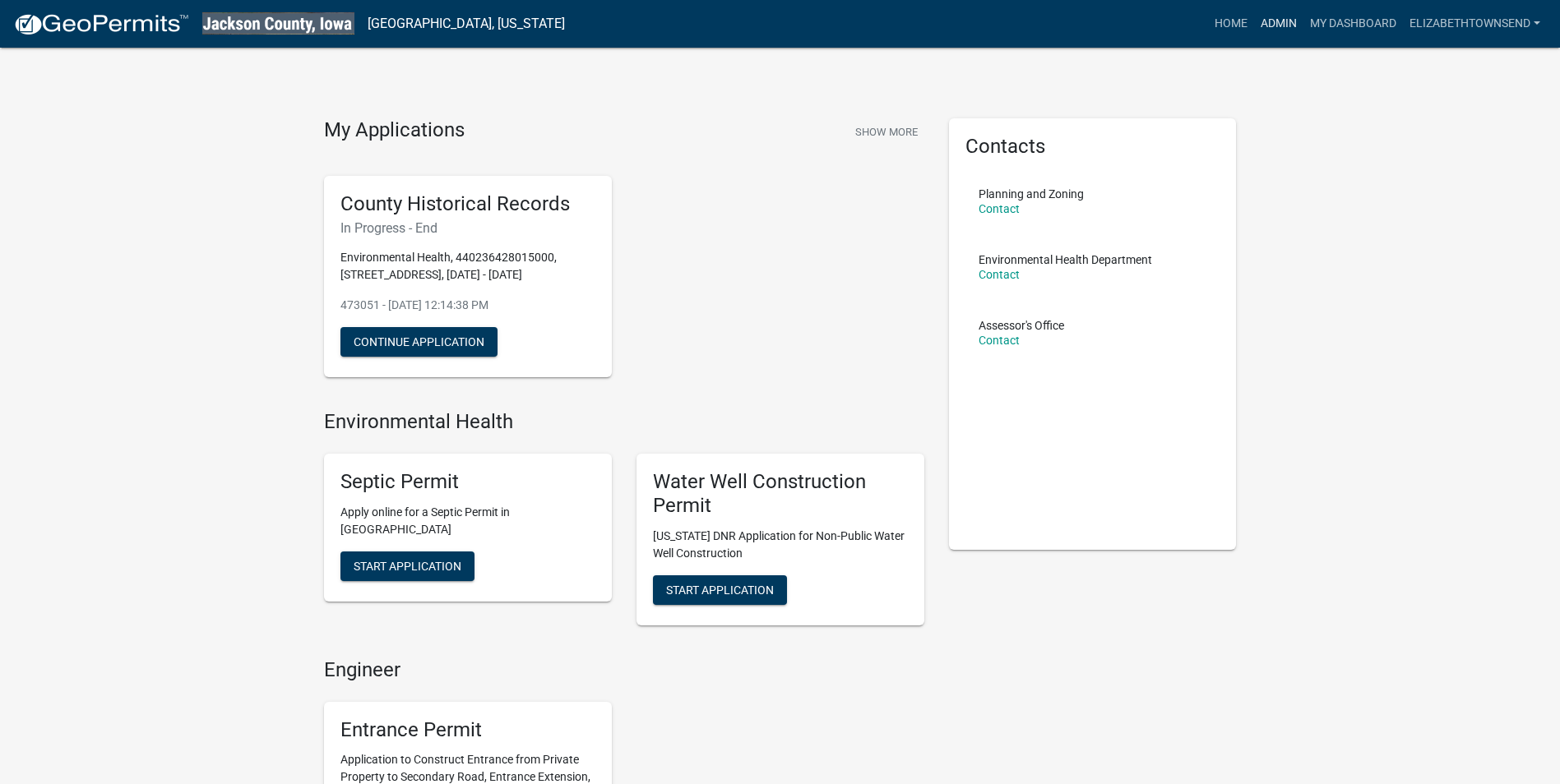
click at [1277, 30] on link "Admin" at bounding box center [1278, 23] width 50 height 31
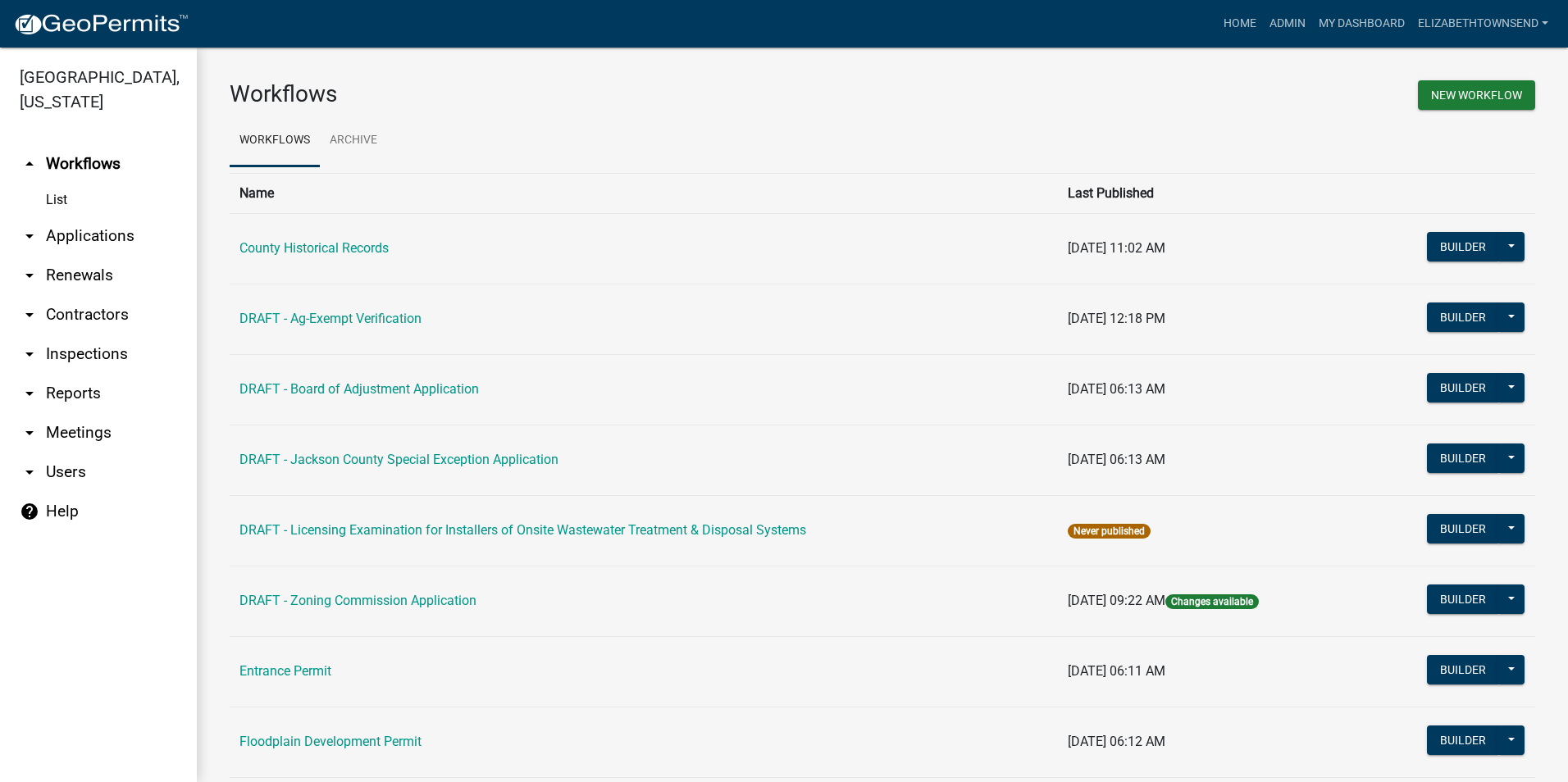
click at [72, 216] on link "arrow_drop_down Applications" at bounding box center [98, 236] width 197 height 39
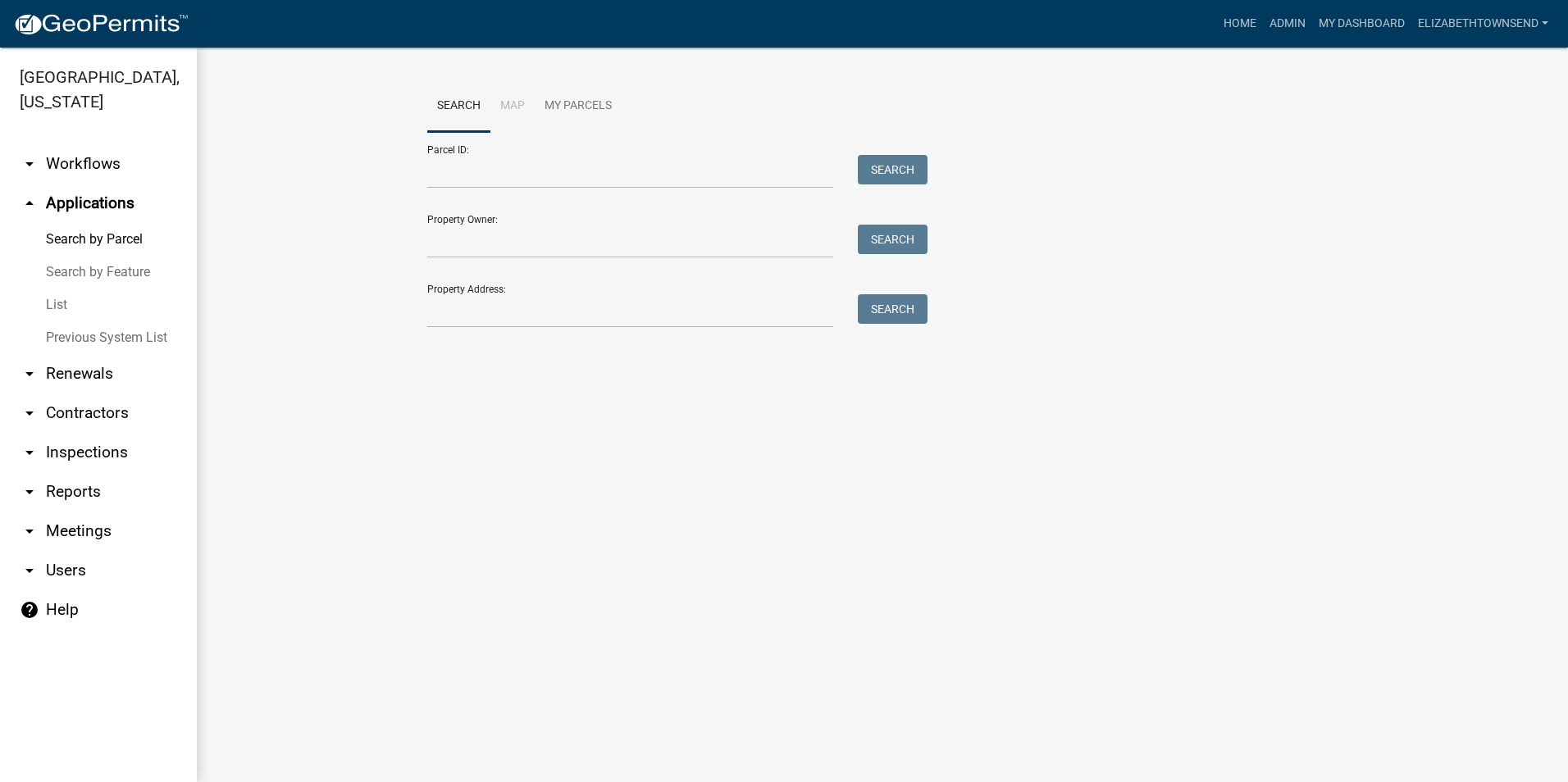
click at [68, 288] on link "List" at bounding box center [98, 304] width 197 height 33
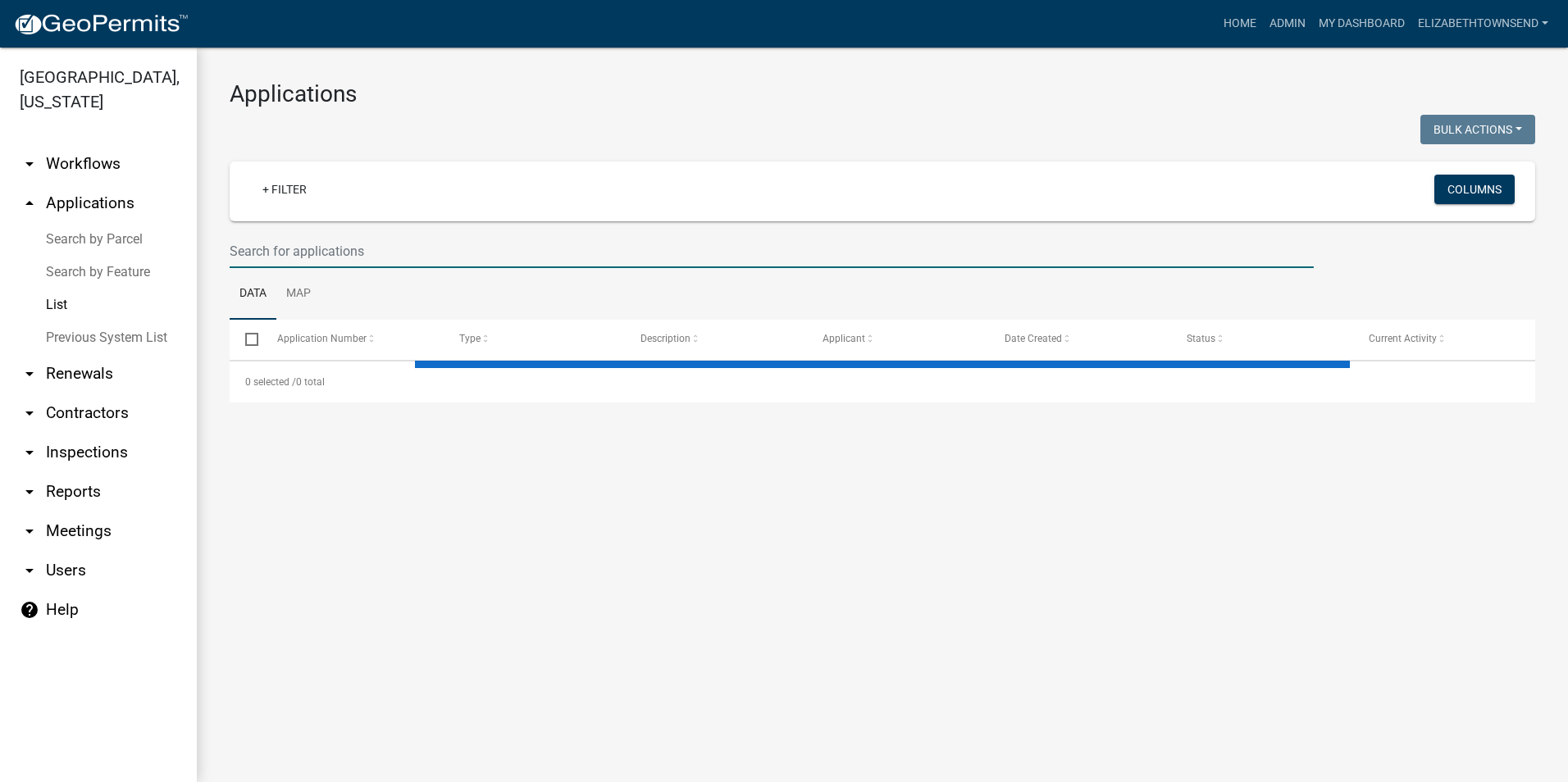
click at [302, 255] on input "text" at bounding box center [772, 251] width 1085 height 34
select select "3: 100"
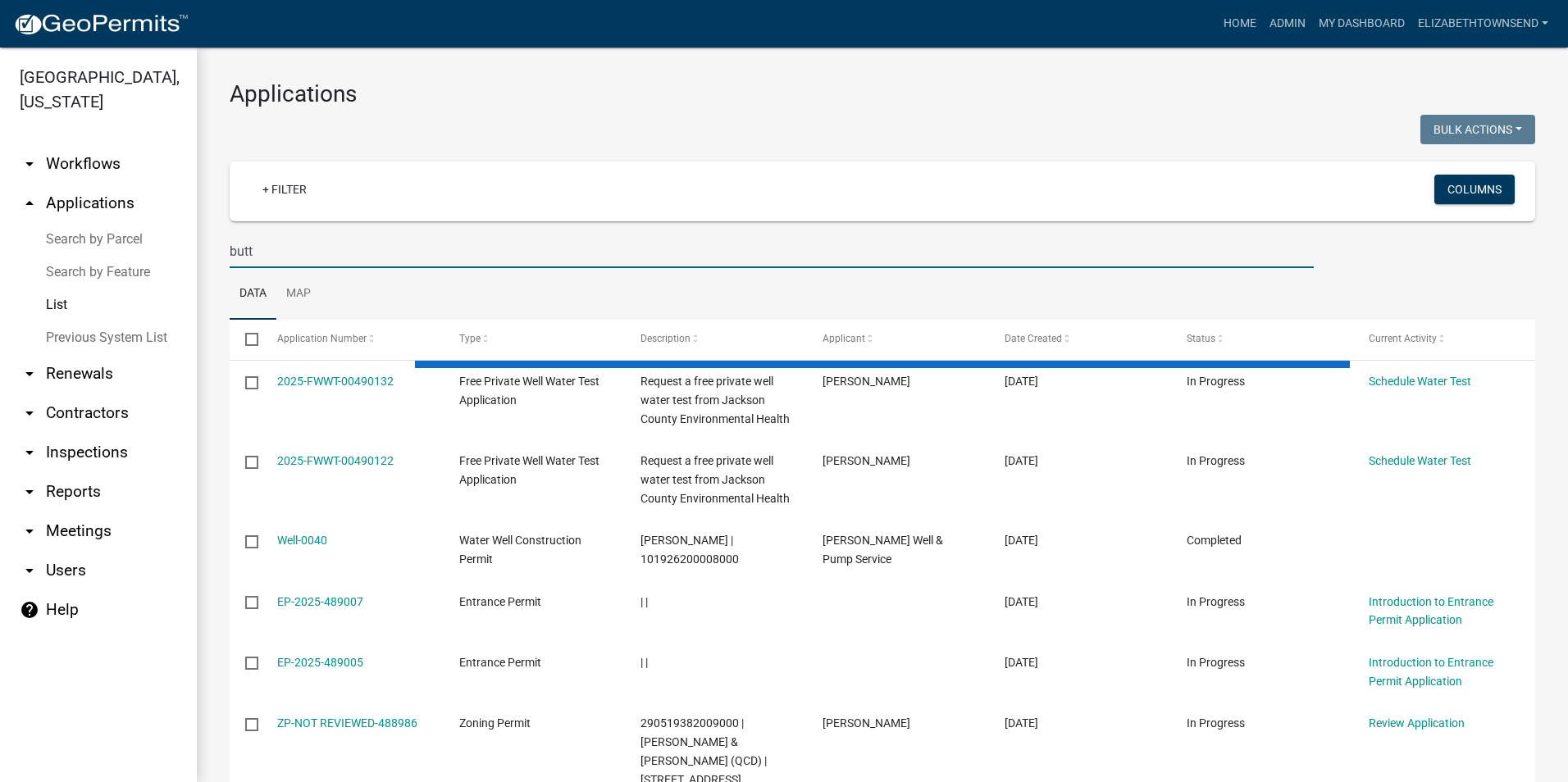
type input "butt"
